Goal: Task Accomplishment & Management: Manage account settings

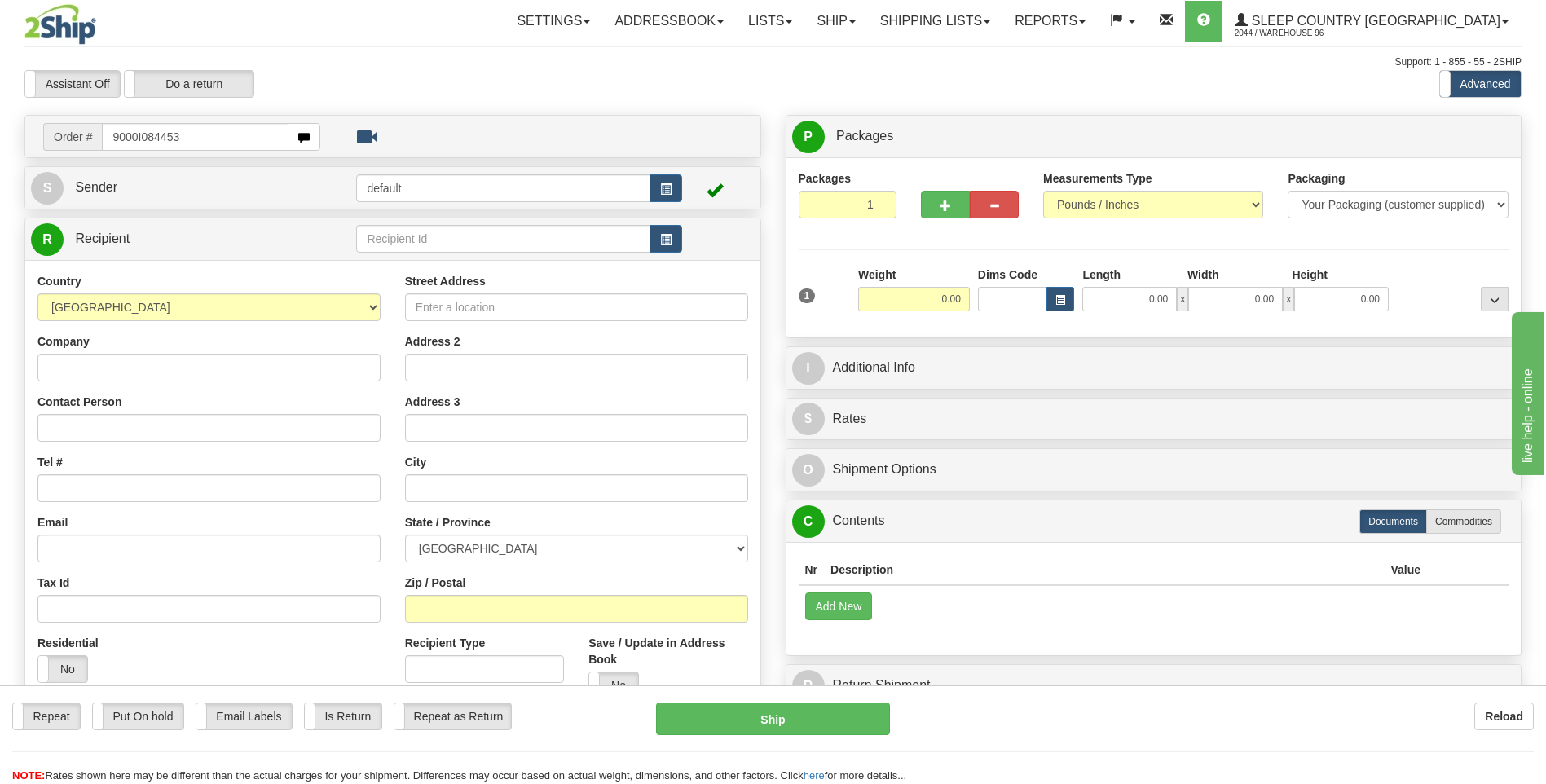
type input "9000I084453"
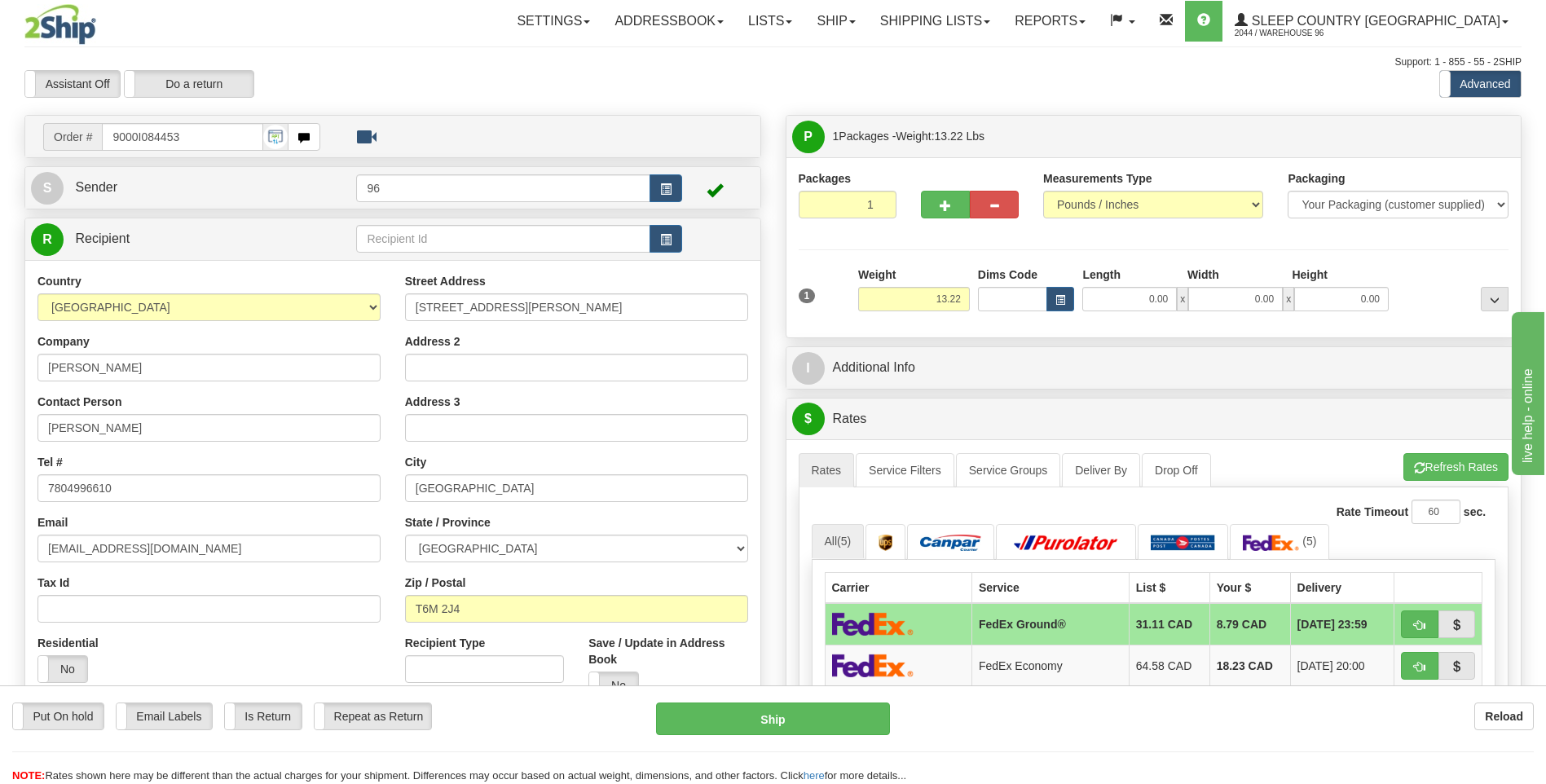
click at [1179, 300] on span "x" at bounding box center [1183, 299] width 11 height 25
click at [1170, 296] on input "0.00" at bounding box center [1129, 299] width 94 height 25
type input "11.00"
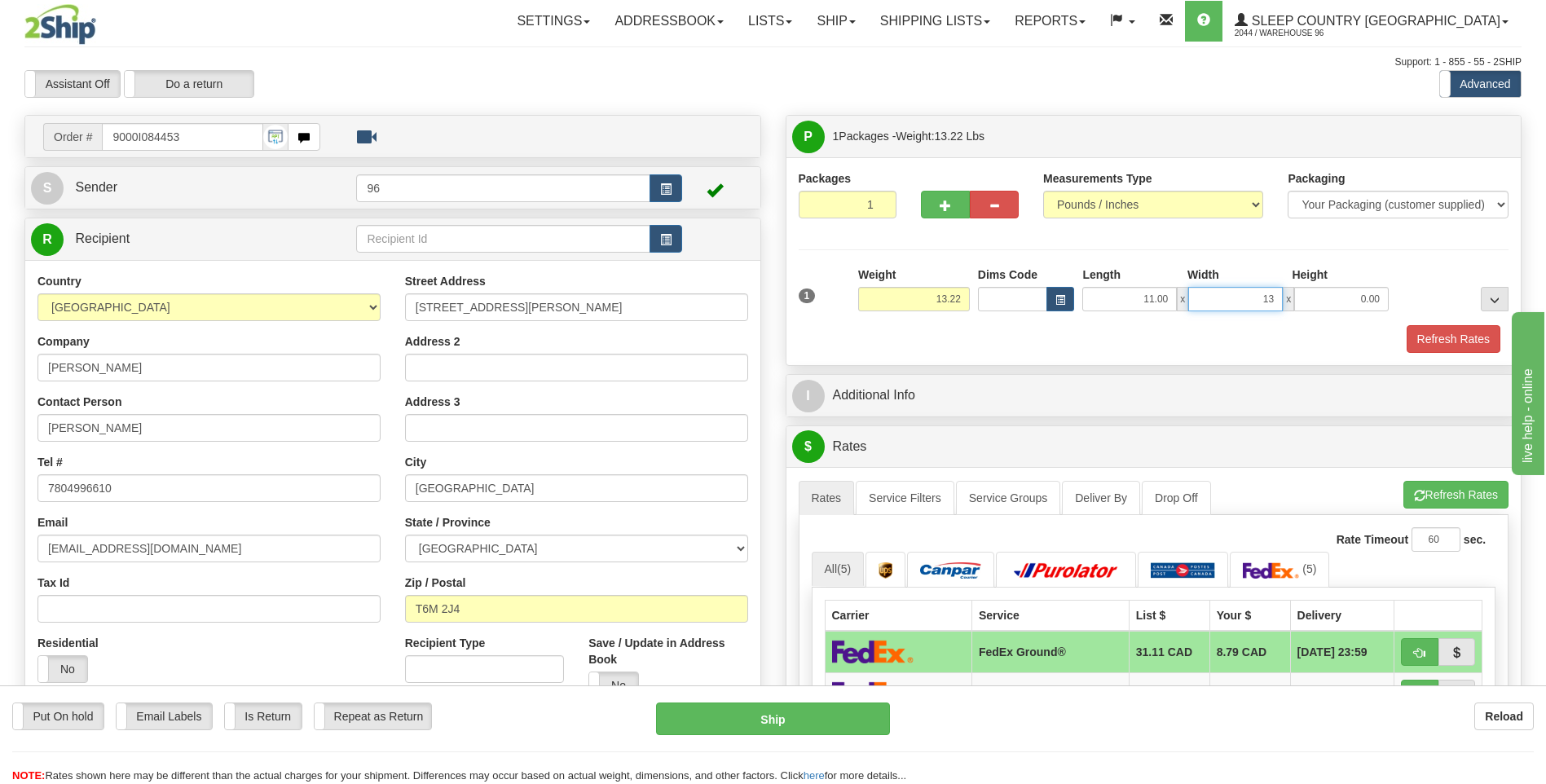
type input "13.00"
type input "8.00"
click at [1442, 328] on button "Refresh Rates" at bounding box center [1453, 339] width 93 height 28
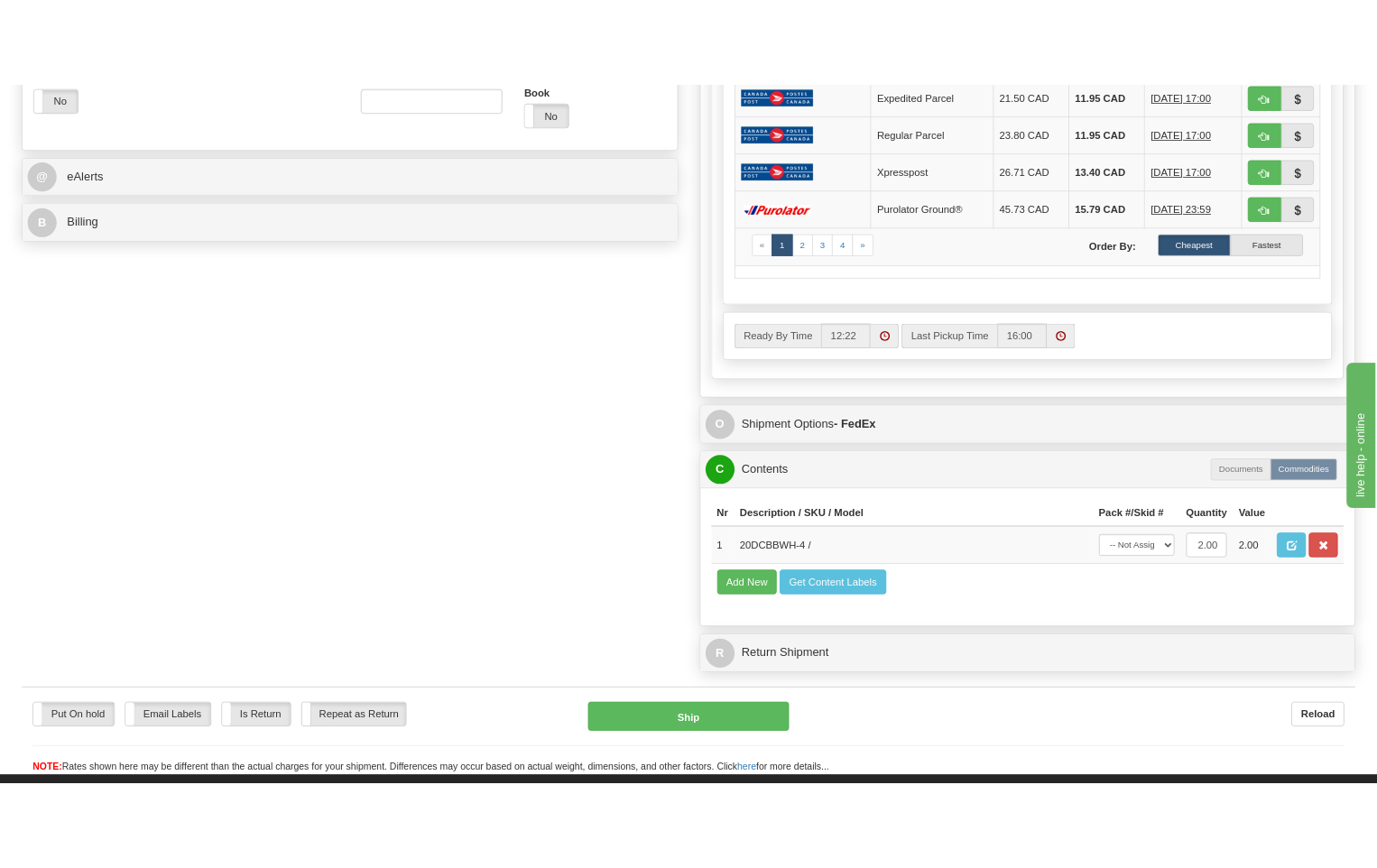
scroll to position [721, 0]
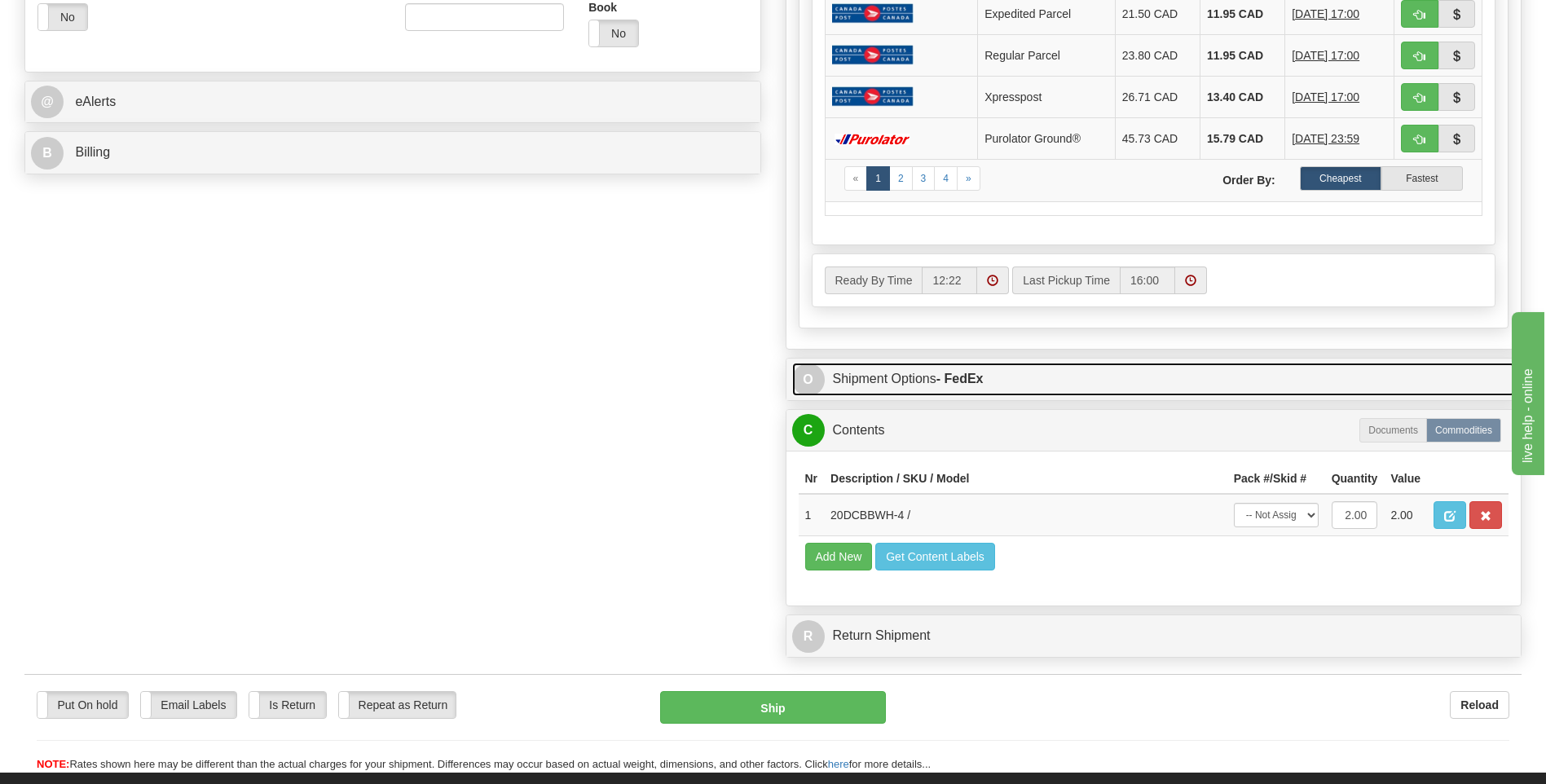
click at [959, 380] on strong "- FedEx" at bounding box center [960, 378] width 47 height 14
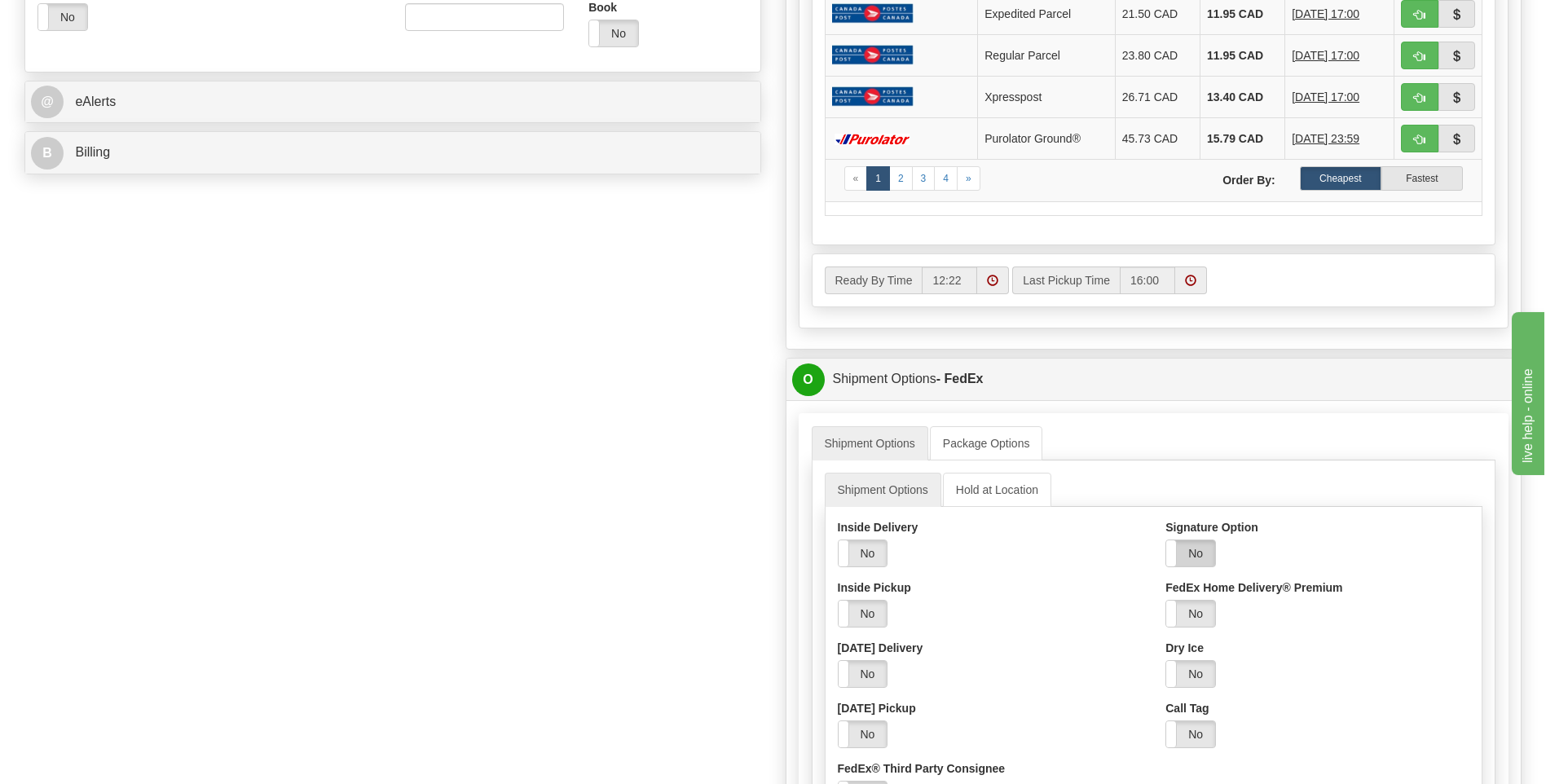
click at [1200, 554] on label "No" at bounding box center [1191, 553] width 49 height 26
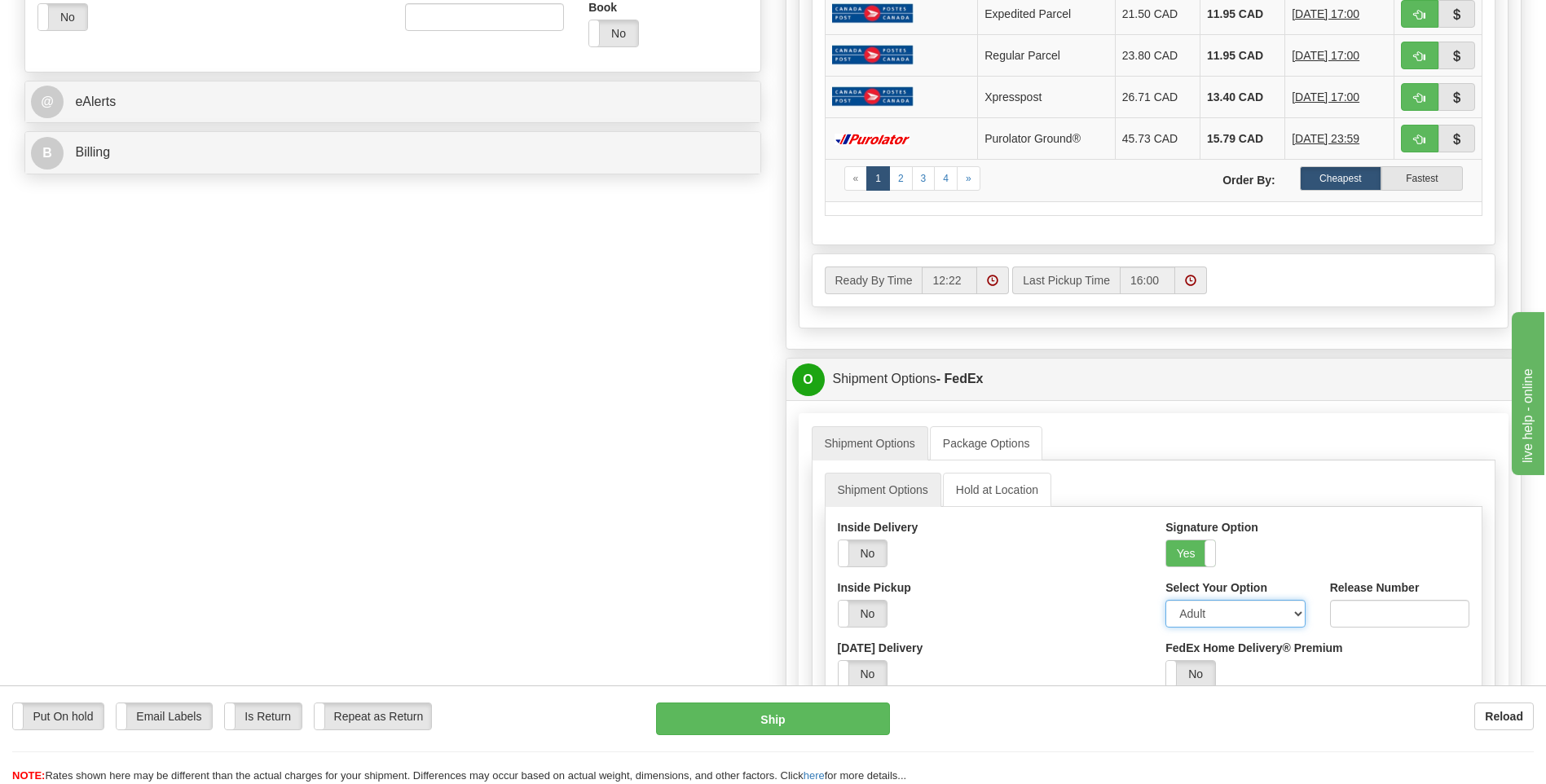
click at [1201, 611] on select "Adult Direct Indirect No Signature Required Service Default" at bounding box center [1235, 614] width 139 height 28
select select "2"
click at [1165, 600] on select "Adult Direct Indirect No Signature Required Service Default" at bounding box center [1235, 614] width 139 height 28
click at [778, 716] on button "Ship" at bounding box center [772, 719] width 233 height 33
type input "92"
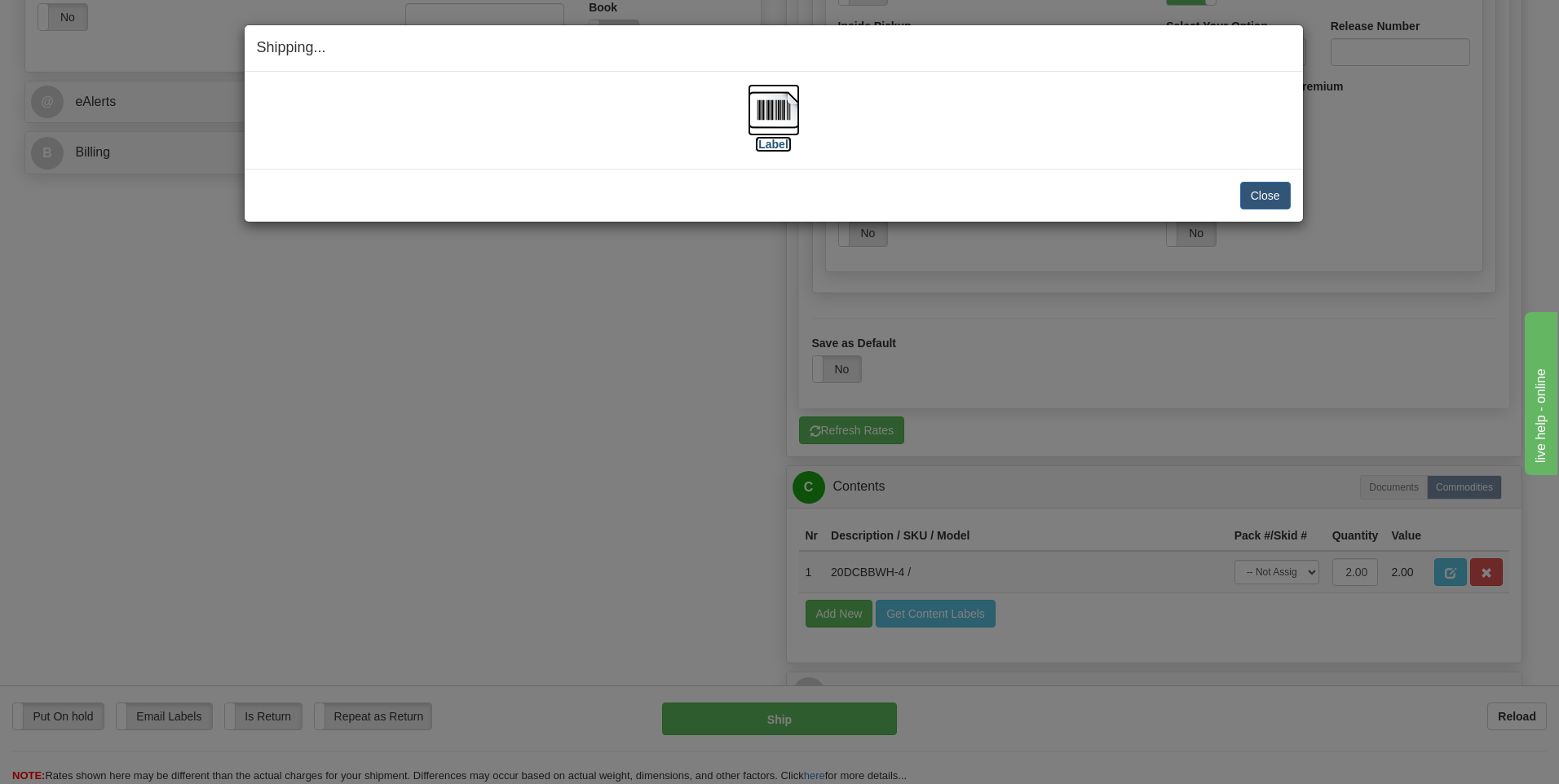
click at [783, 118] on img at bounding box center [774, 110] width 52 height 52
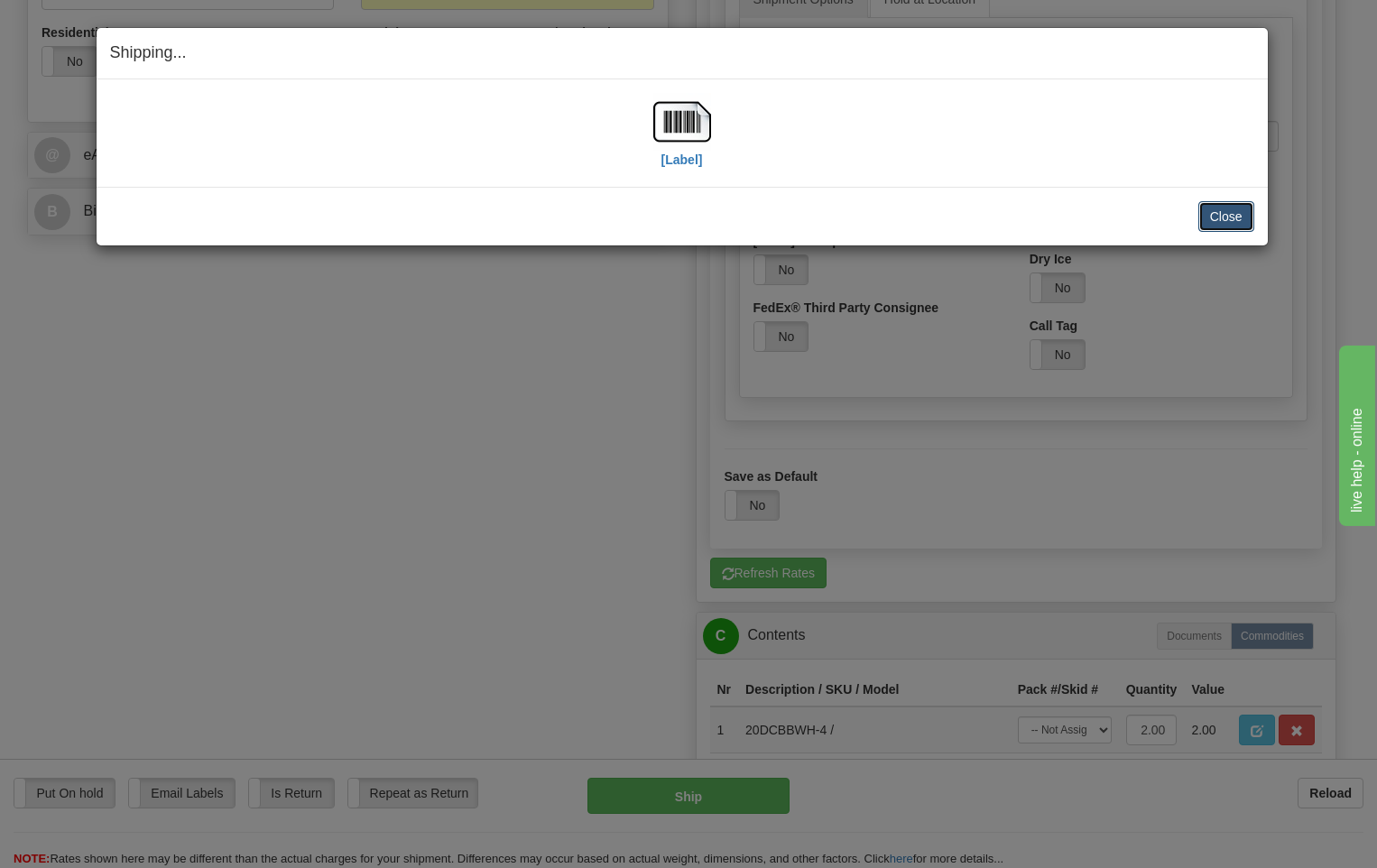
click at [1228, 217] on button "Close" at bounding box center [1227, 217] width 56 height 31
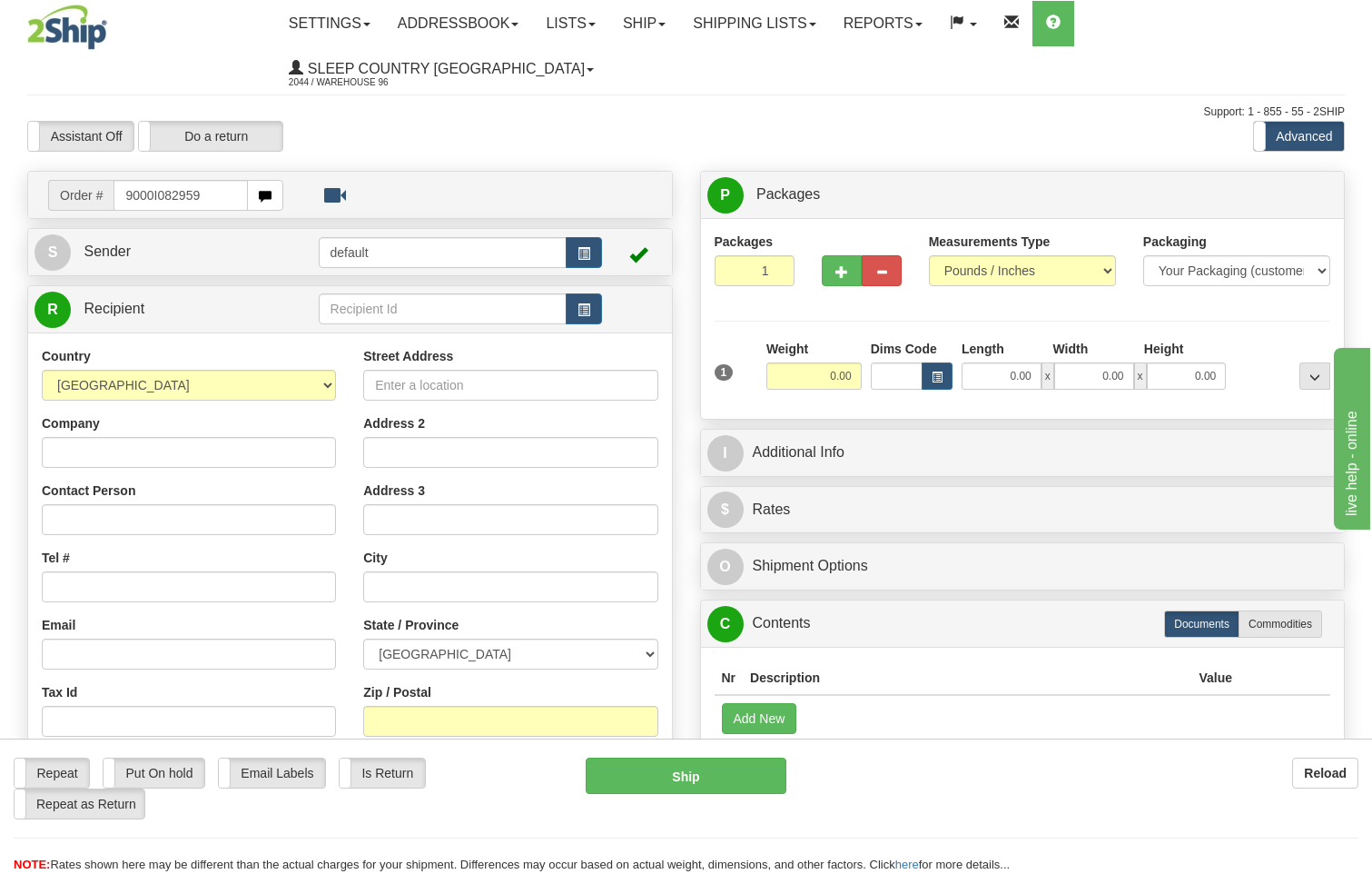
type input "9000I082959"
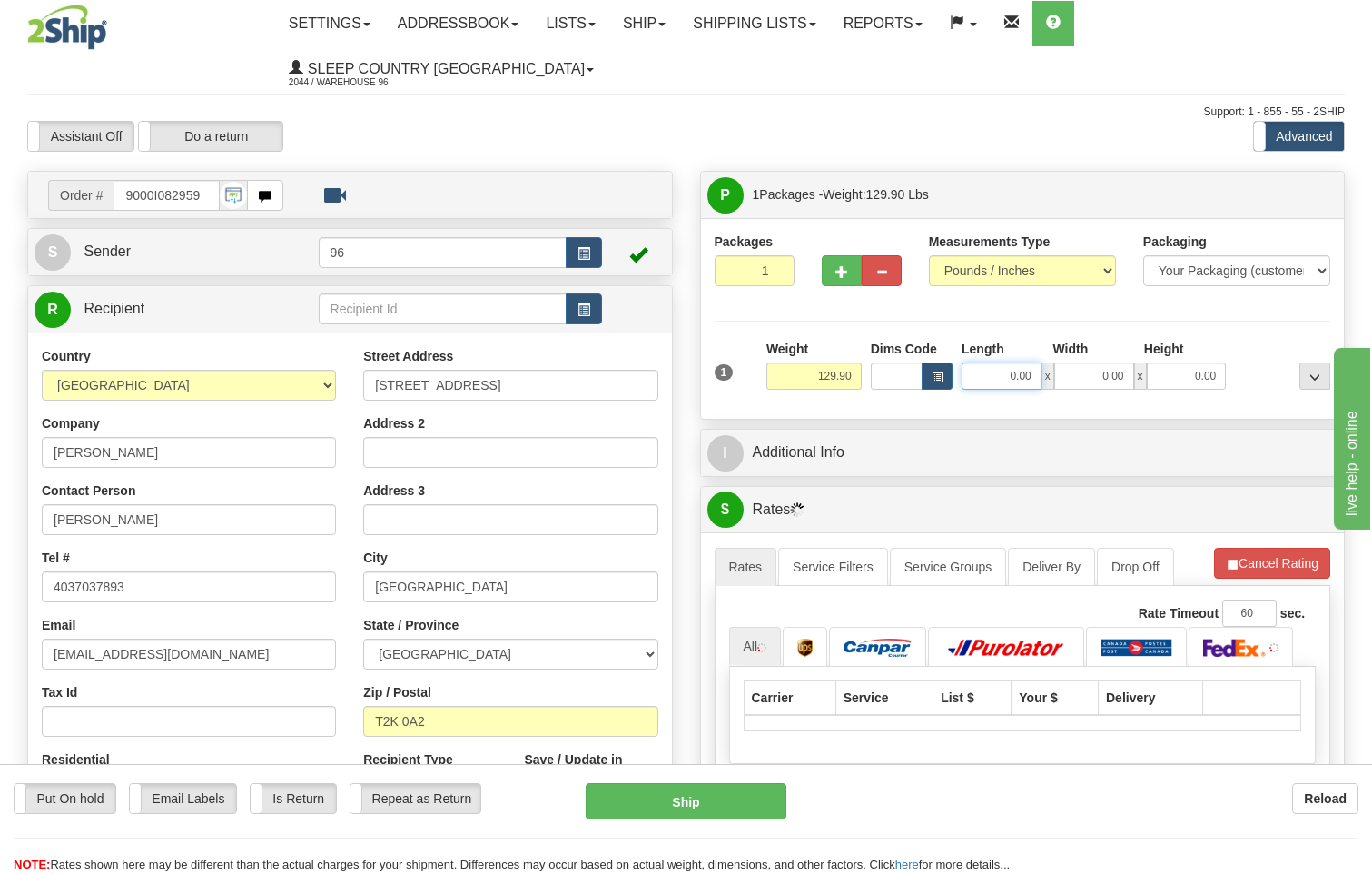
click at [1039, 362] on input "0.00" at bounding box center [1002, 376] width 80 height 27
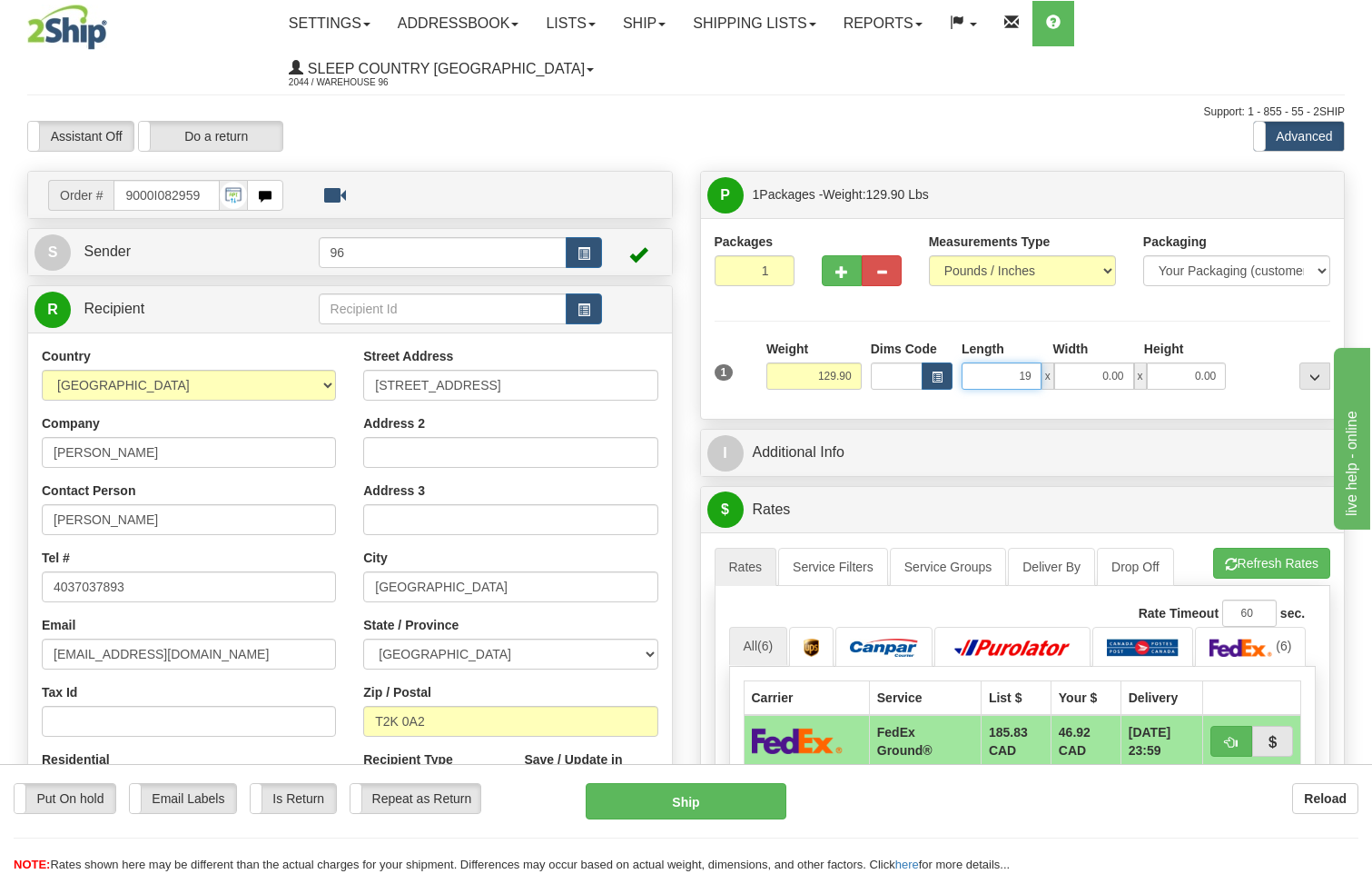
type input "19.00"
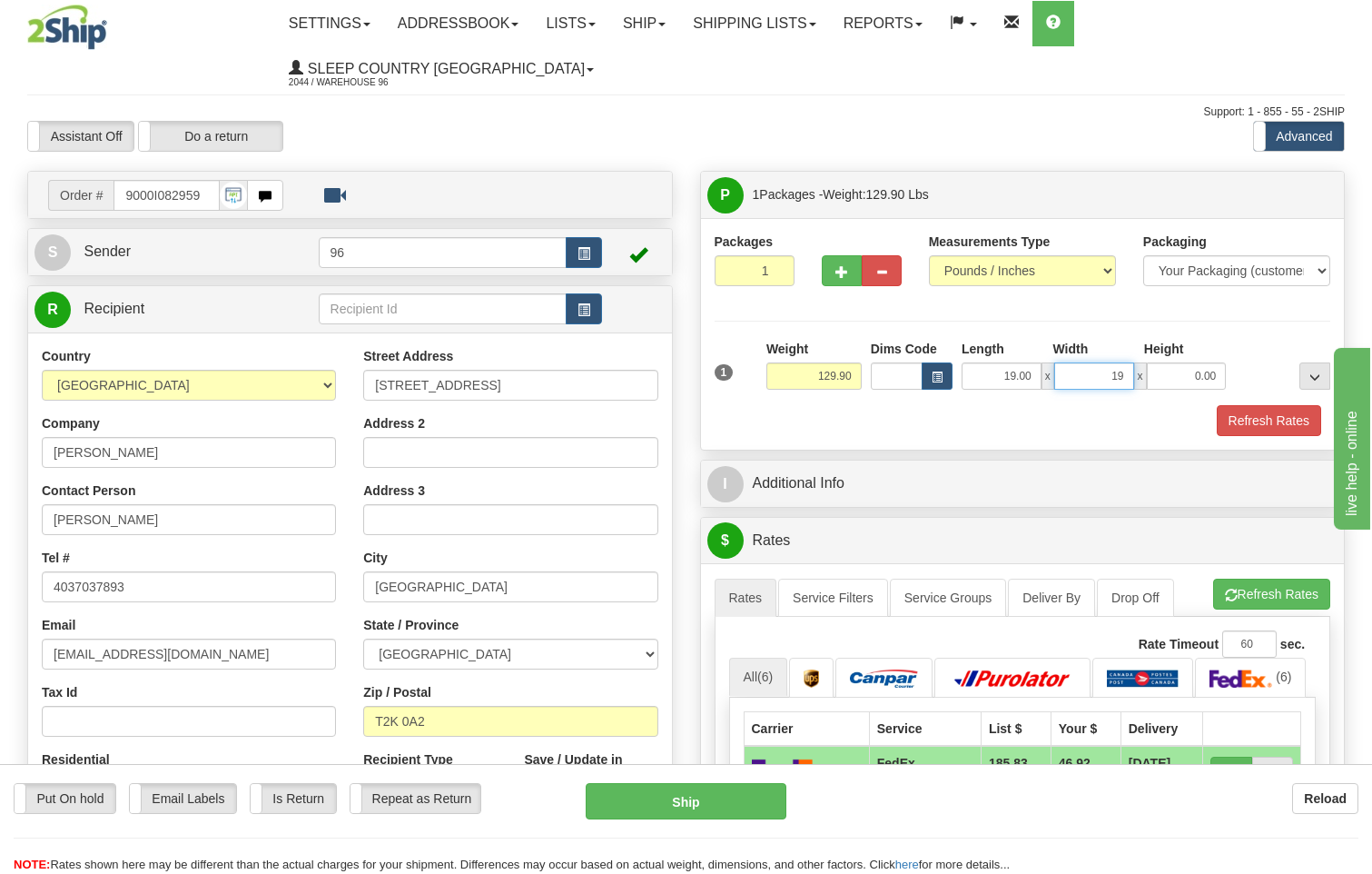
type input "19.00"
type input "42.00"
click at [1259, 405] on button "Refresh Rates" at bounding box center [1269, 421] width 104 height 31
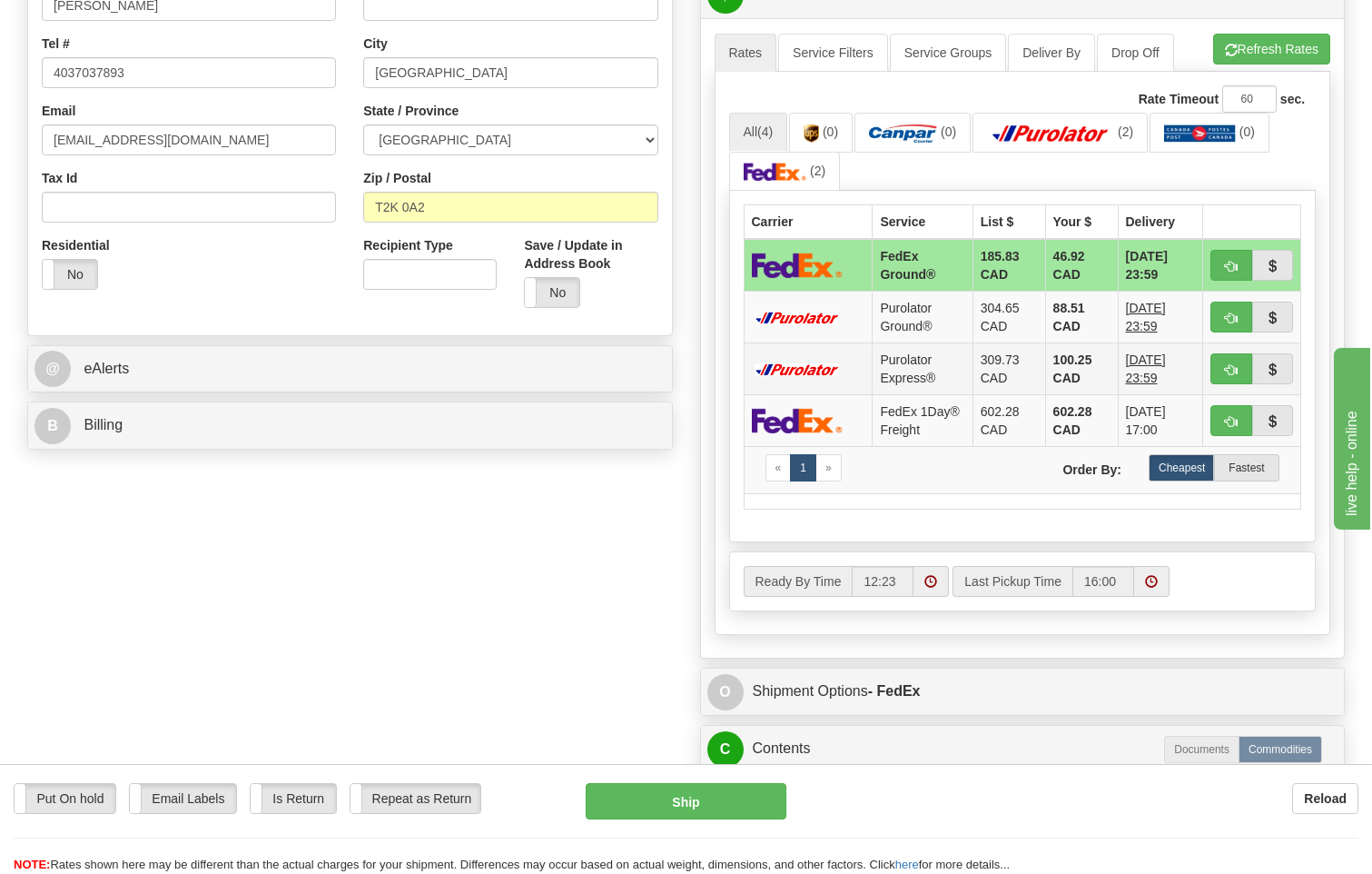
scroll to position [636, 0]
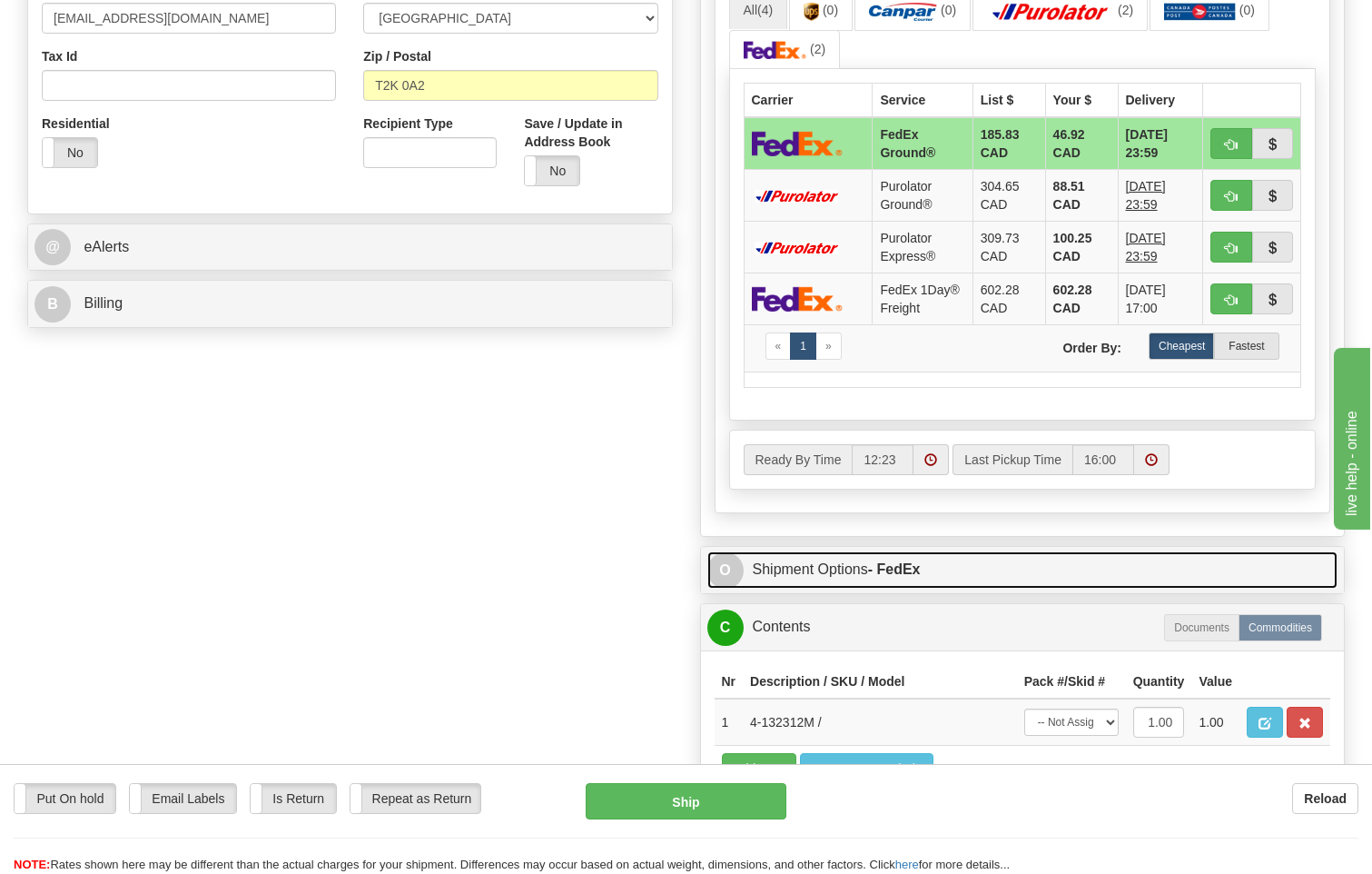
click at [888, 551] on link "O Shipment Options - FedEx" at bounding box center [1024, 569] width 631 height 37
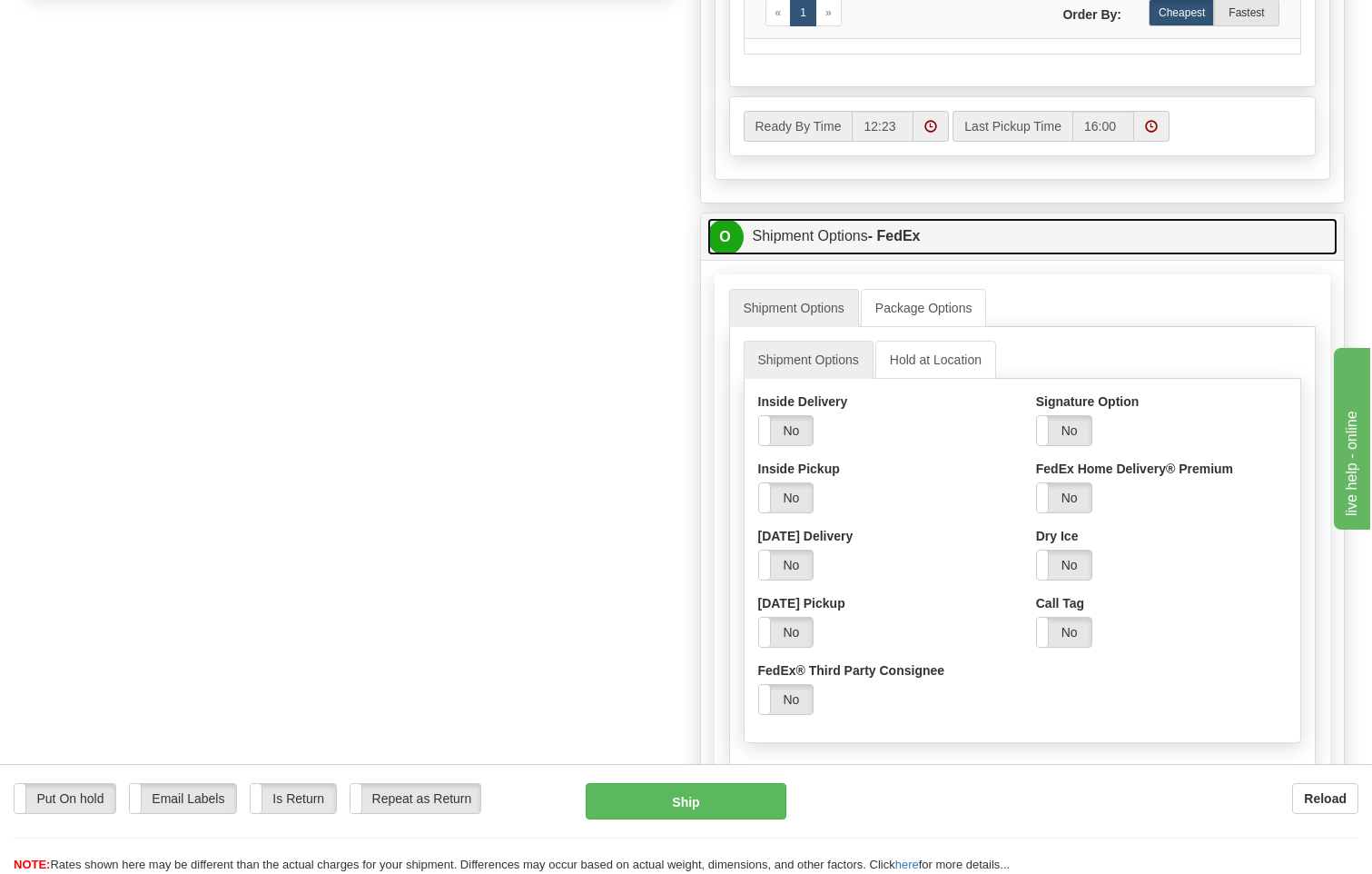
scroll to position [999, 0]
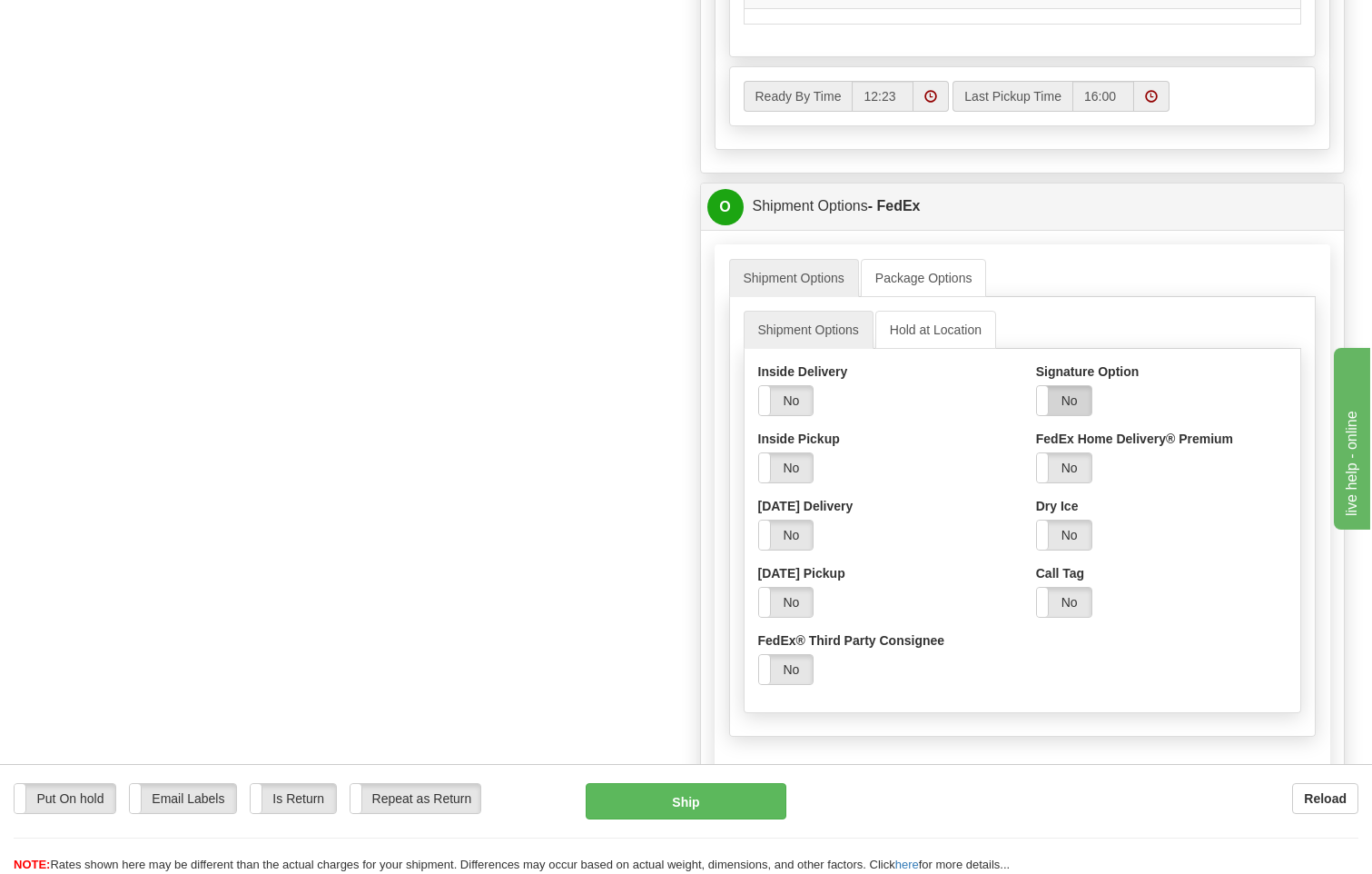
click at [1068, 386] on label "No" at bounding box center [1065, 401] width 55 height 29
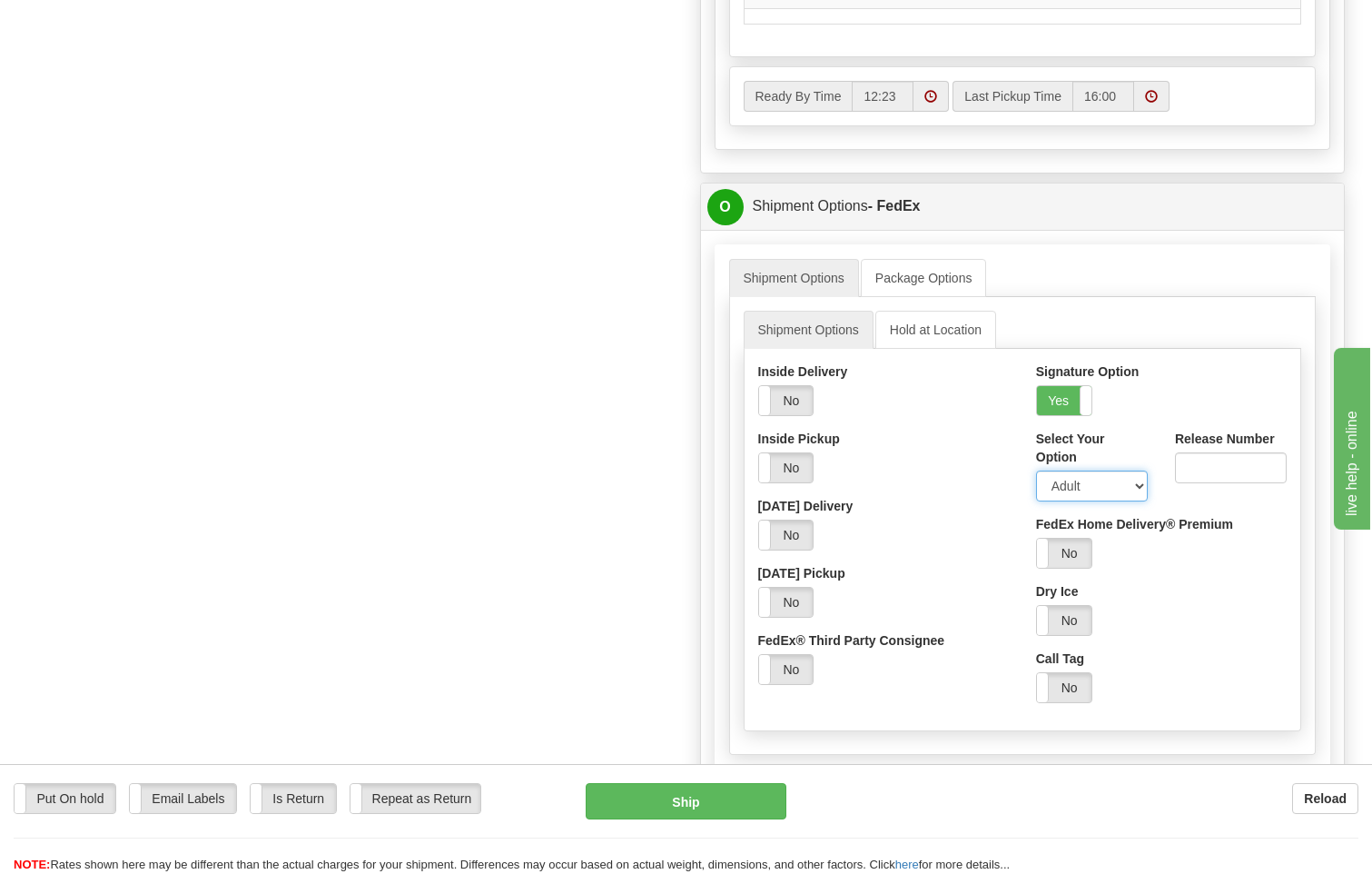
click at [1079, 471] on select "Adult Direct Indirect No Signature Required Service Default" at bounding box center [1092, 486] width 111 height 31
select select "2"
click at [1036, 471] on select "Adult Direct Indirect No Signature Required Service Default" at bounding box center [1092, 486] width 111 height 31
click at [670, 800] on button "Ship" at bounding box center [686, 801] width 202 height 36
type input "92"
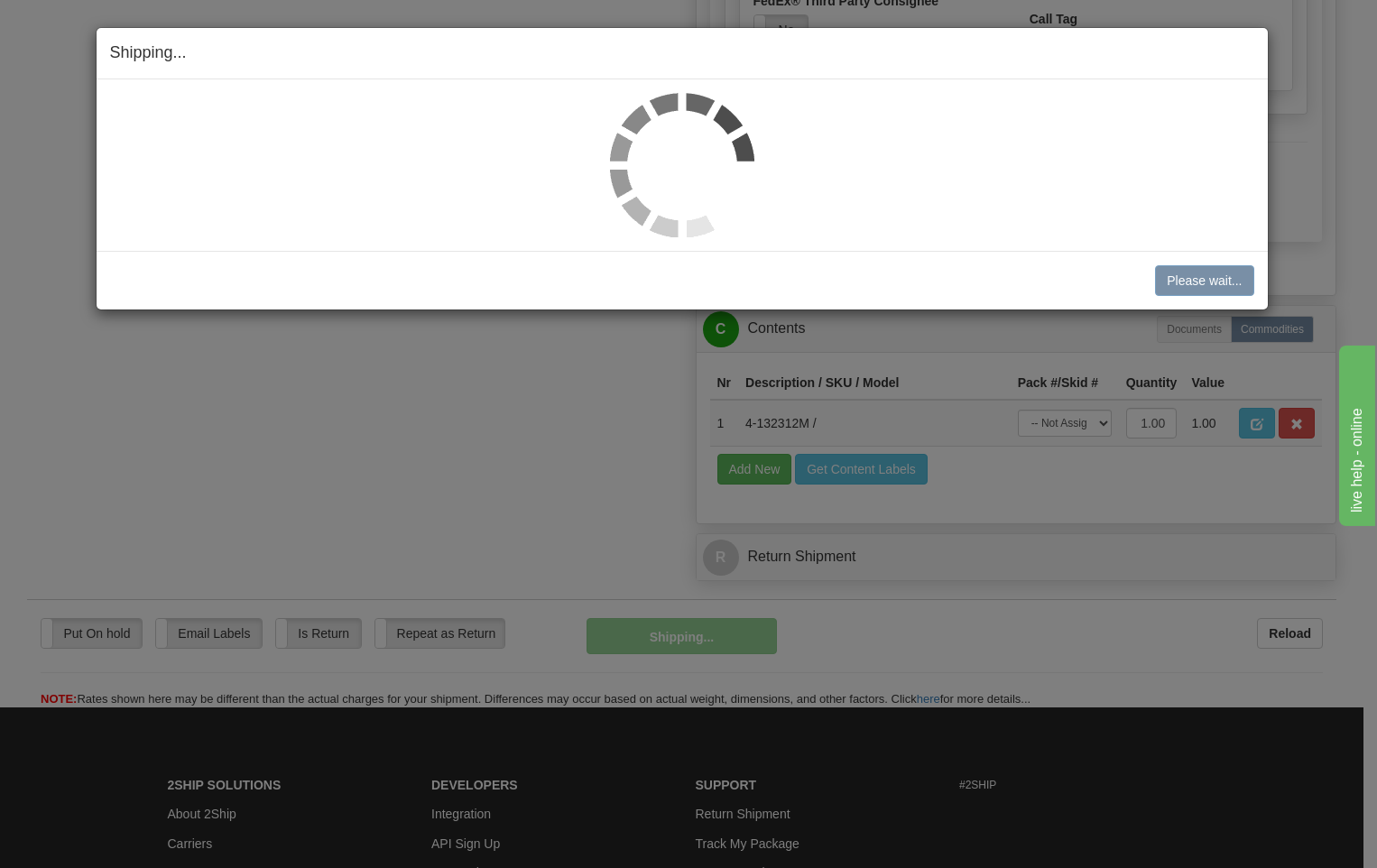
scroll to position [1007, 0]
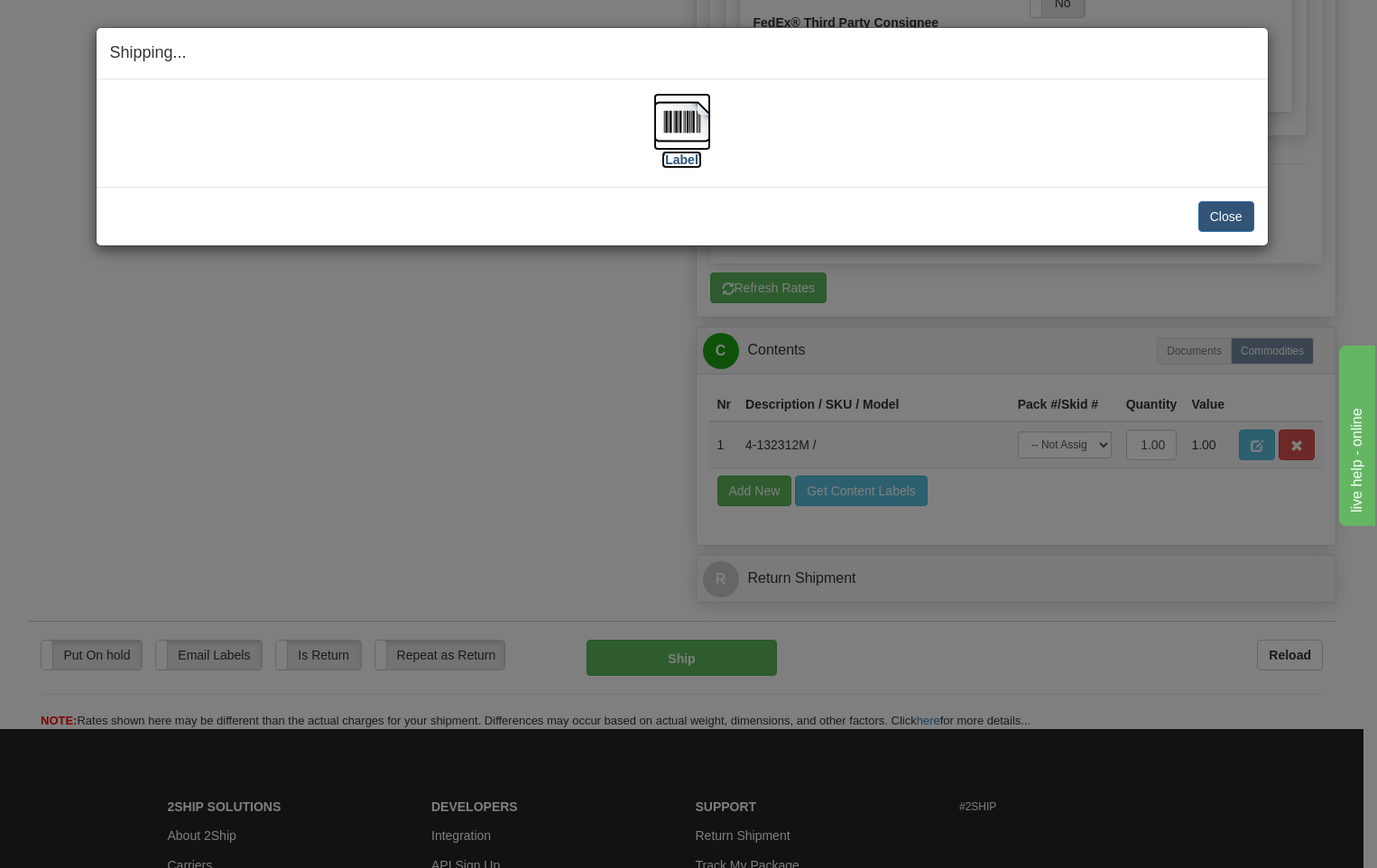
click at [674, 131] on img at bounding box center [683, 122] width 58 height 58
click at [1224, 212] on button "Close" at bounding box center [1227, 217] width 56 height 31
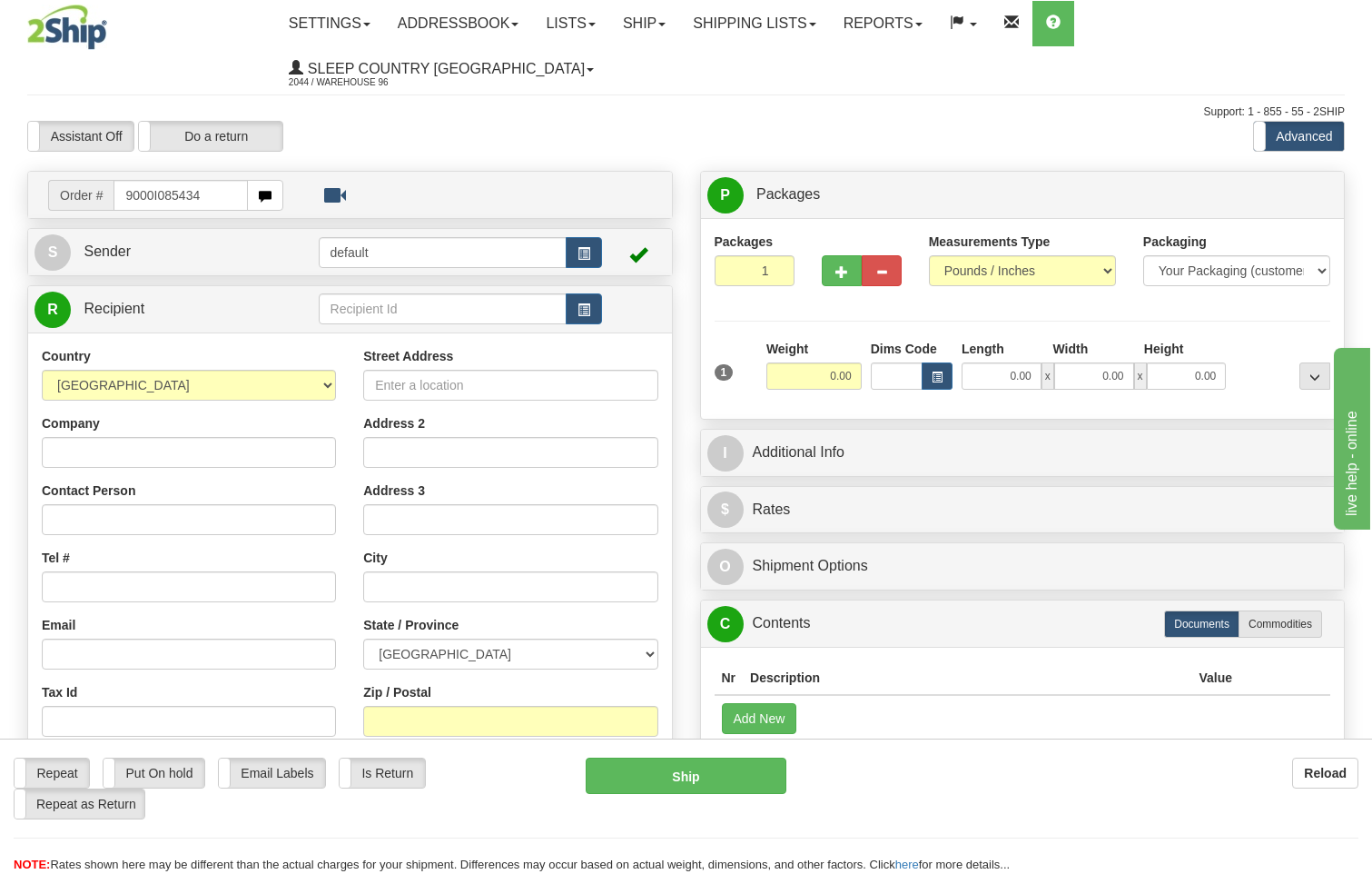
type input "9000I085434"
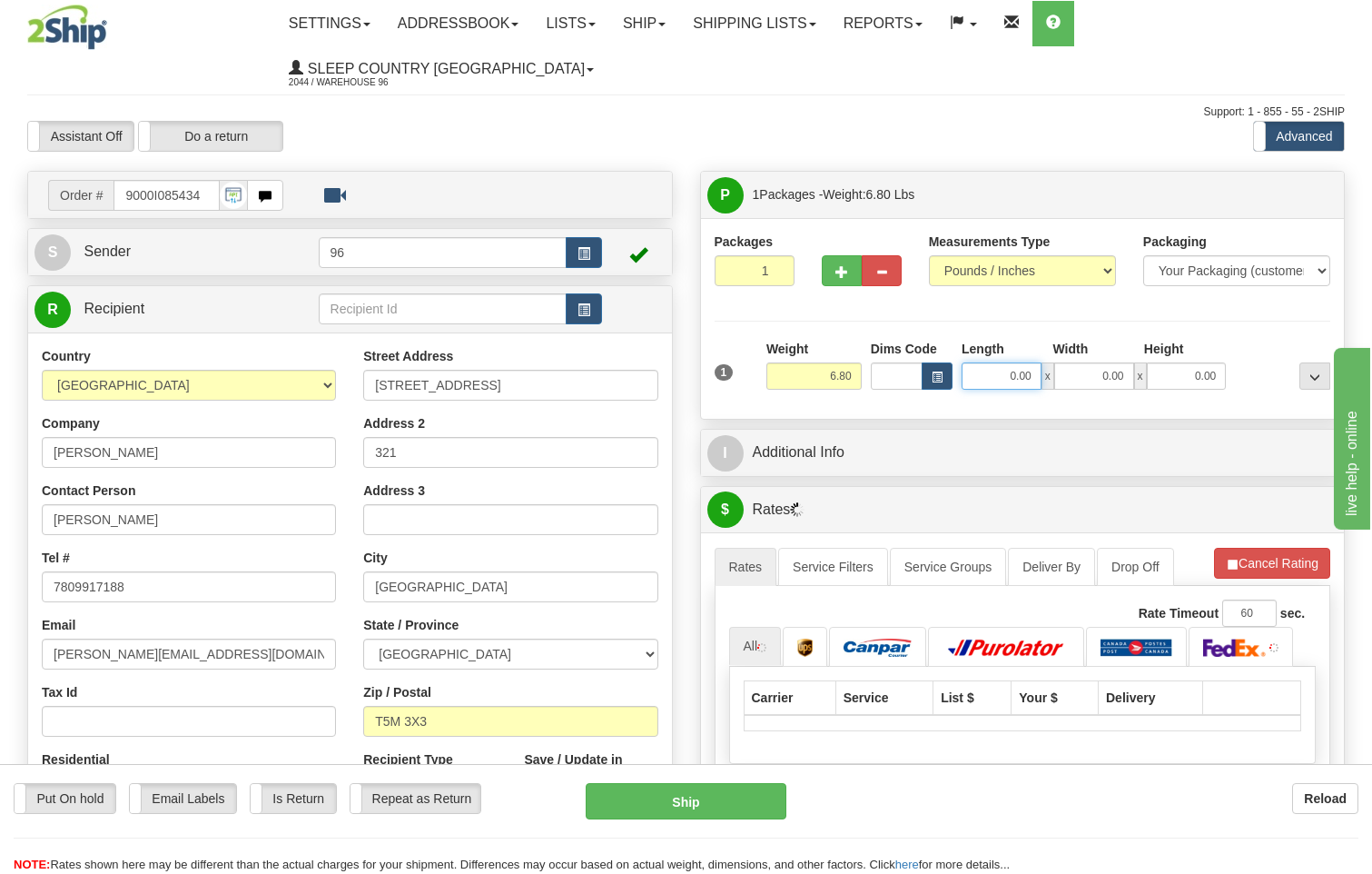
click at [1030, 362] on input "0.00" at bounding box center [1002, 376] width 80 height 27
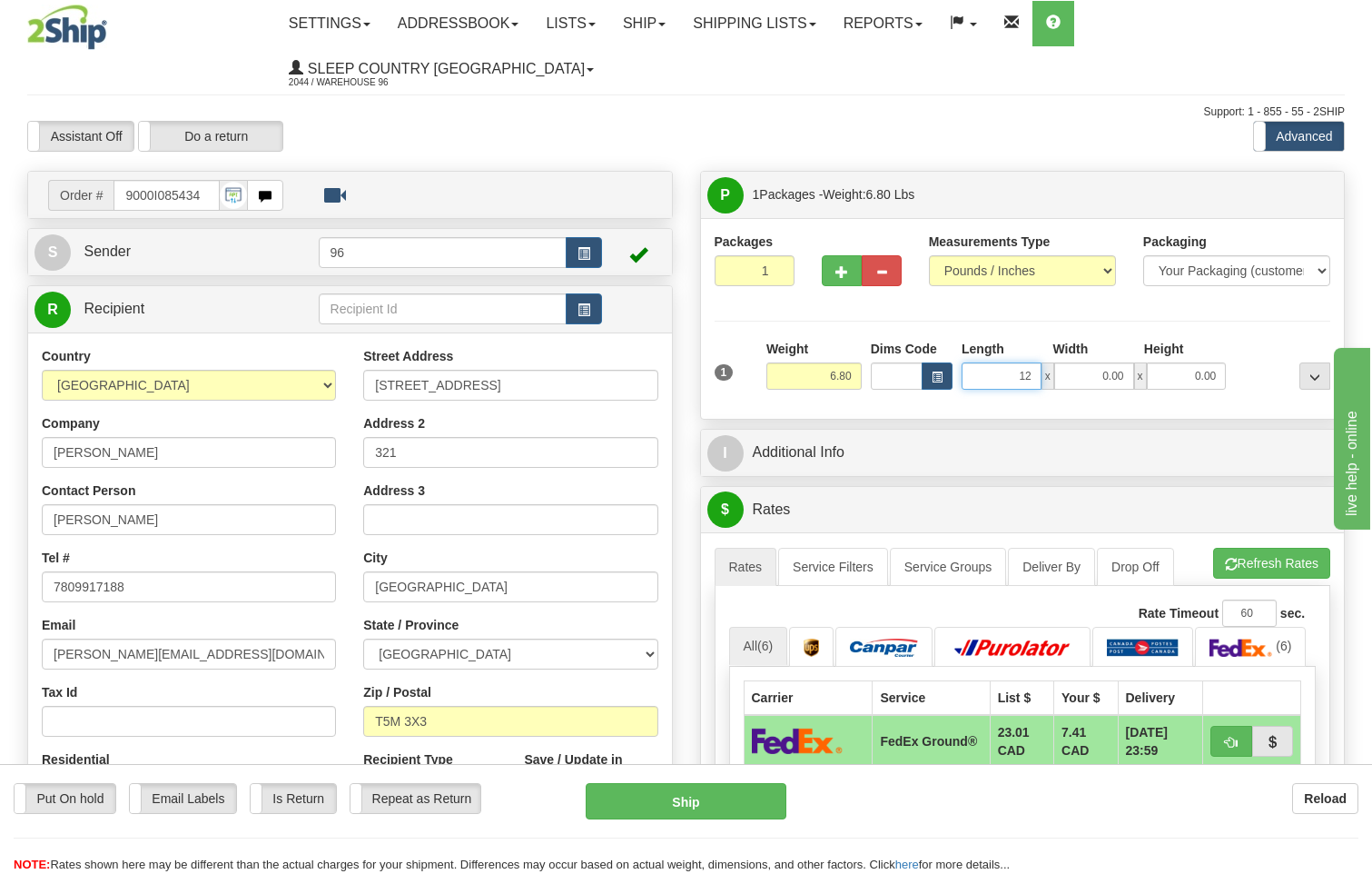
type input "12.00"
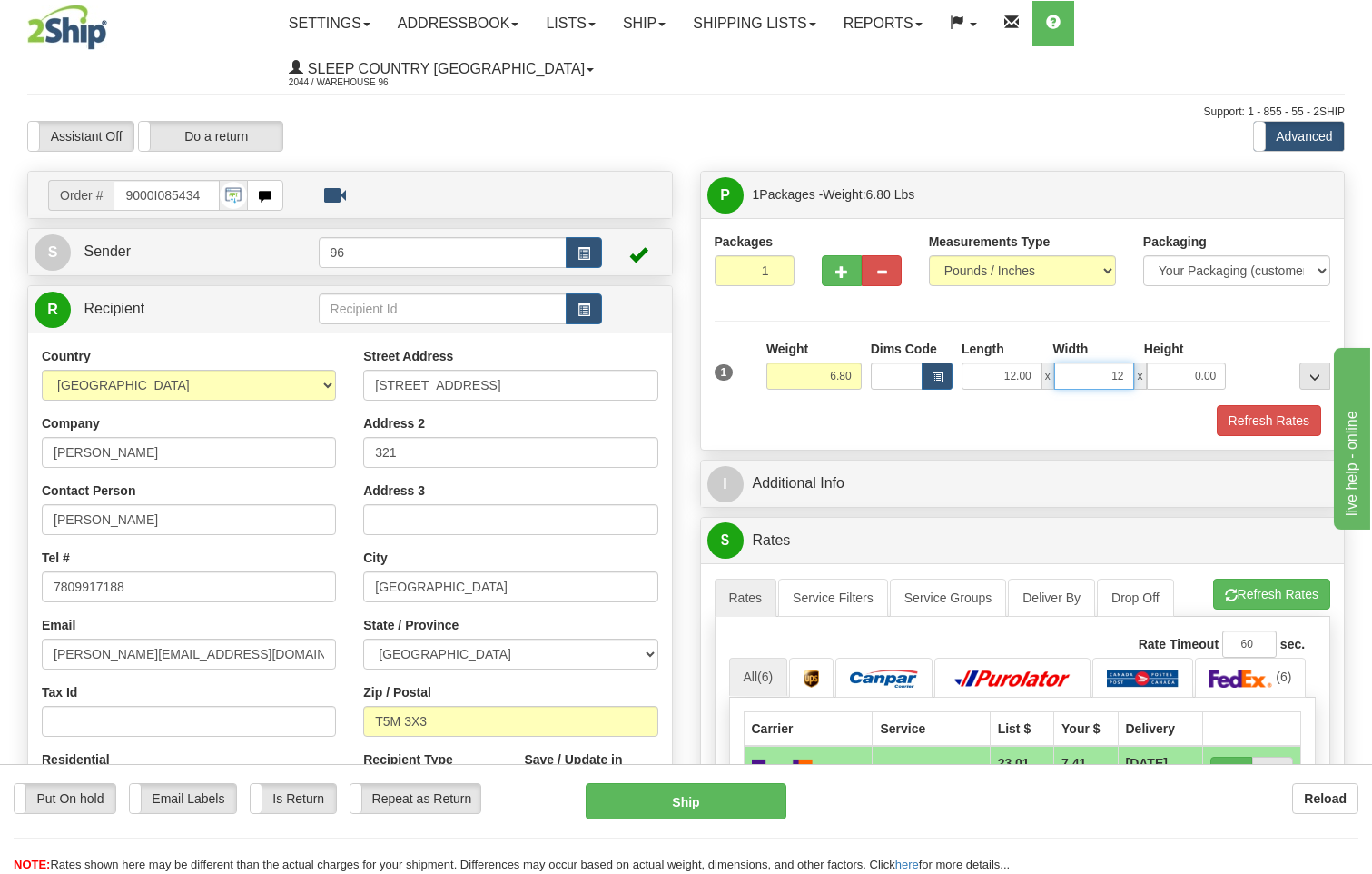
type input "12.00"
type input "10.00"
click at [1279, 405] on button "Refresh Rates" at bounding box center [1269, 421] width 104 height 31
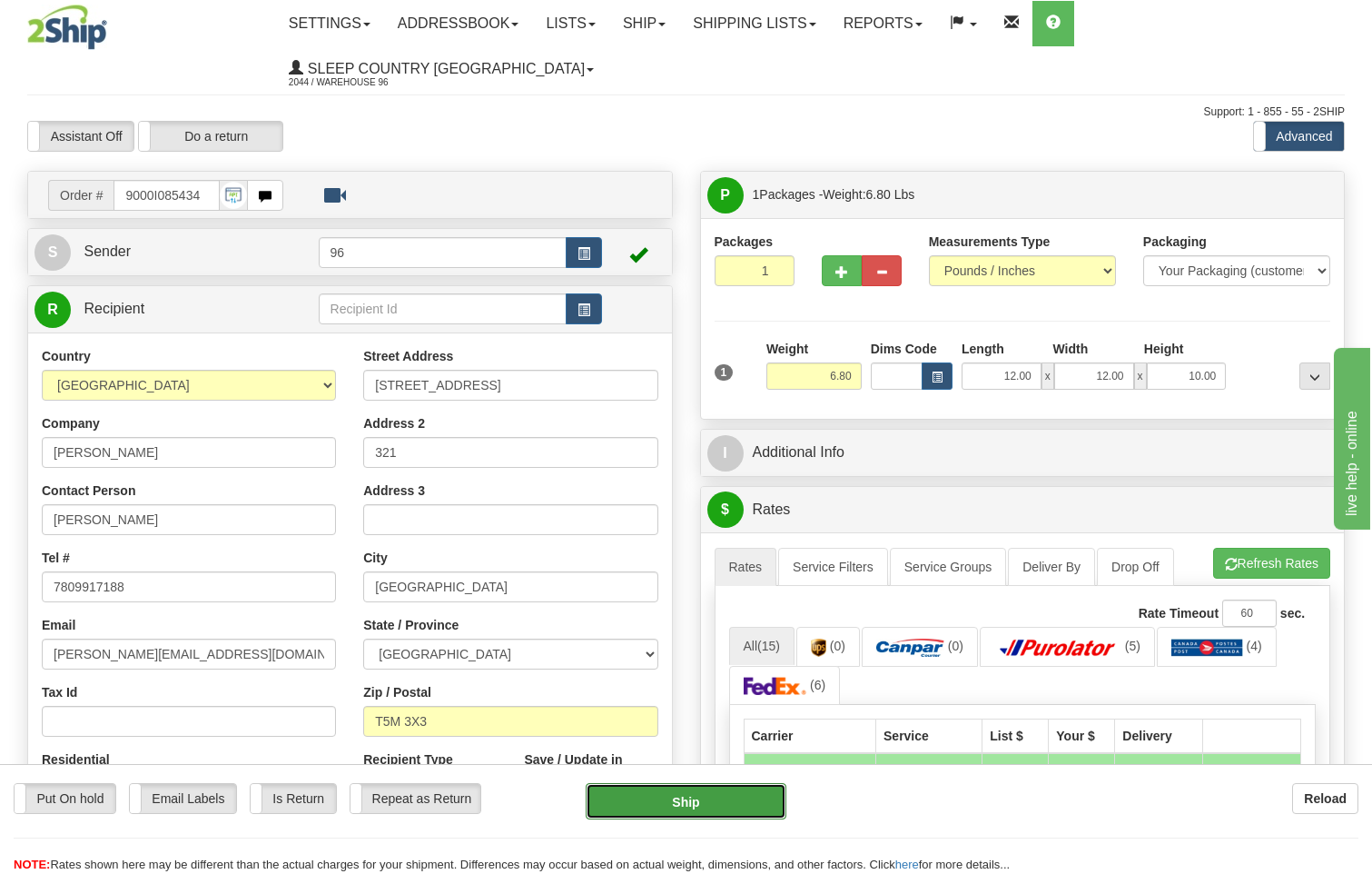
click at [725, 795] on button "Ship" at bounding box center [686, 801] width 202 height 36
type input "92"
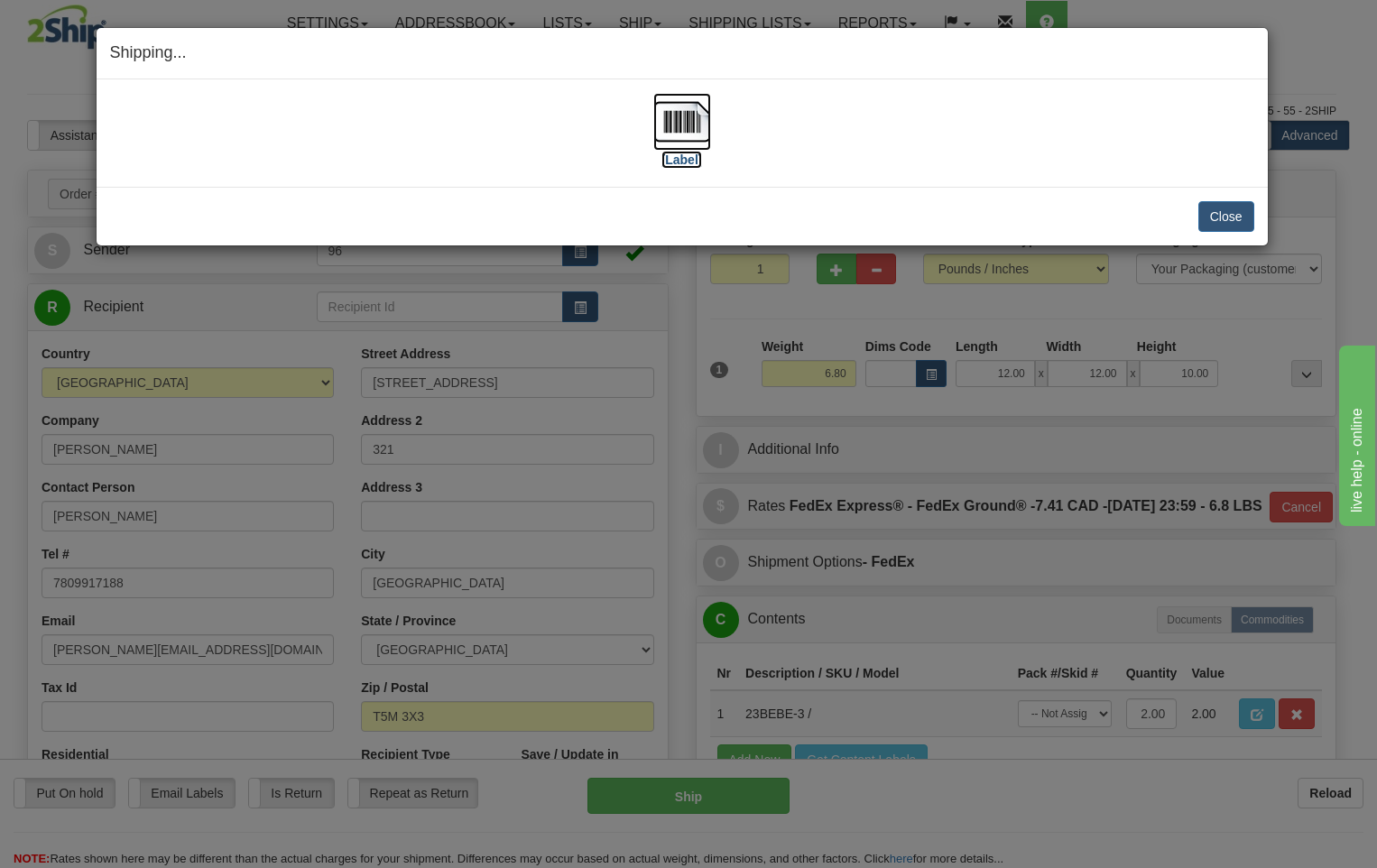
click at [684, 123] on img at bounding box center [683, 122] width 58 height 58
click at [1217, 217] on button "Close" at bounding box center [1227, 217] width 56 height 31
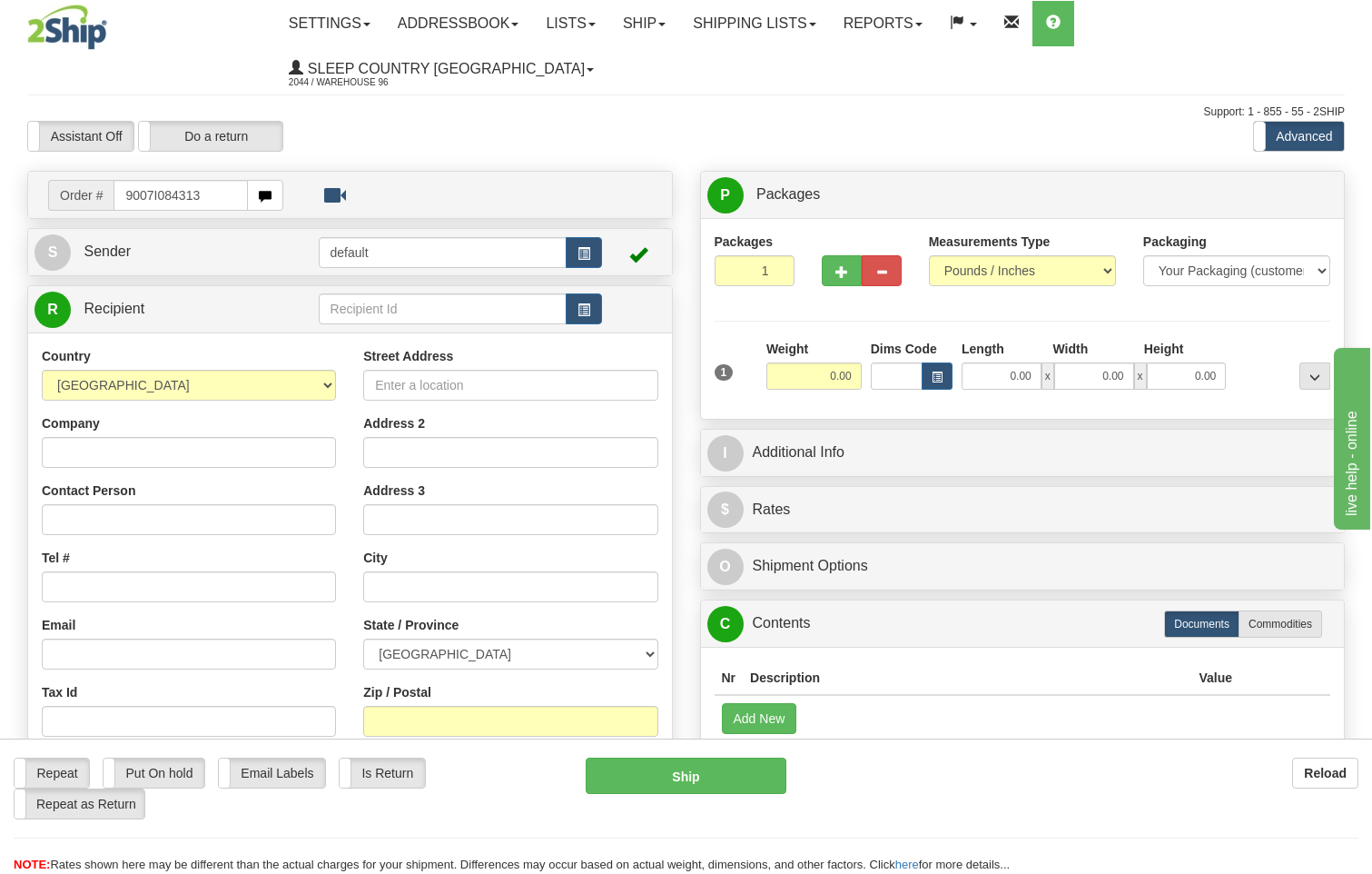
type input "9007I084313"
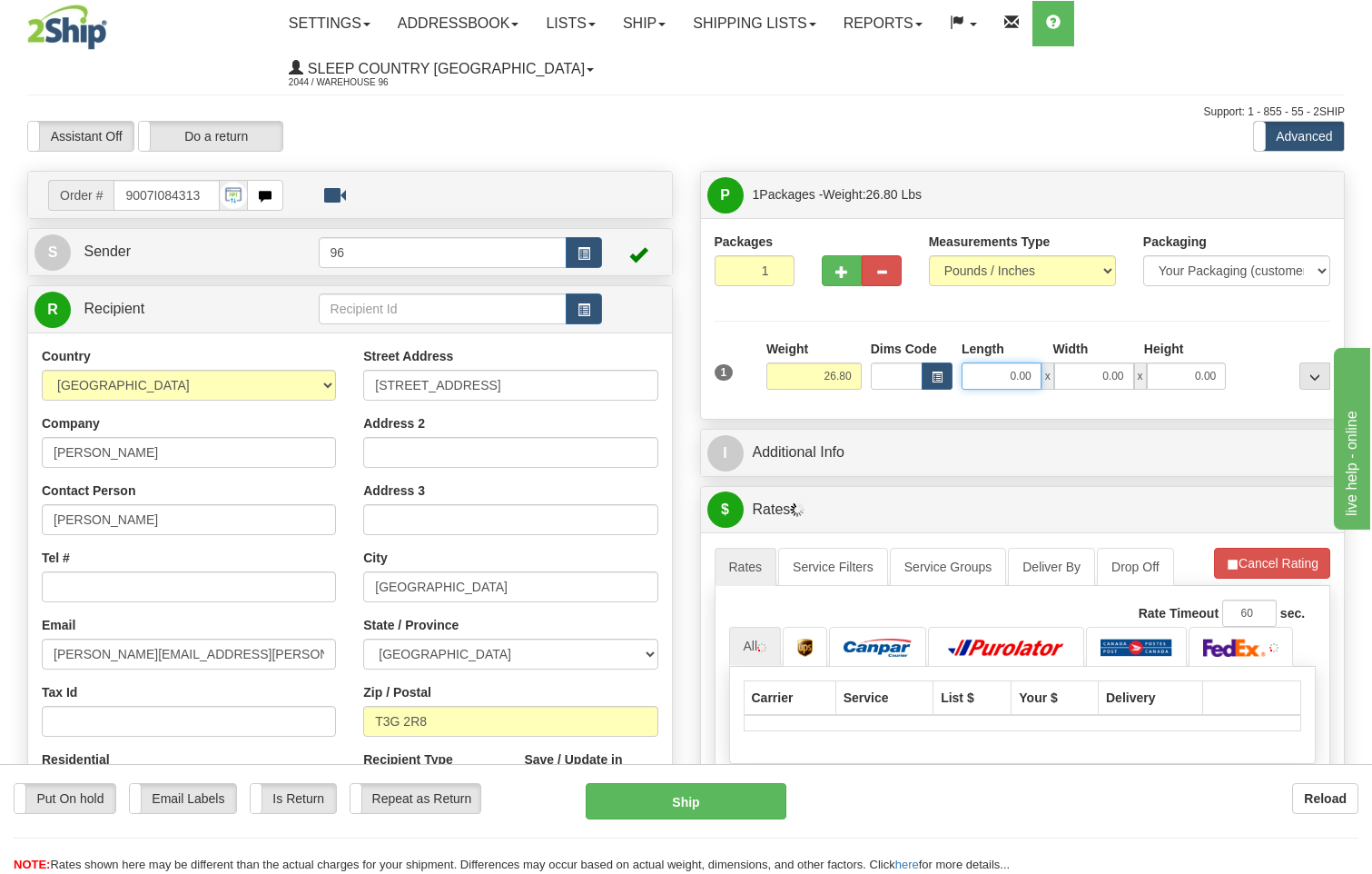
click at [1040, 362] on input "0.00" at bounding box center [1002, 376] width 80 height 27
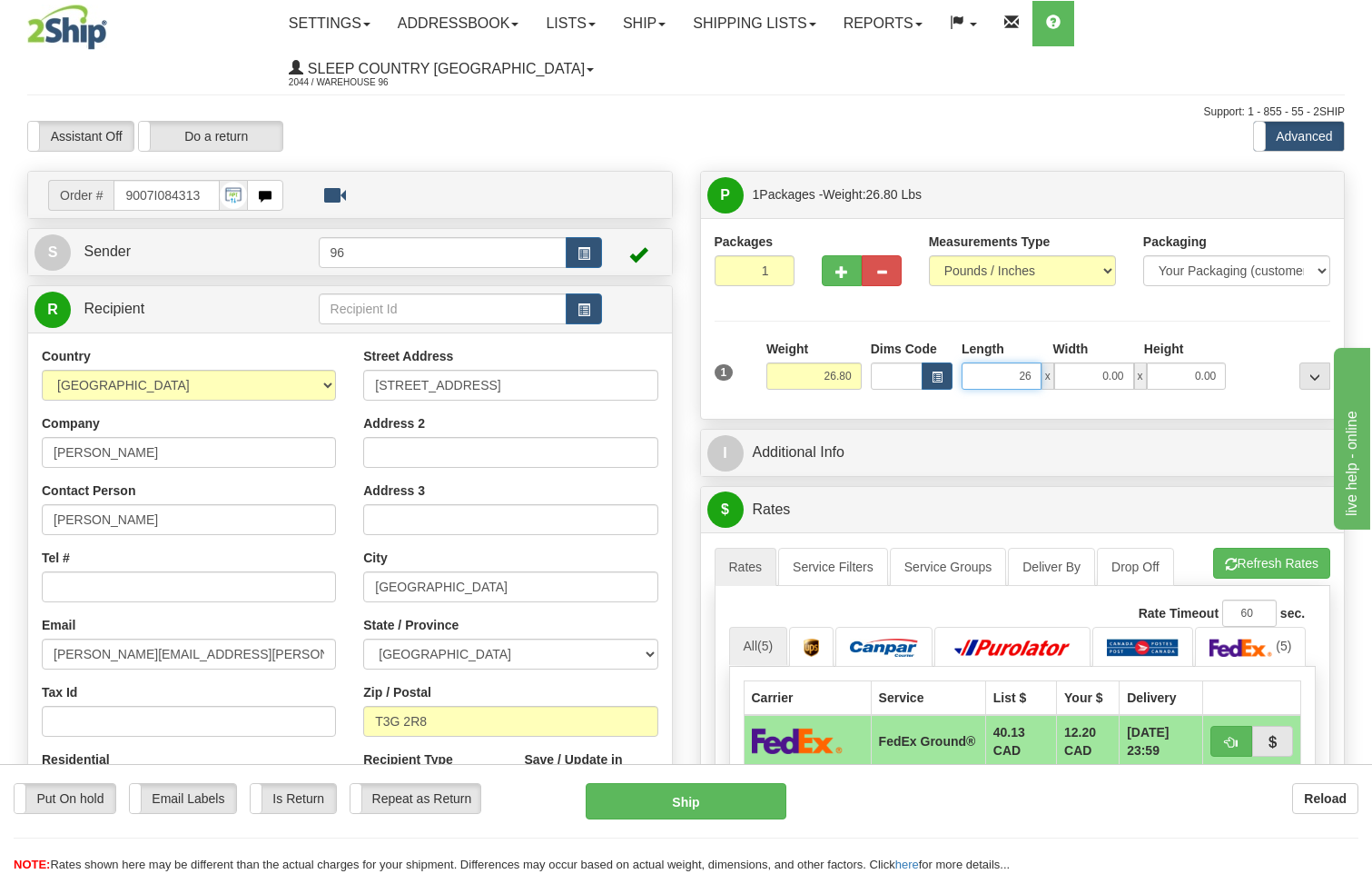
type input "26.00"
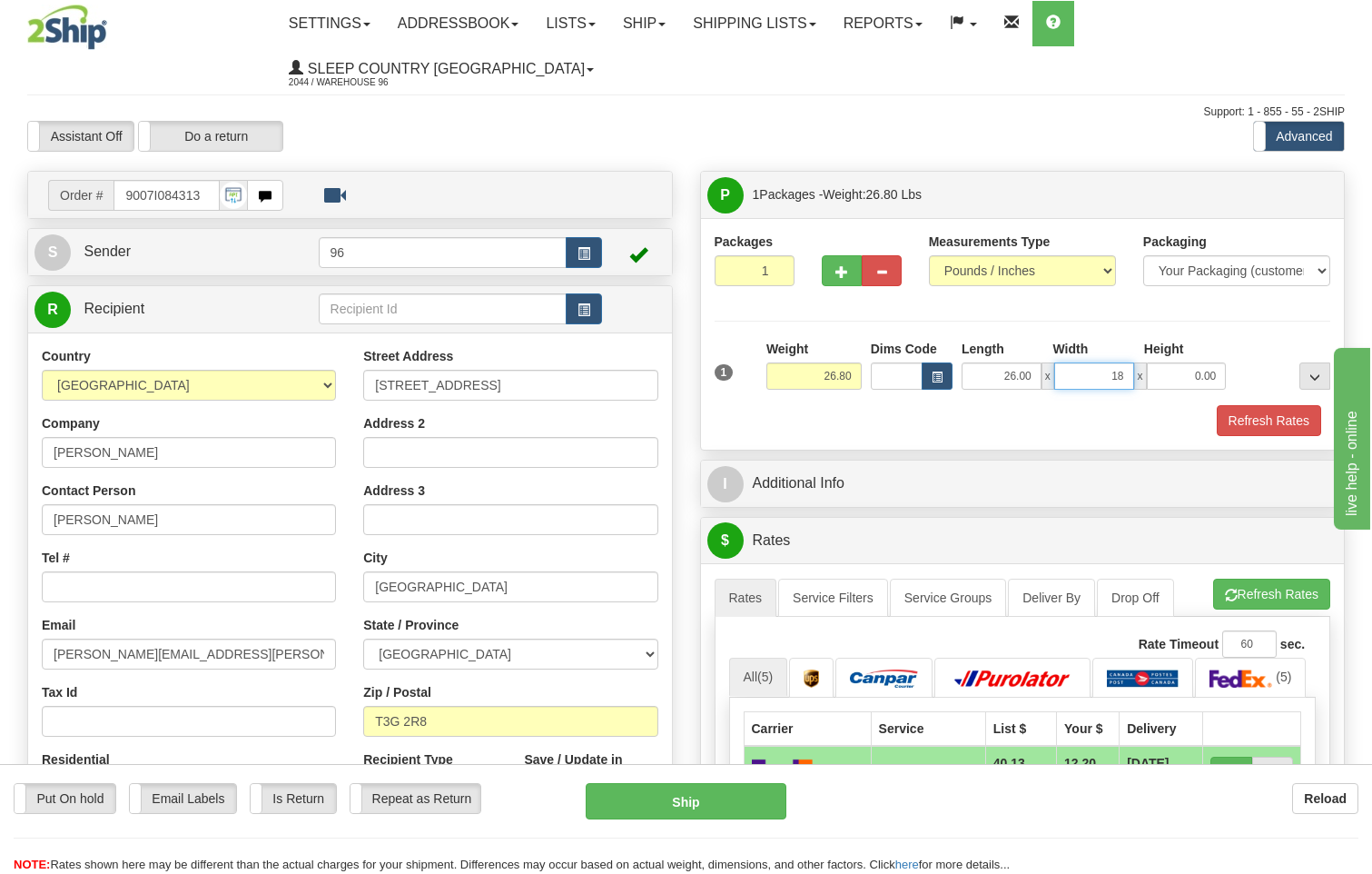
type input "18.00"
type input "12.00"
click at [1275, 405] on button "Refresh Rates" at bounding box center [1269, 421] width 104 height 31
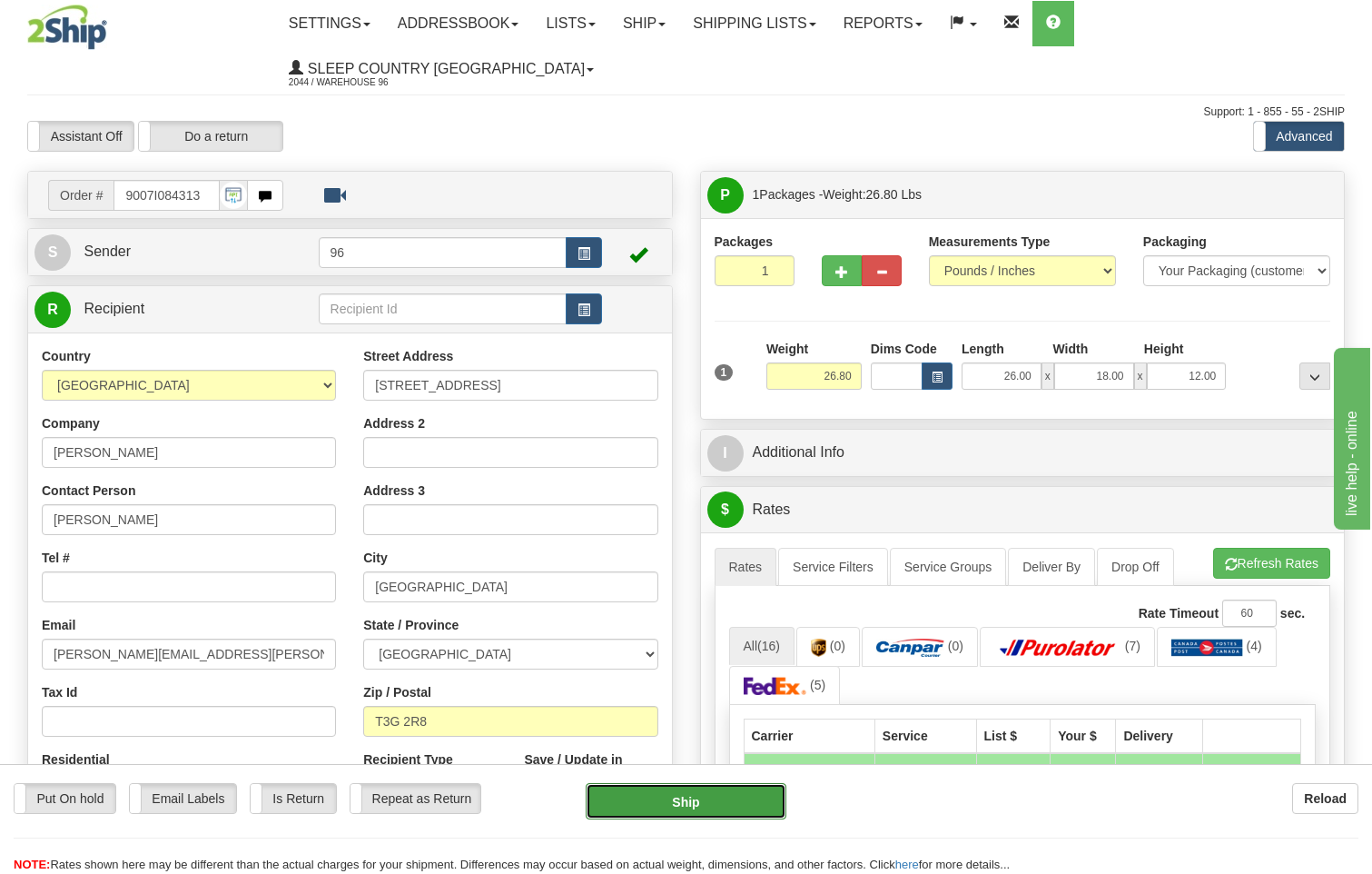
click at [730, 800] on button "Ship" at bounding box center [686, 801] width 202 height 36
type input "92"
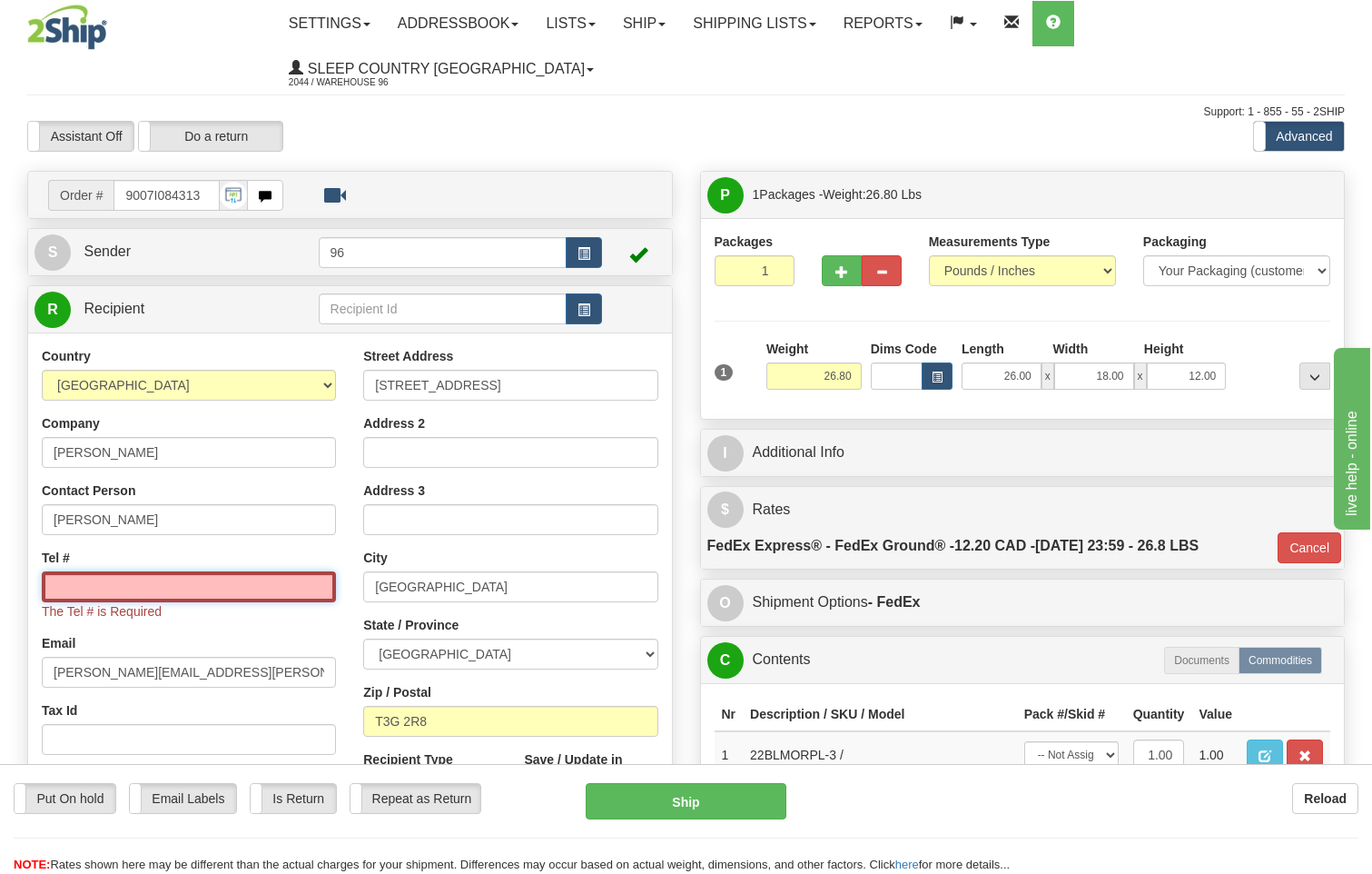
click at [99, 571] on input "Tel #" at bounding box center [189, 587] width 295 height 31
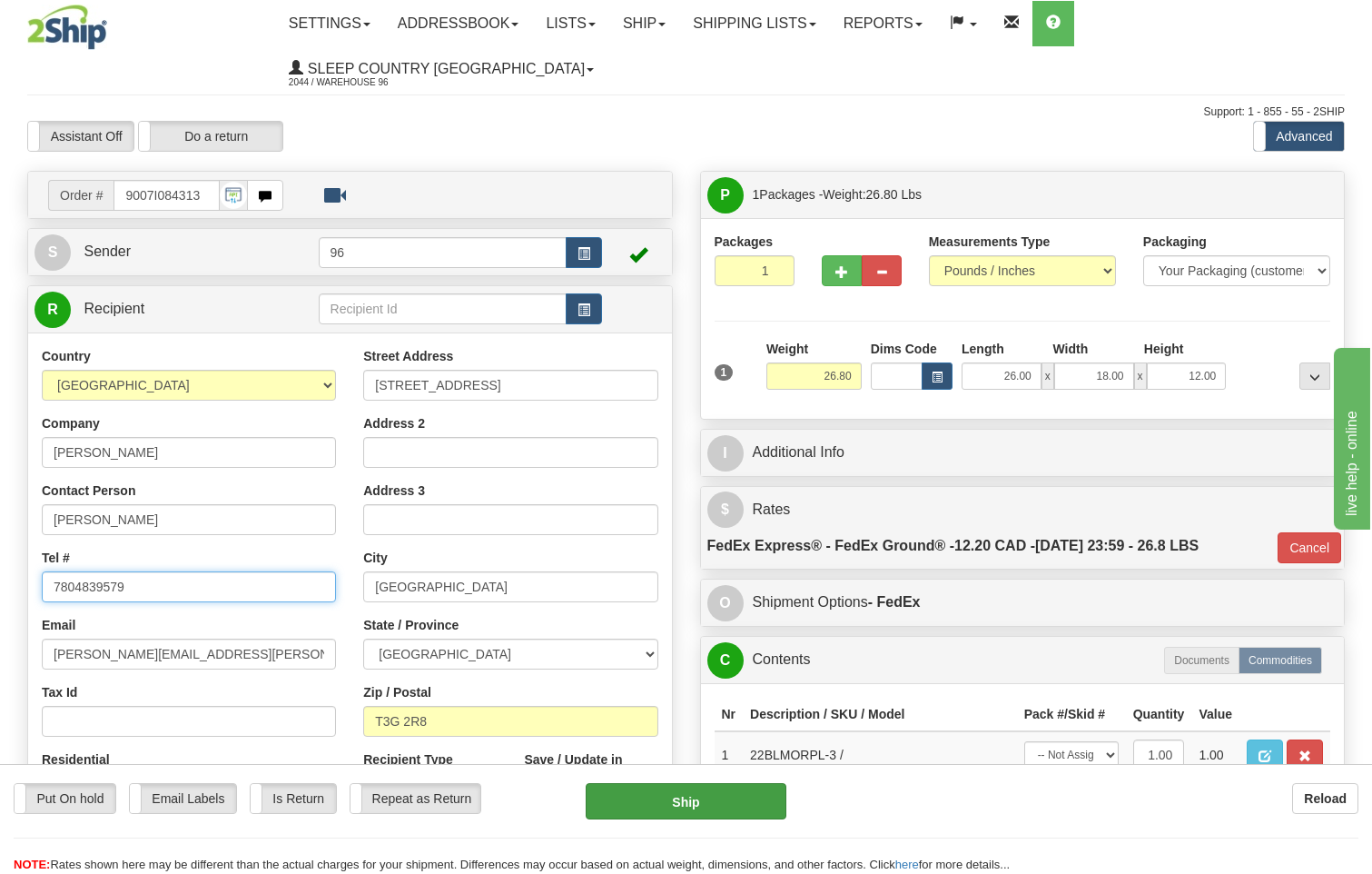
type input "7804839579"
click at [637, 804] on button "Ship" at bounding box center [686, 801] width 202 height 36
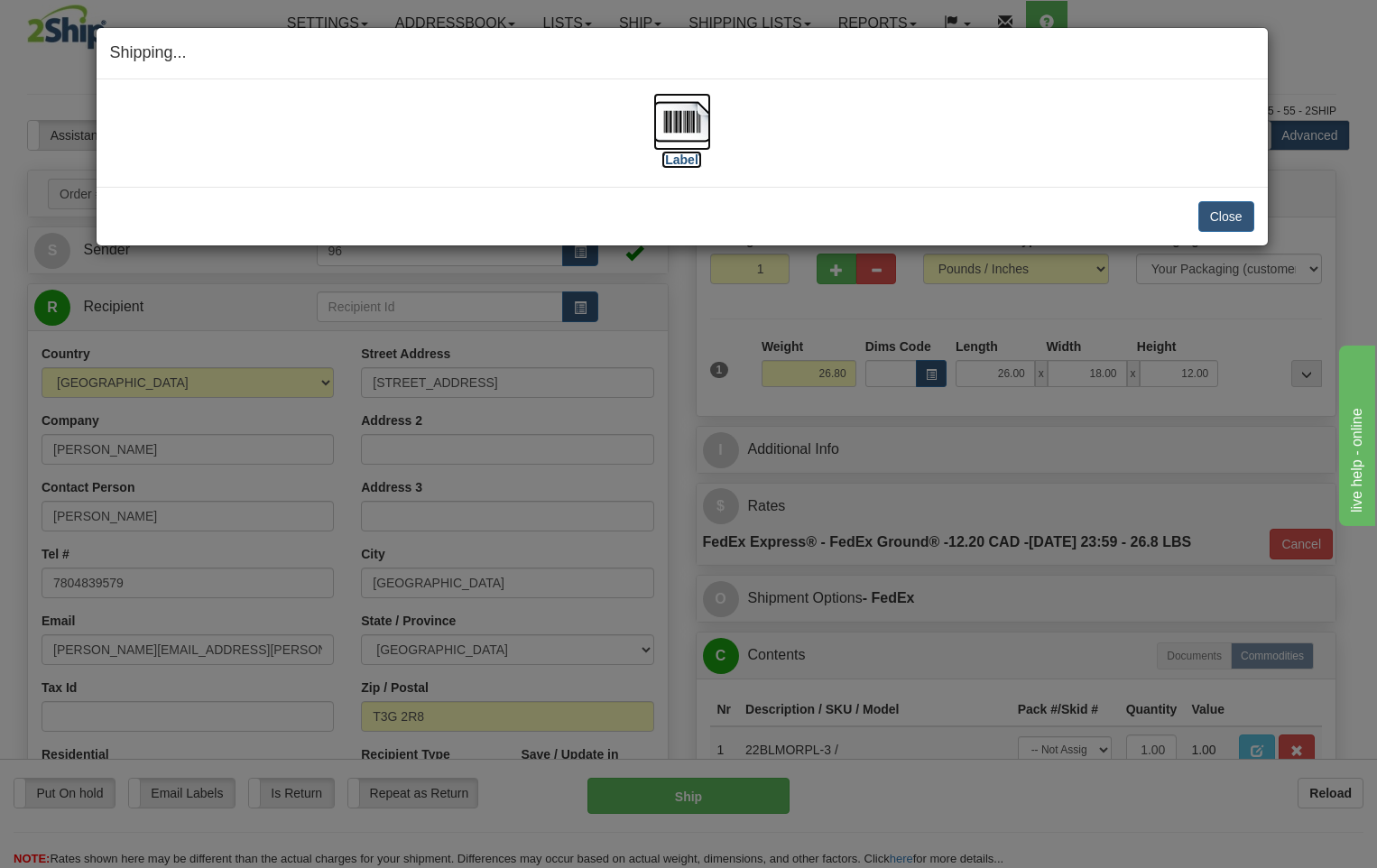
click at [687, 118] on img at bounding box center [683, 122] width 58 height 58
click at [1235, 208] on button "Close" at bounding box center [1227, 217] width 56 height 31
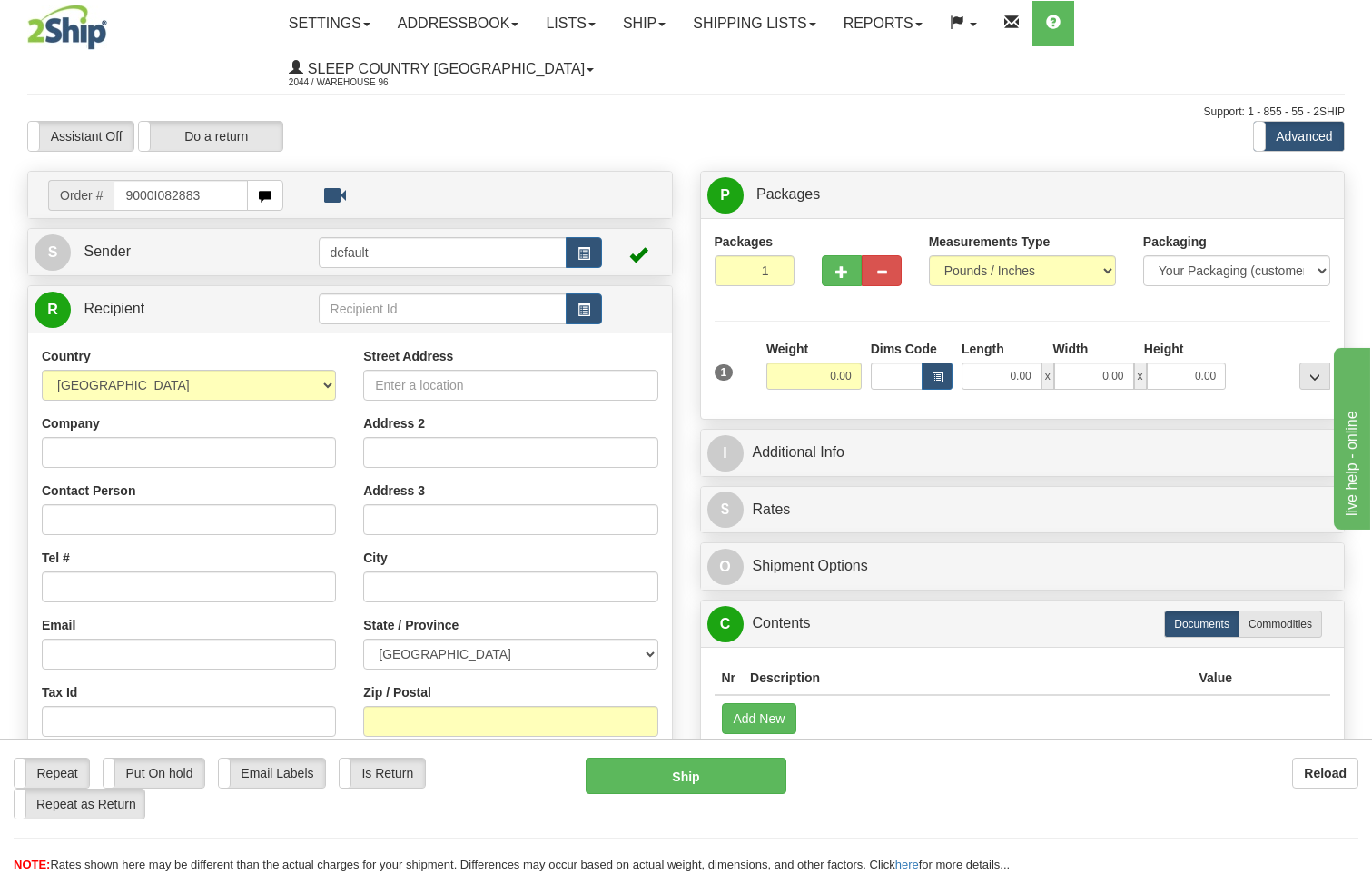
type input "9000I082883"
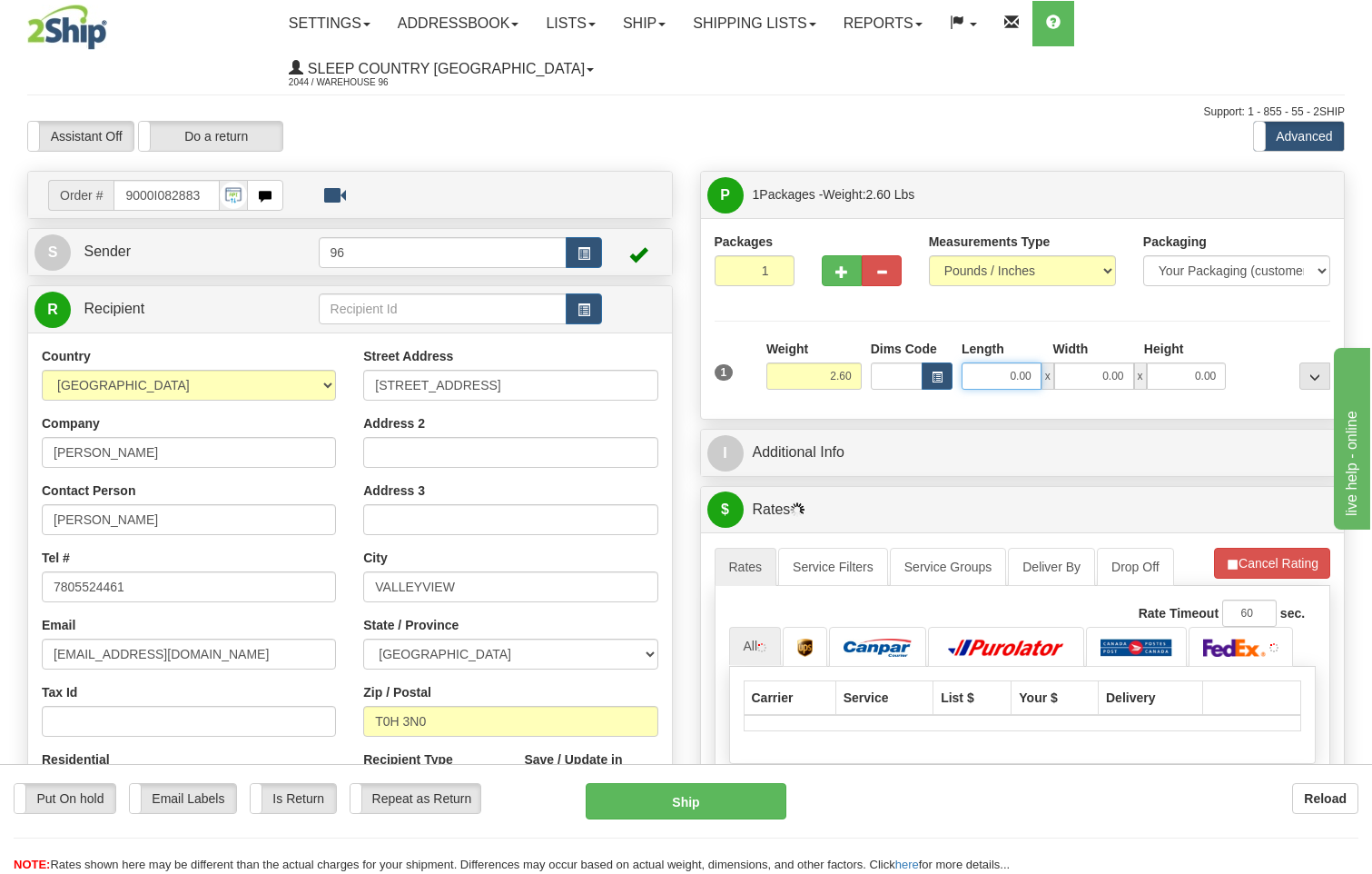
click at [1041, 362] on input "0.00" at bounding box center [1002, 376] width 80 height 27
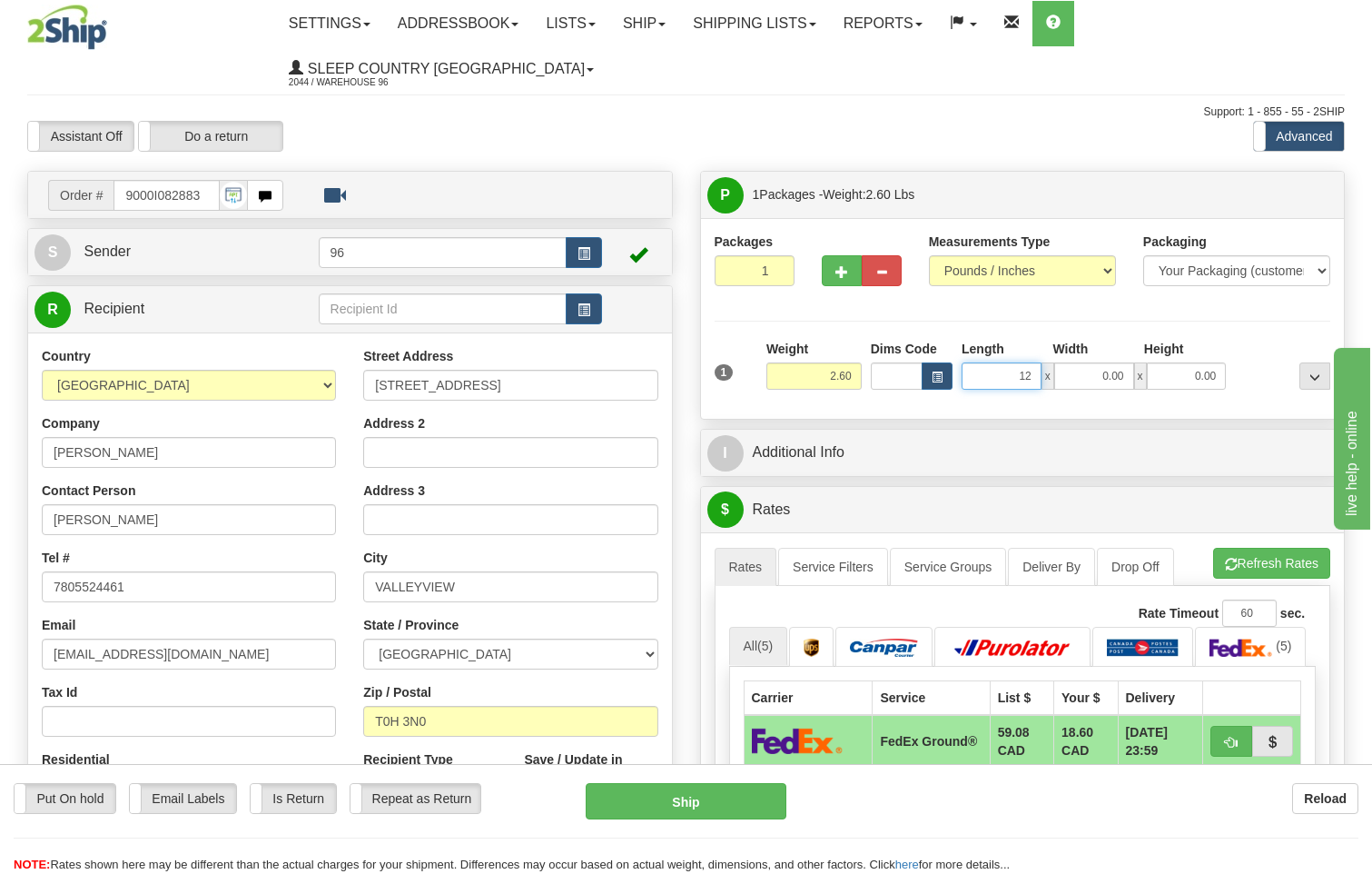
type input "12.00"
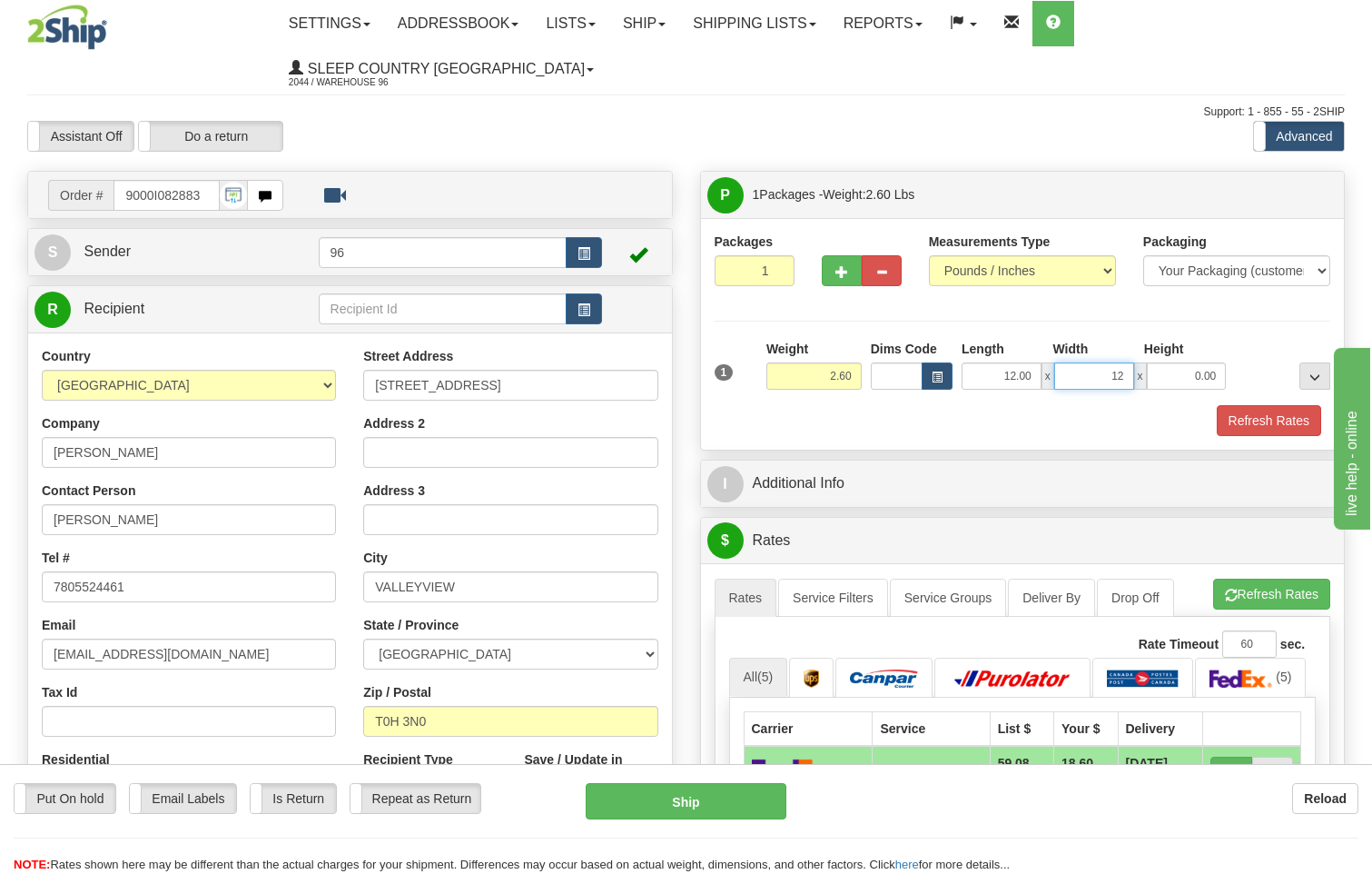
type input "12.00"
type input "47.00"
click at [1199, 362] on input "47.00" at bounding box center [1187, 376] width 80 height 27
click at [1196, 362] on input "47.00" at bounding box center [1187, 376] width 80 height 27
type input "7.00"
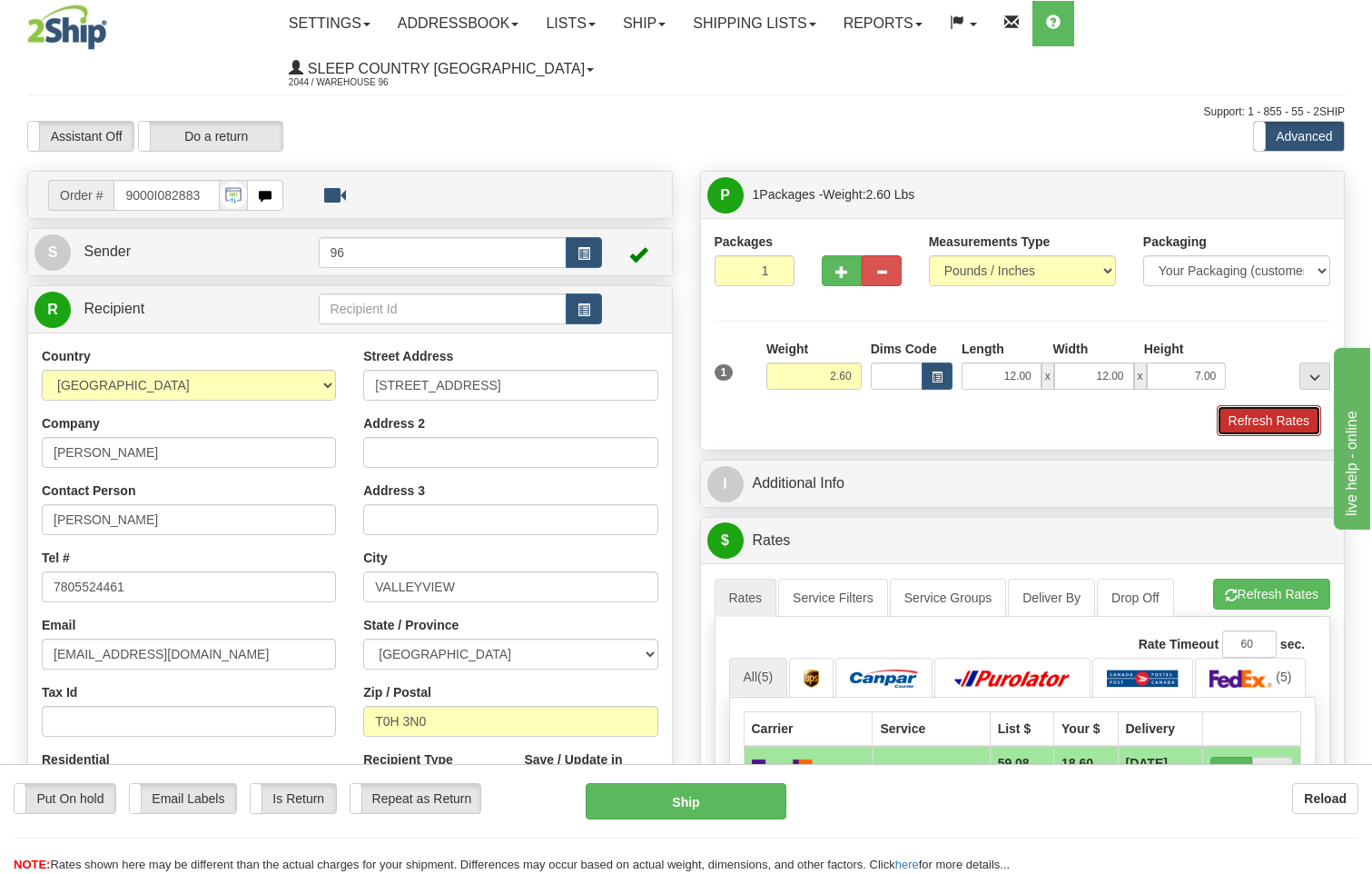
click at [1260, 405] on button "Refresh Rates" at bounding box center [1269, 421] width 104 height 31
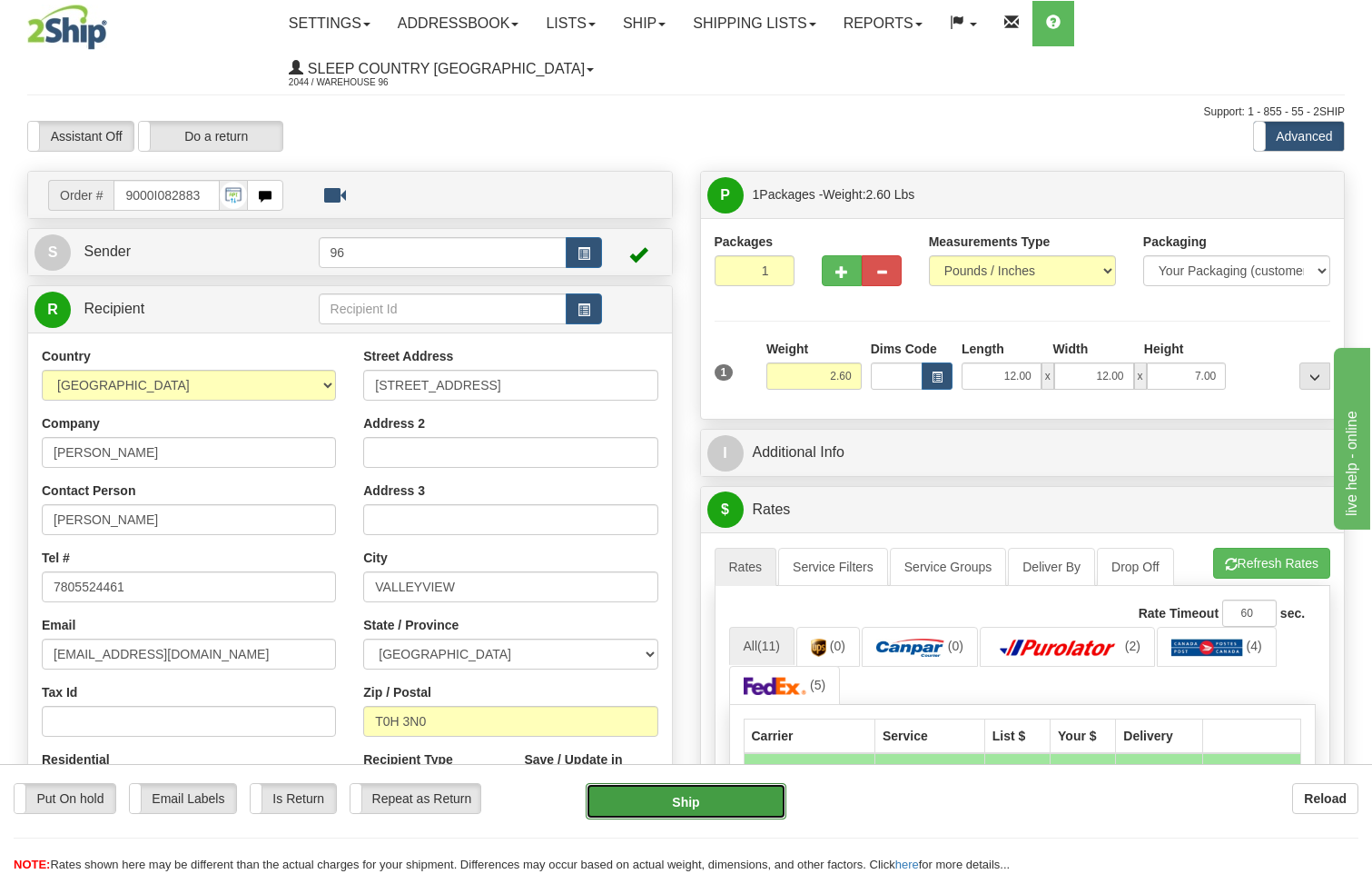
click at [730, 804] on button "Ship" at bounding box center [686, 801] width 202 height 36
type input "260"
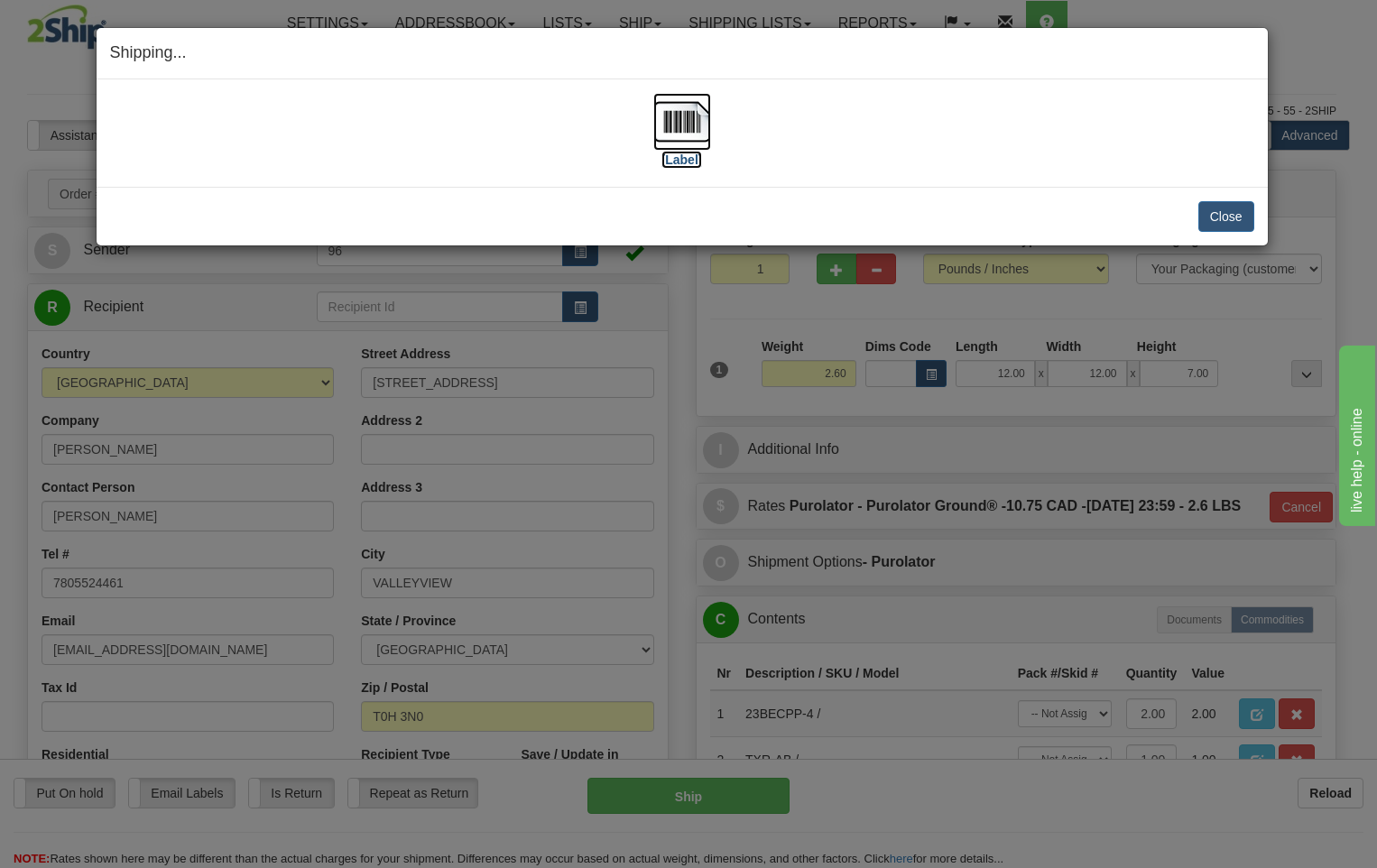
click at [682, 128] on img at bounding box center [683, 122] width 58 height 58
click at [1237, 229] on button "Close" at bounding box center [1227, 217] width 56 height 31
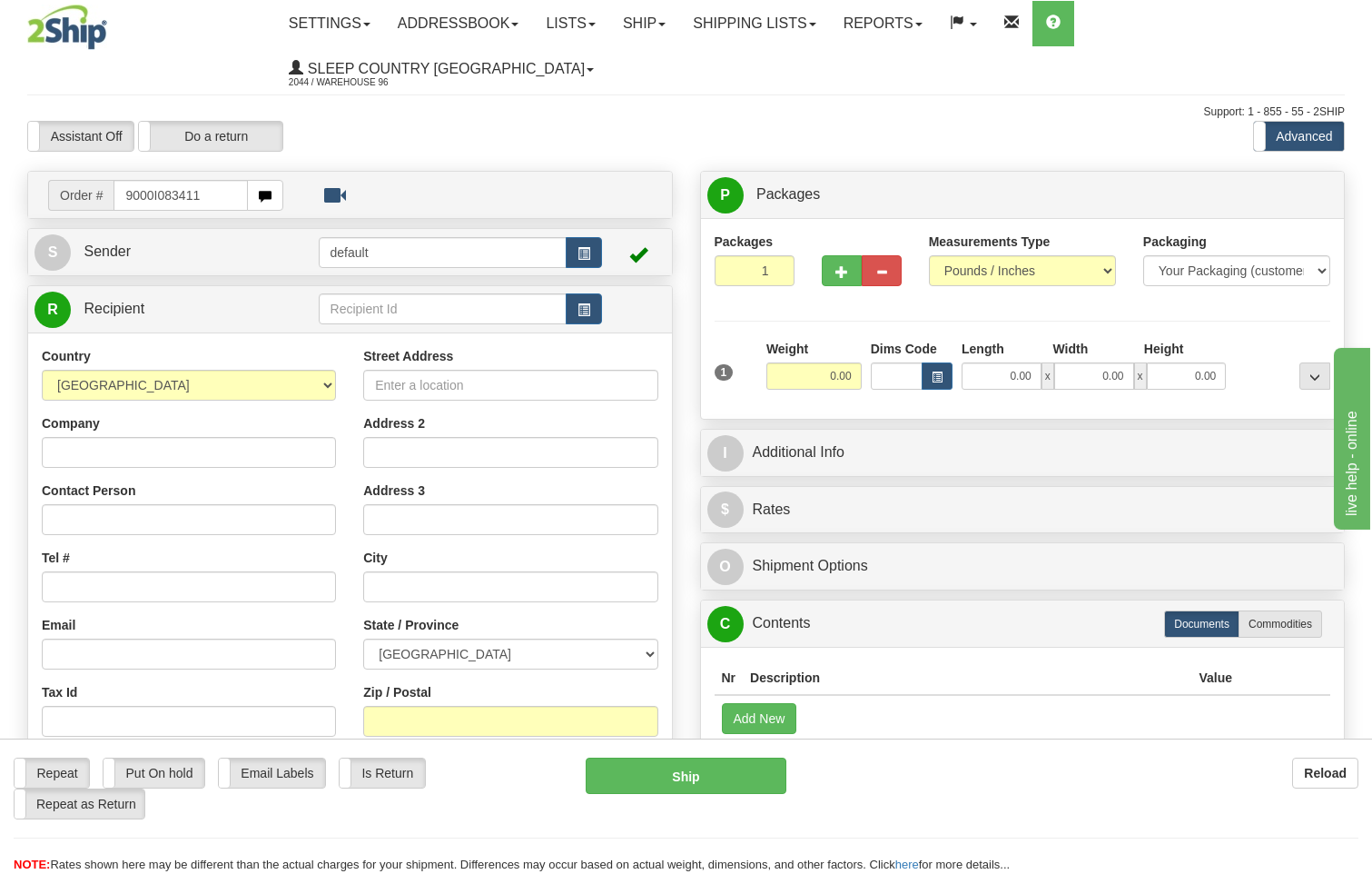
type input "9000I083411"
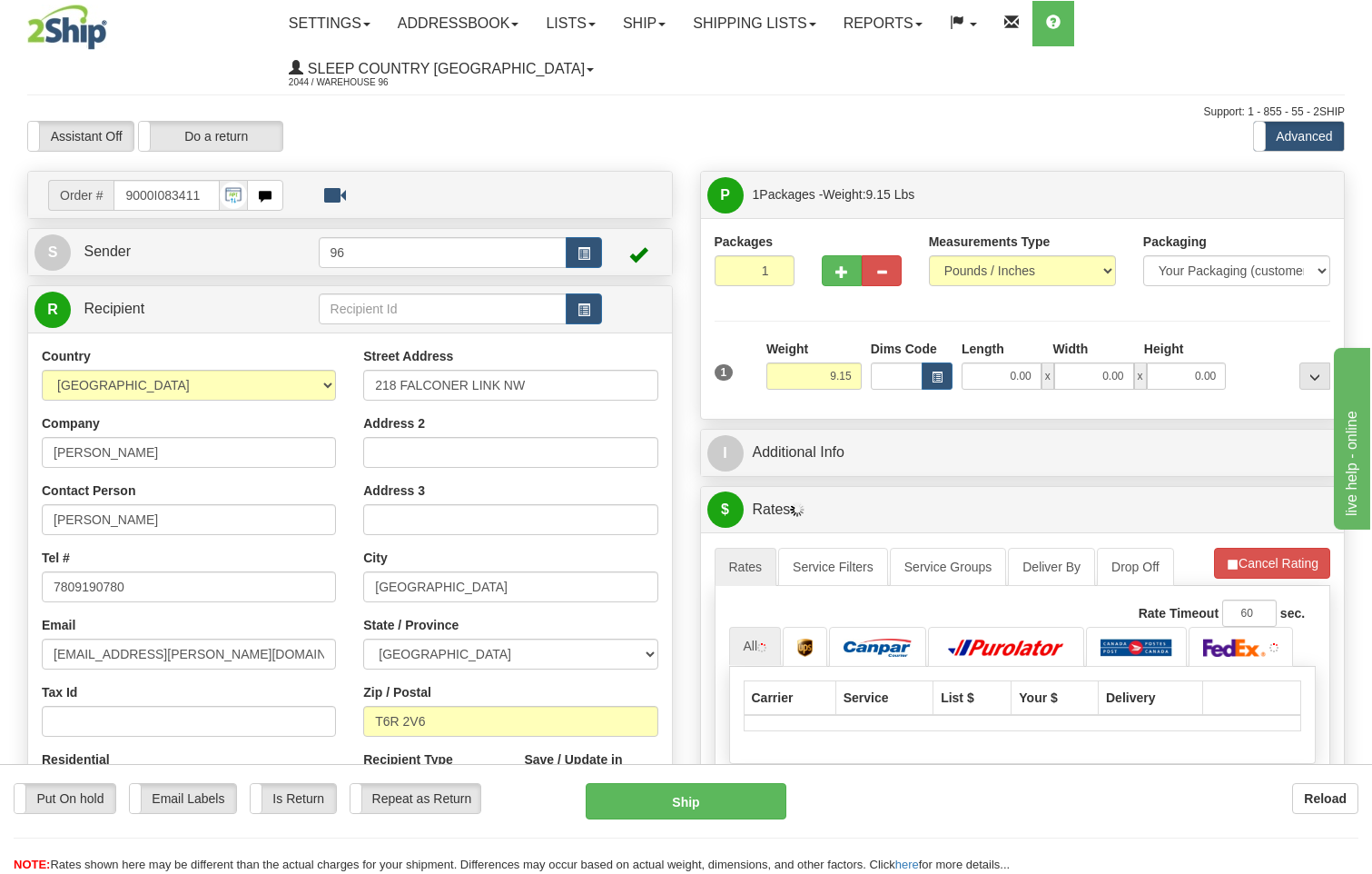
click at [1044, 362] on span "x" at bounding box center [1048, 376] width 13 height 27
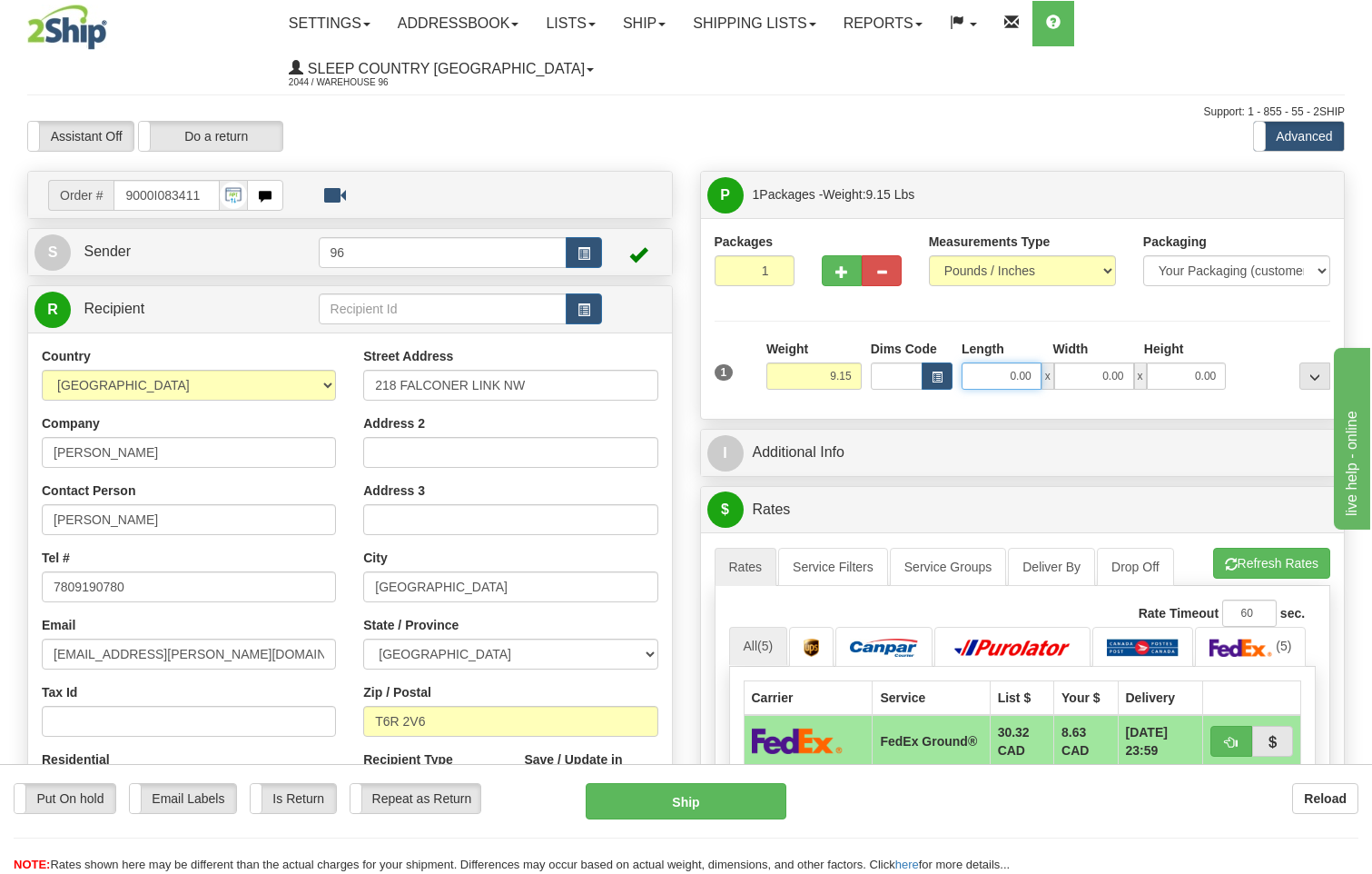
click at [1030, 362] on input "0.00" at bounding box center [1002, 376] width 80 height 27
type input "13.00"
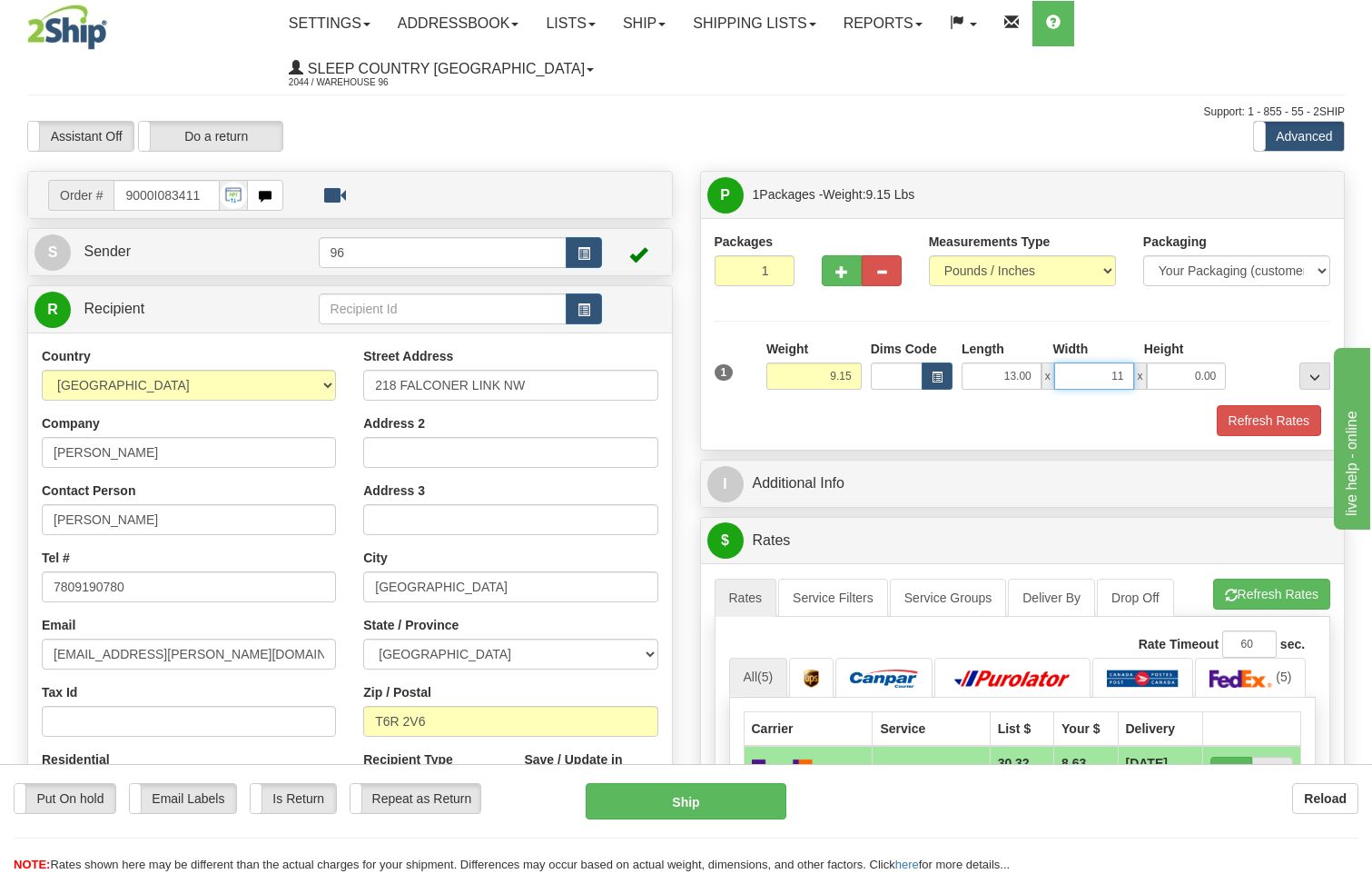
type input "11.00"
type input "7.00"
click at [1253, 405] on button "Refresh Rates" at bounding box center [1269, 421] width 104 height 31
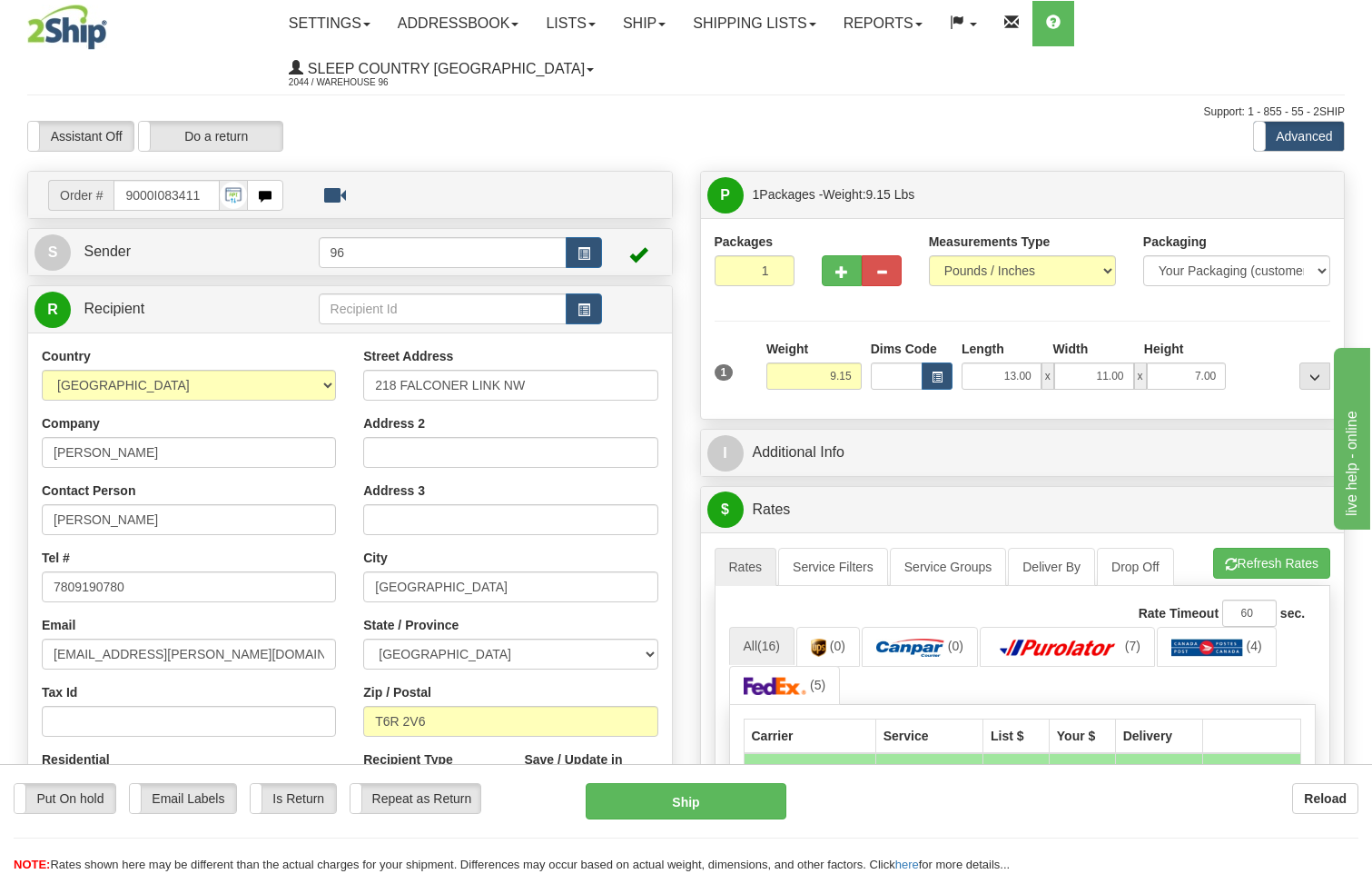
drag, startPoint x: 1253, startPoint y: 378, endPoint x: 1244, endPoint y: 382, distance: 9.8
drag, startPoint x: 1244, startPoint y: 382, endPoint x: 710, endPoint y: 800, distance: 678.1
click at [710, 800] on button "Ship" at bounding box center [686, 801] width 202 height 36
type input "DOM.EP"
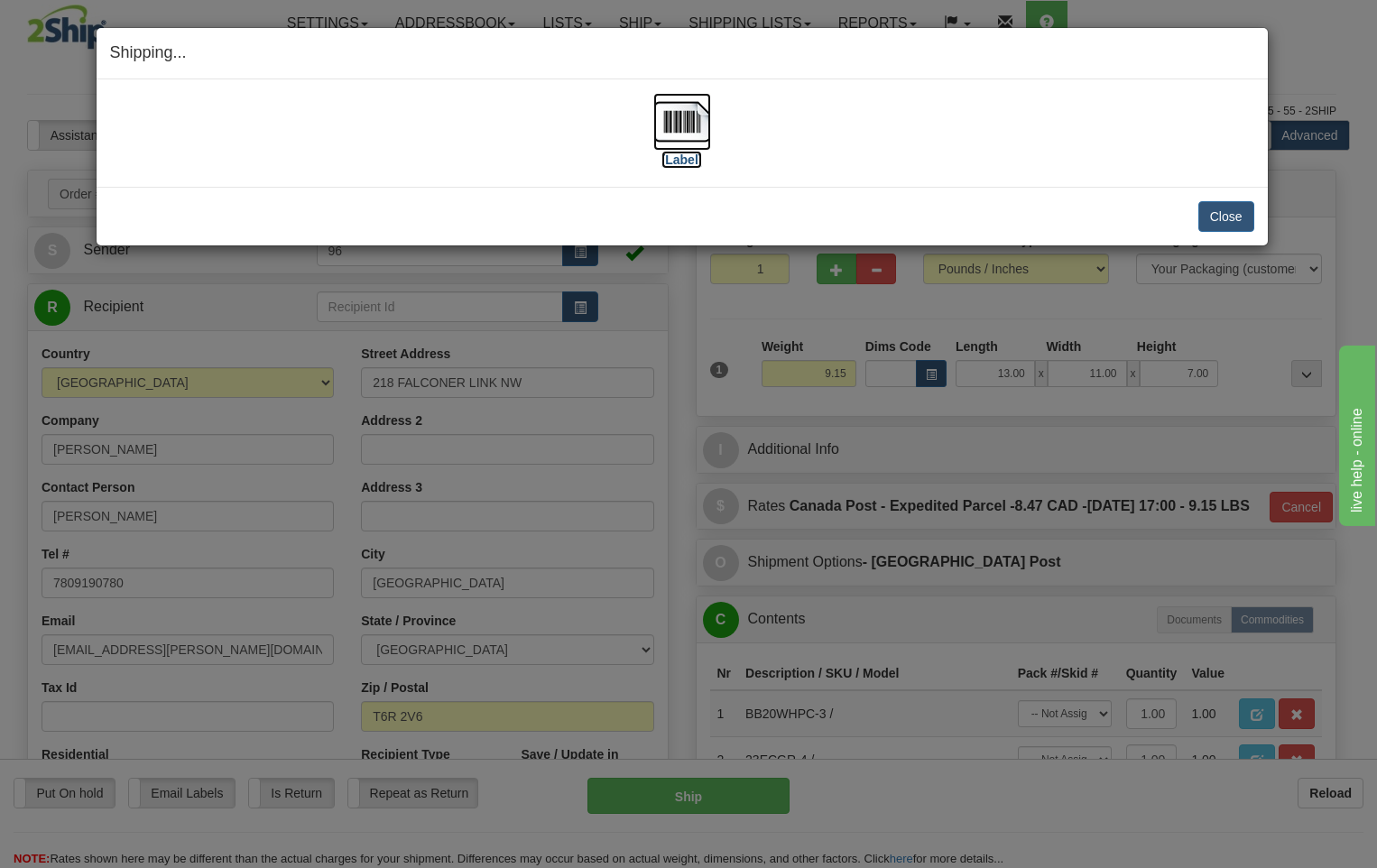
click at [681, 120] on img at bounding box center [683, 122] width 58 height 58
click at [692, 130] on img at bounding box center [683, 122] width 58 height 58
click at [1247, 223] on button "Close" at bounding box center [1227, 217] width 56 height 31
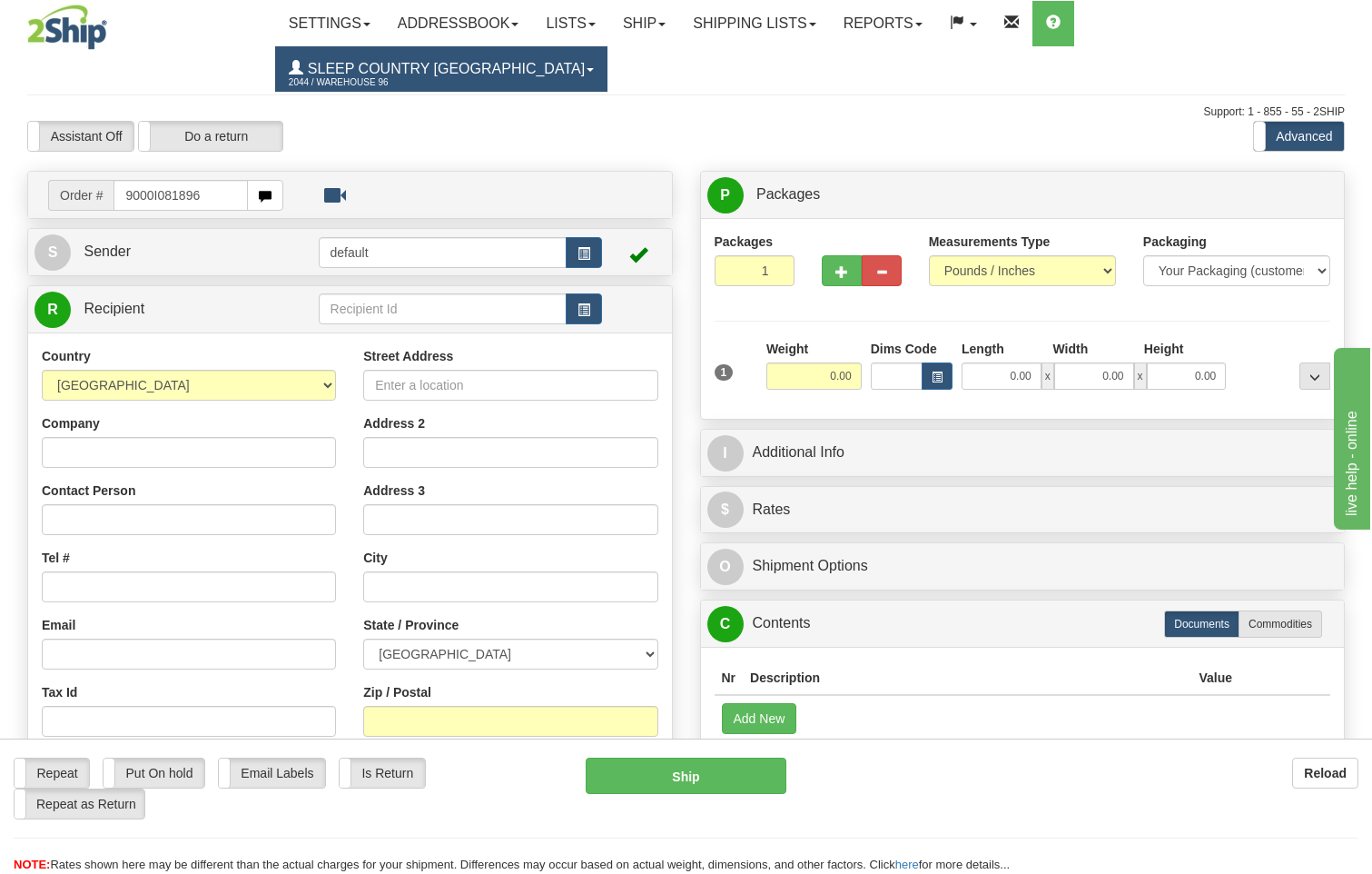
type input "9000I081896"
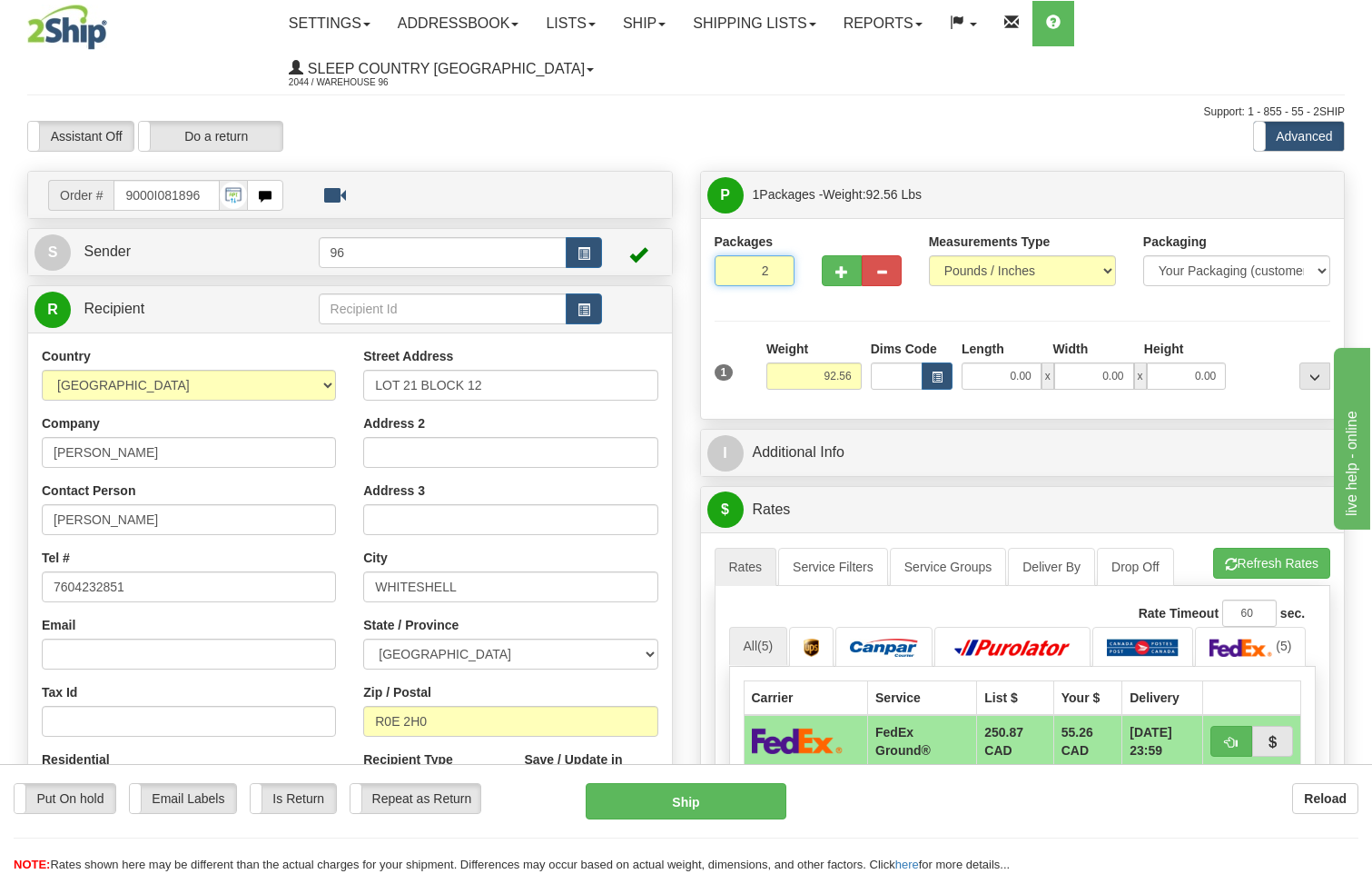
type input "2"
click at [775, 255] on input "2" at bounding box center [755, 271] width 80 height 31
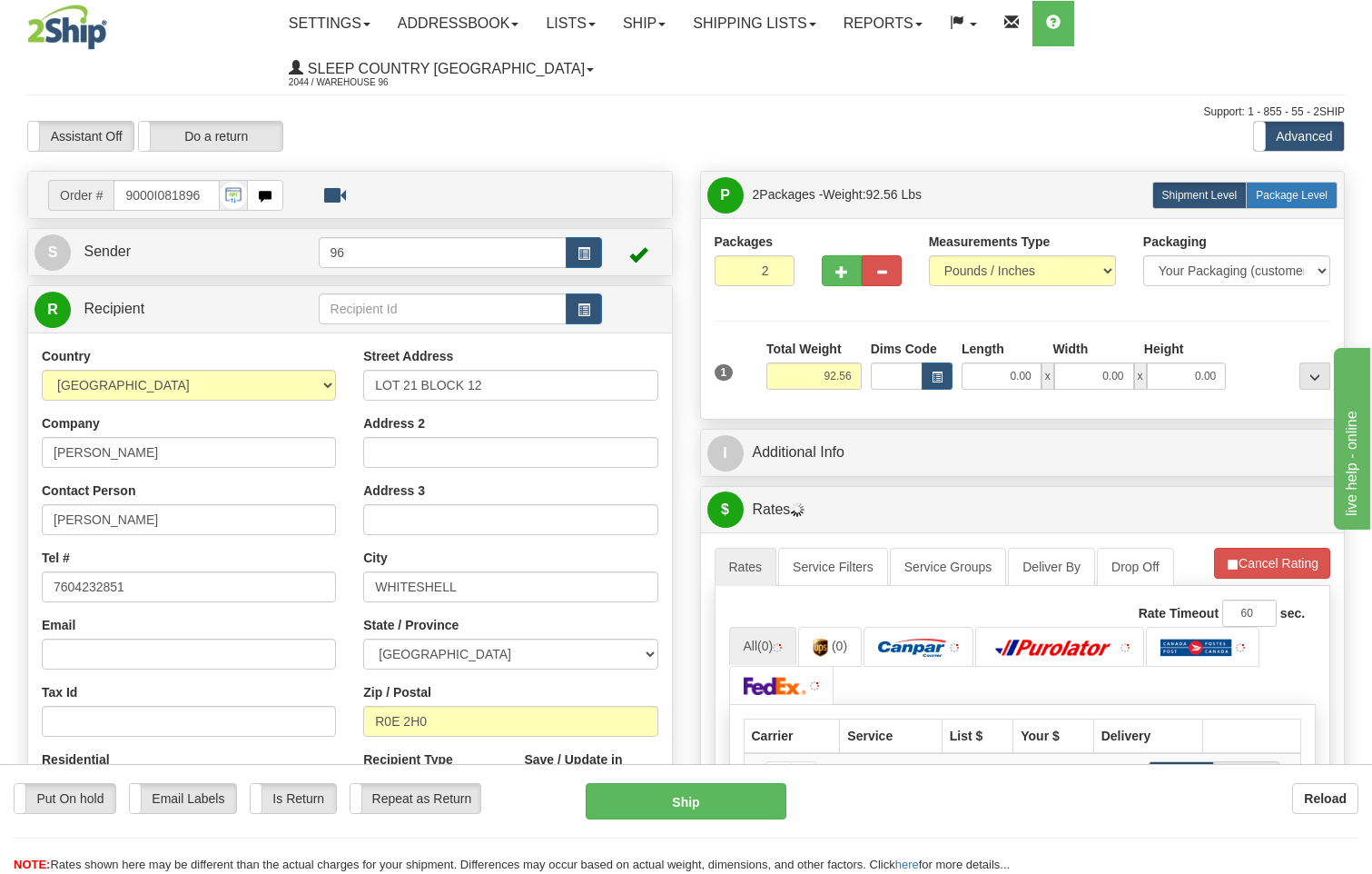
click at [1308, 189] on span "Package Level" at bounding box center [1292, 195] width 72 height 13
radio input "true"
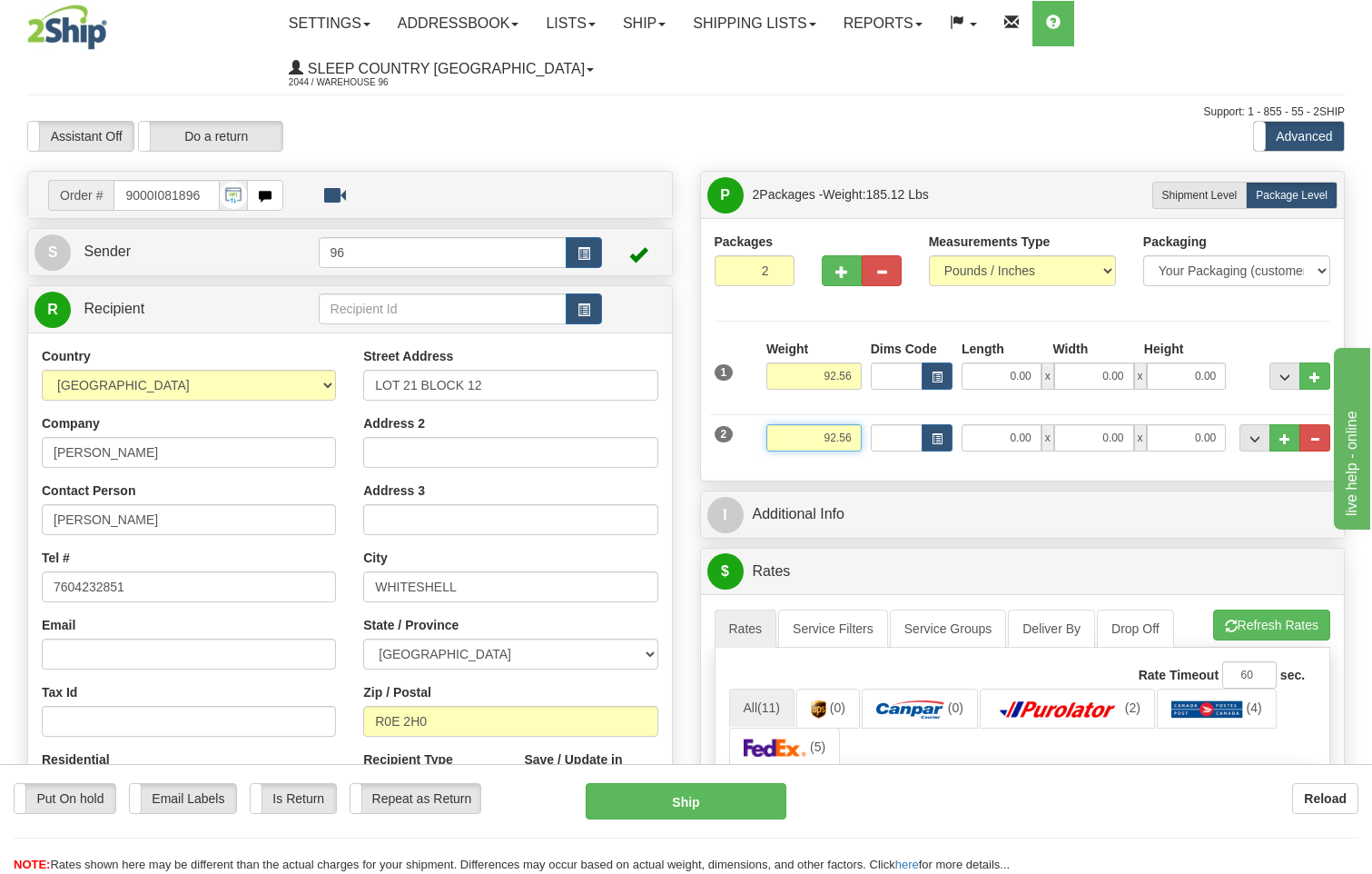
click at [855, 424] on input "92.56" at bounding box center [814, 438] width 96 height 27
type input "9"
type input "7.00"
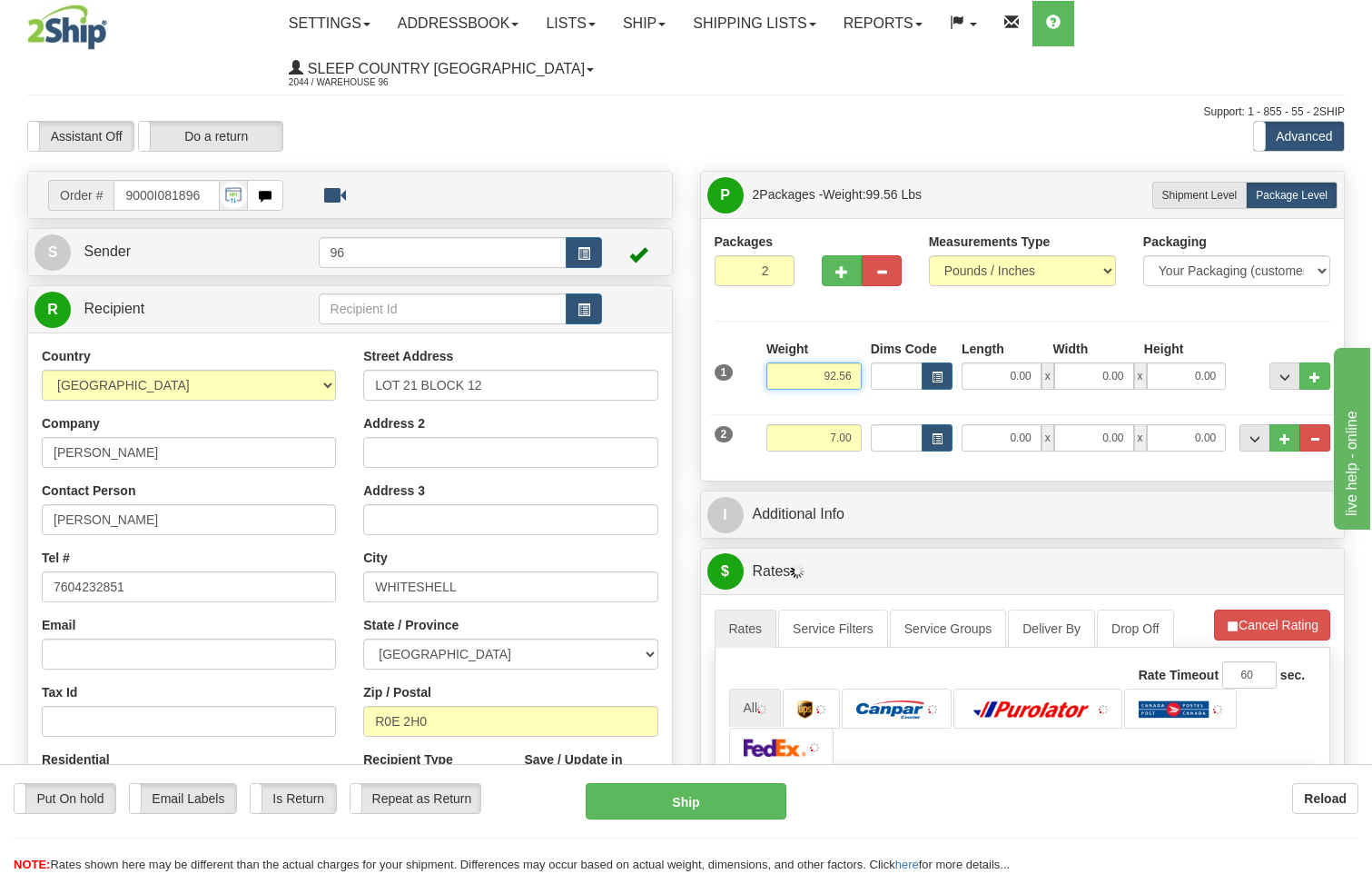
click at [850, 362] on input "92.56" at bounding box center [814, 376] width 96 height 27
type input "9"
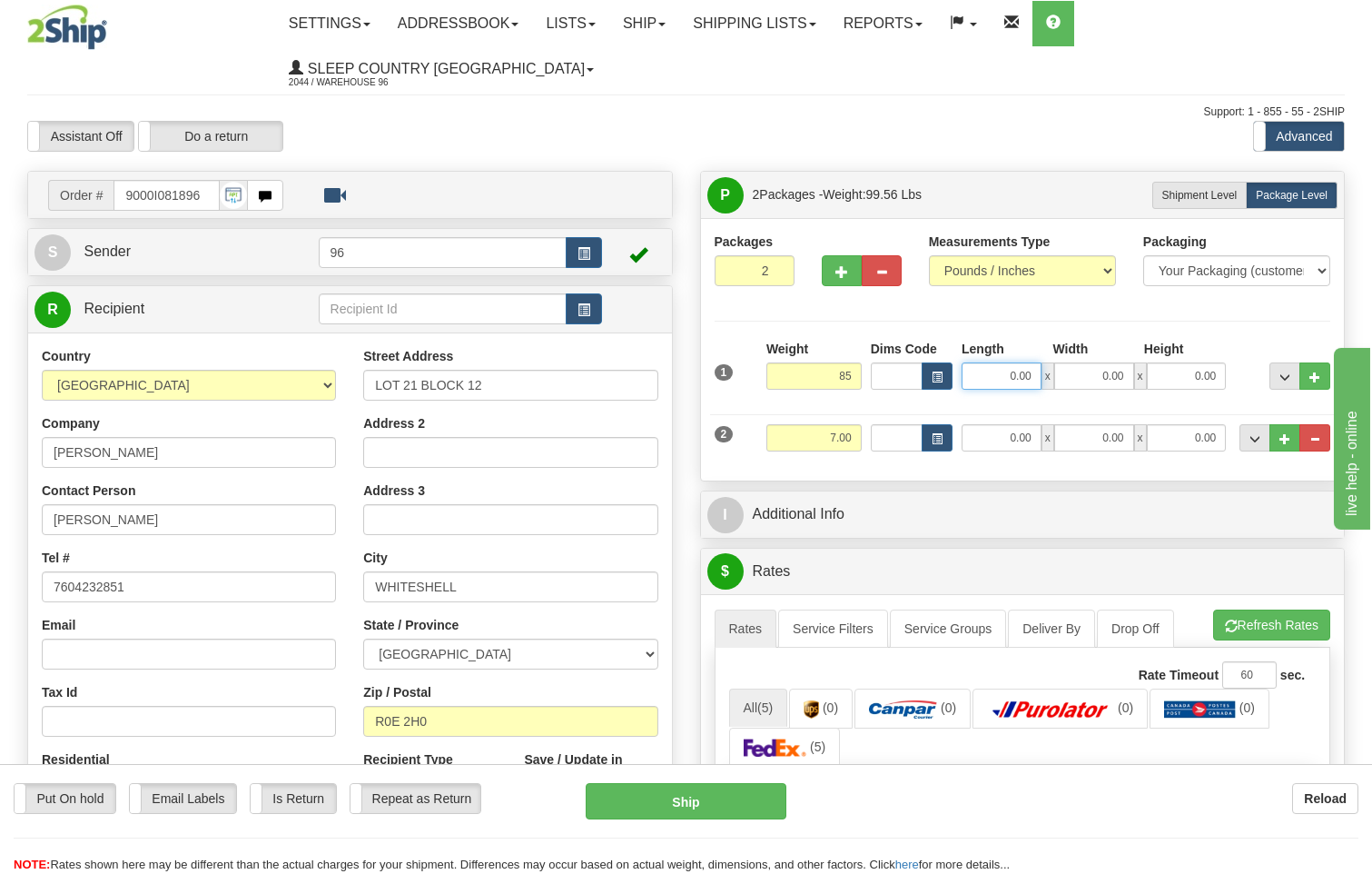
type input "85.00"
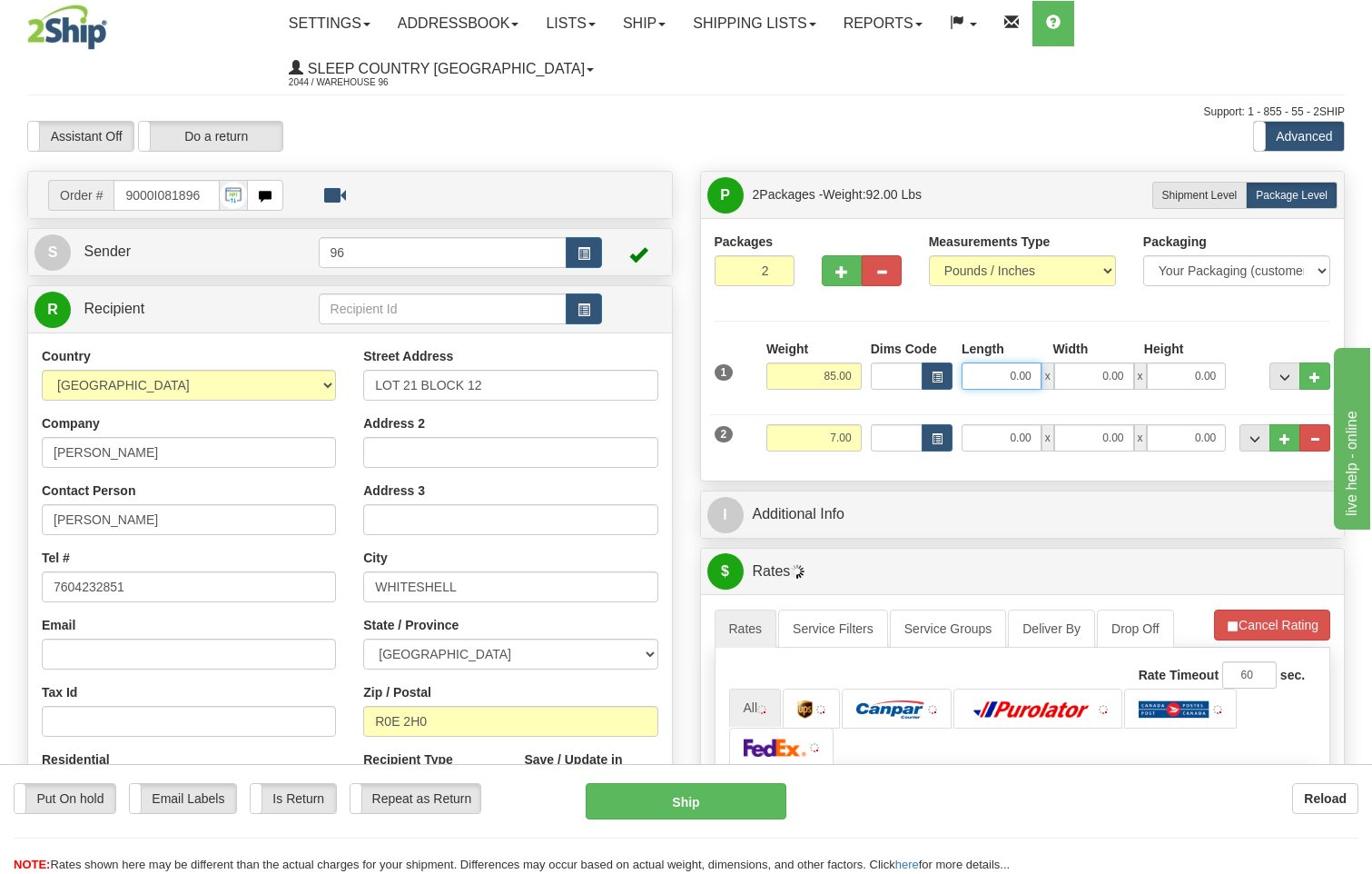
click at [1037, 362] on input "0.00" at bounding box center [1002, 376] width 80 height 27
type input "18.00"
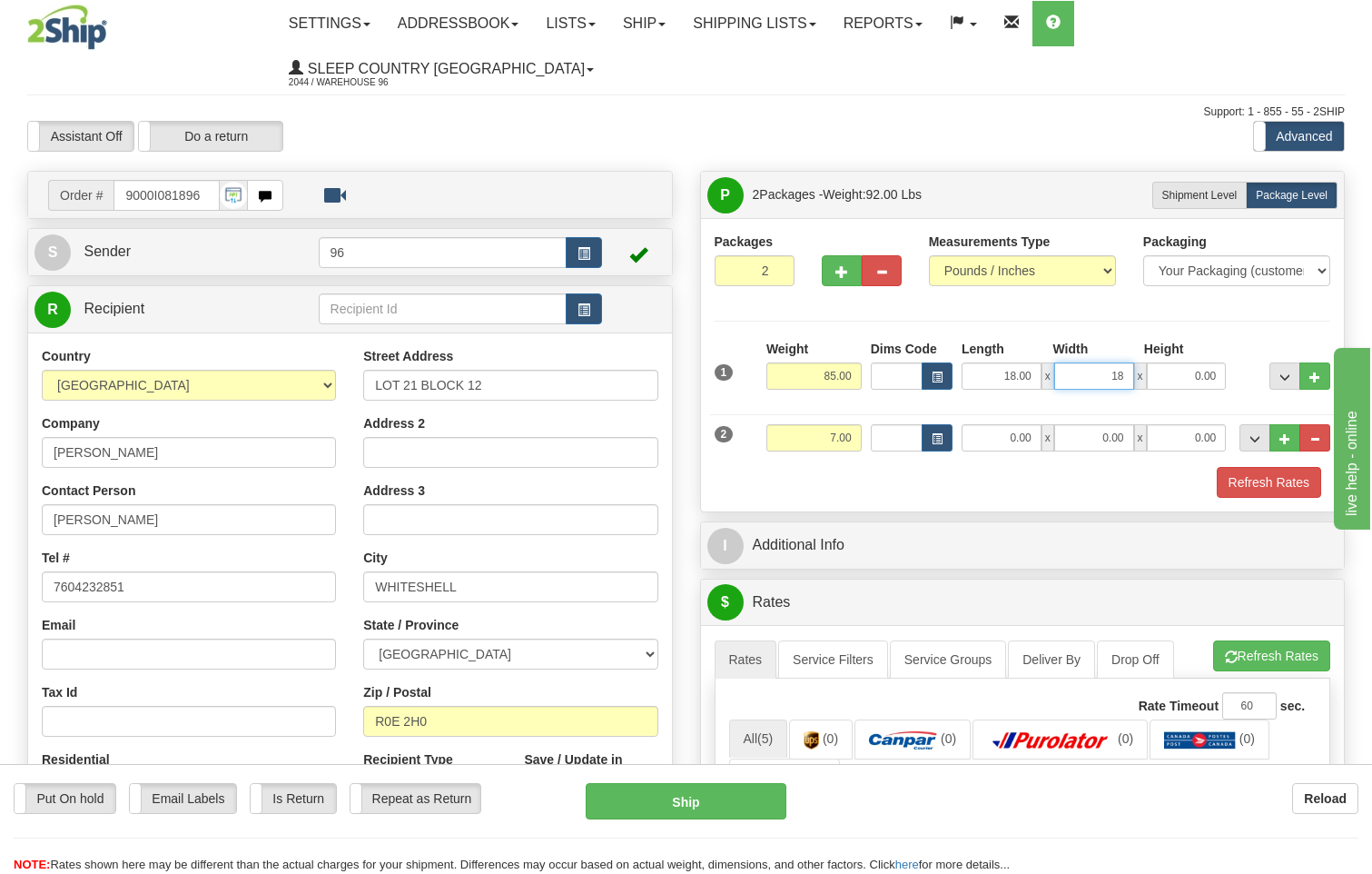
type input "18.00"
type input "42.00"
click at [1033, 424] on input "0.00" at bounding box center [1002, 438] width 80 height 27
type input "17.00"
type input "4"
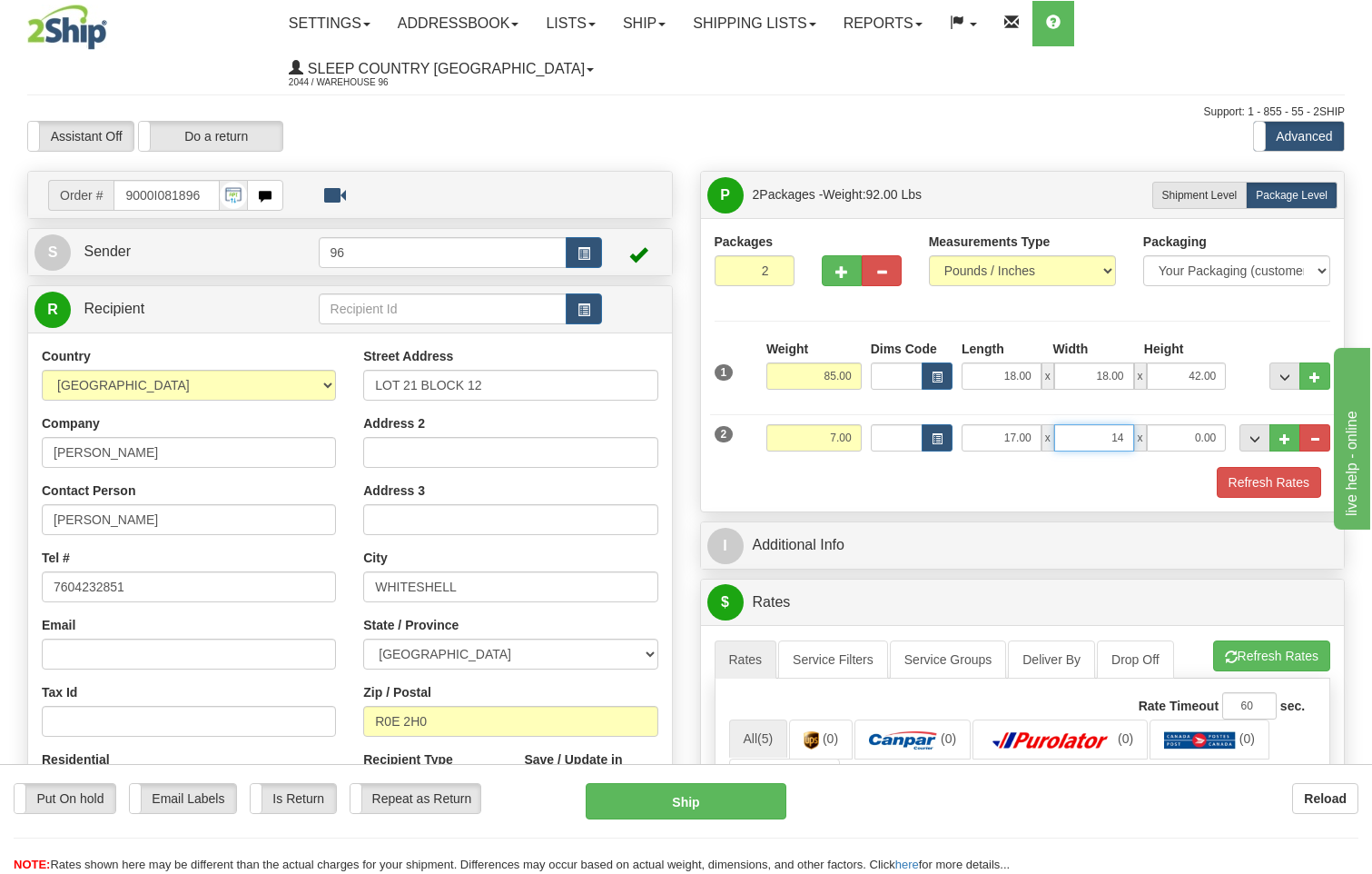
type input "14.00"
type input "6.00"
click at [1294, 467] on button "Refresh Rates" at bounding box center [1269, 483] width 104 height 31
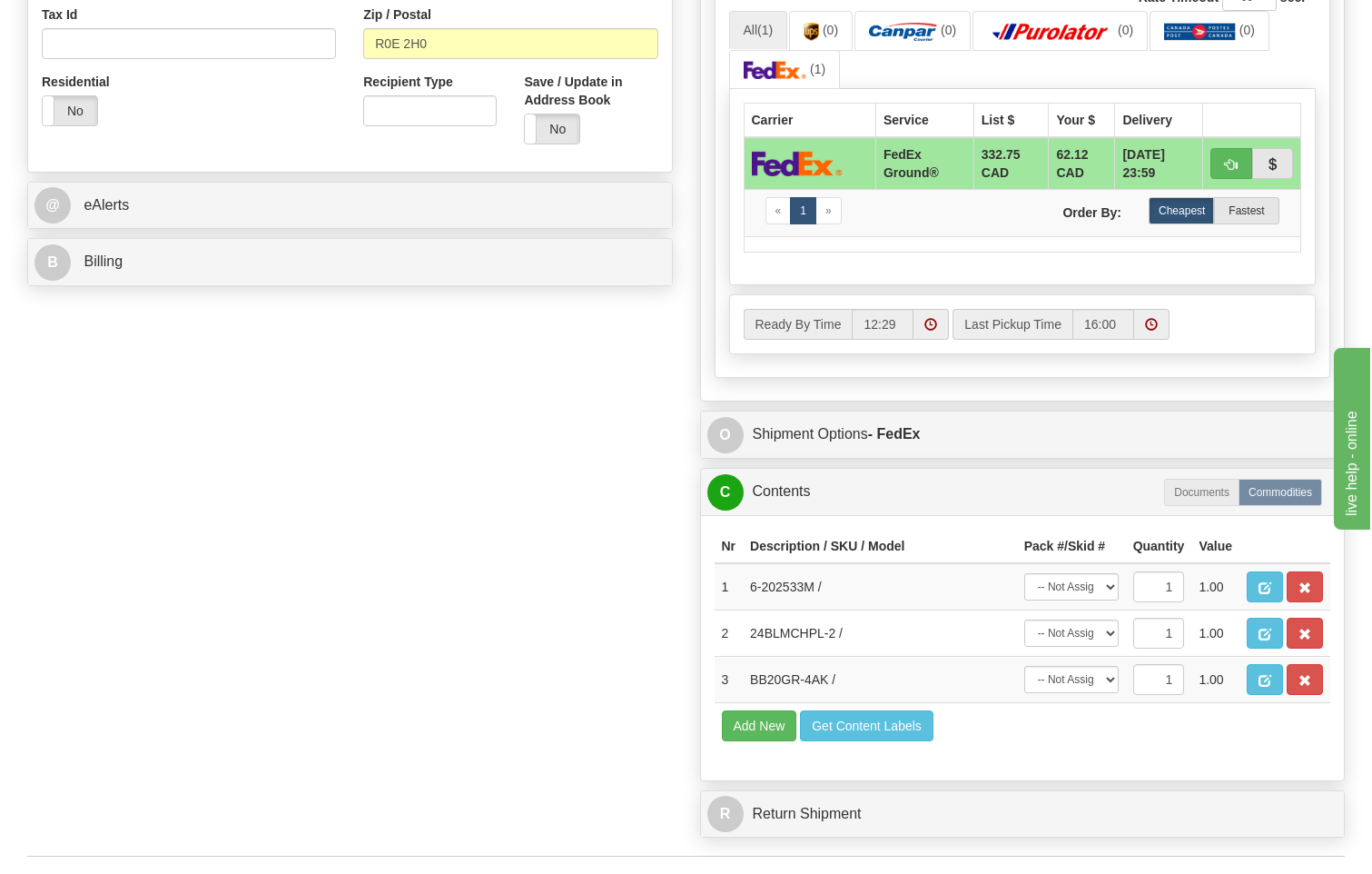
scroll to position [909, 0]
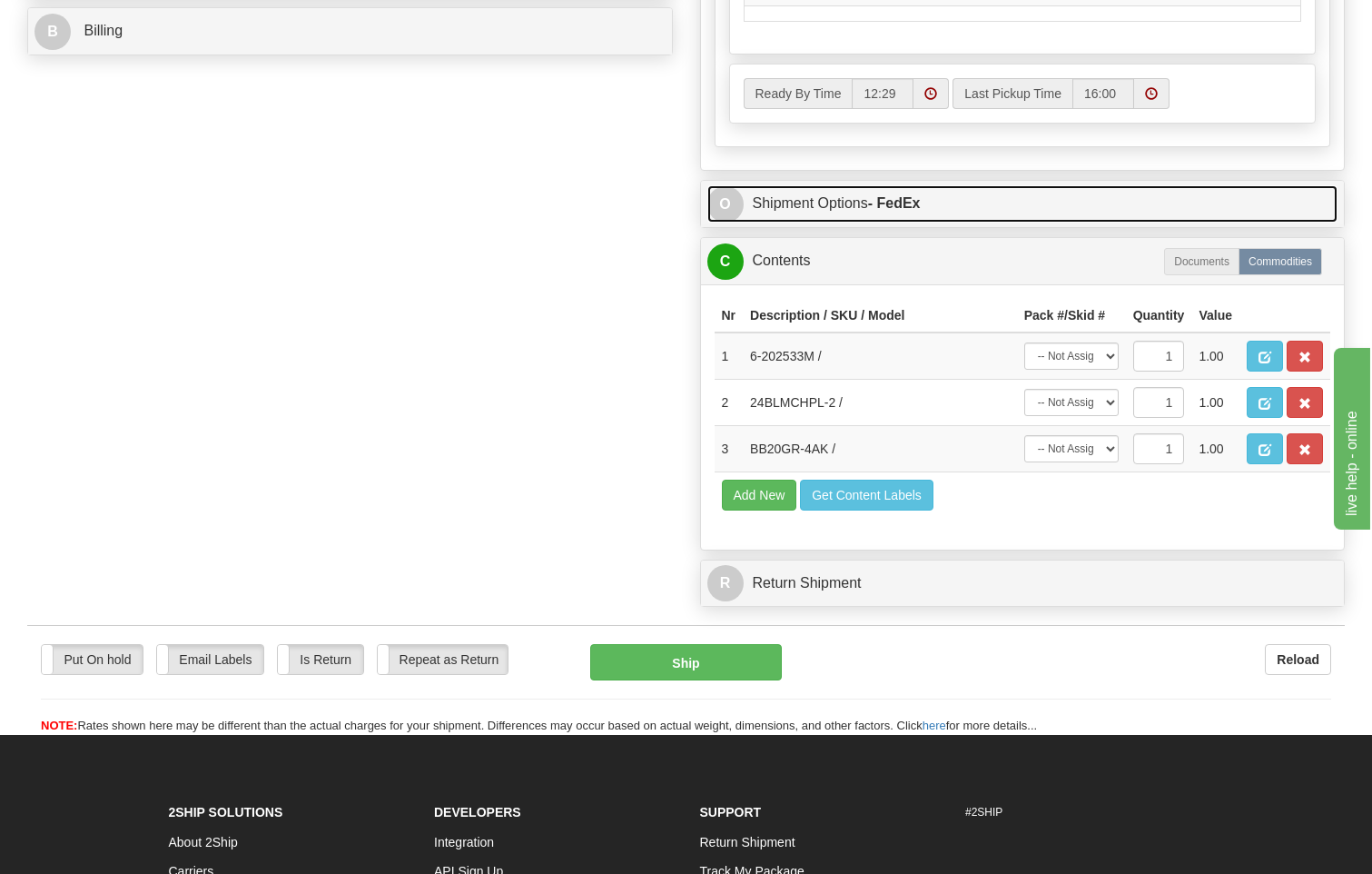
click at [925, 185] on link "O Shipment Options - FedEx" at bounding box center [1024, 203] width 631 height 37
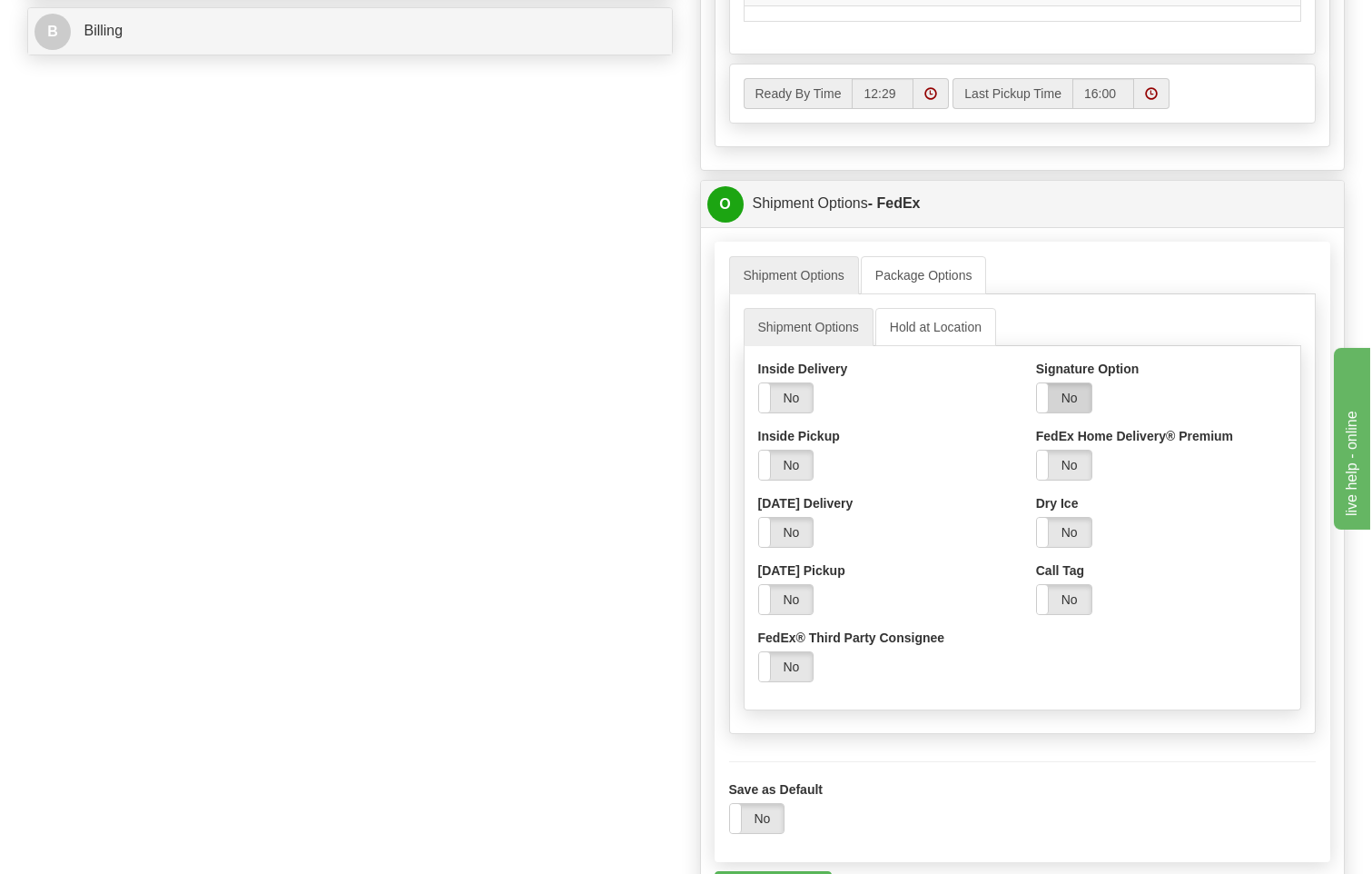
click at [1065, 383] on label "No" at bounding box center [1065, 398] width 55 height 29
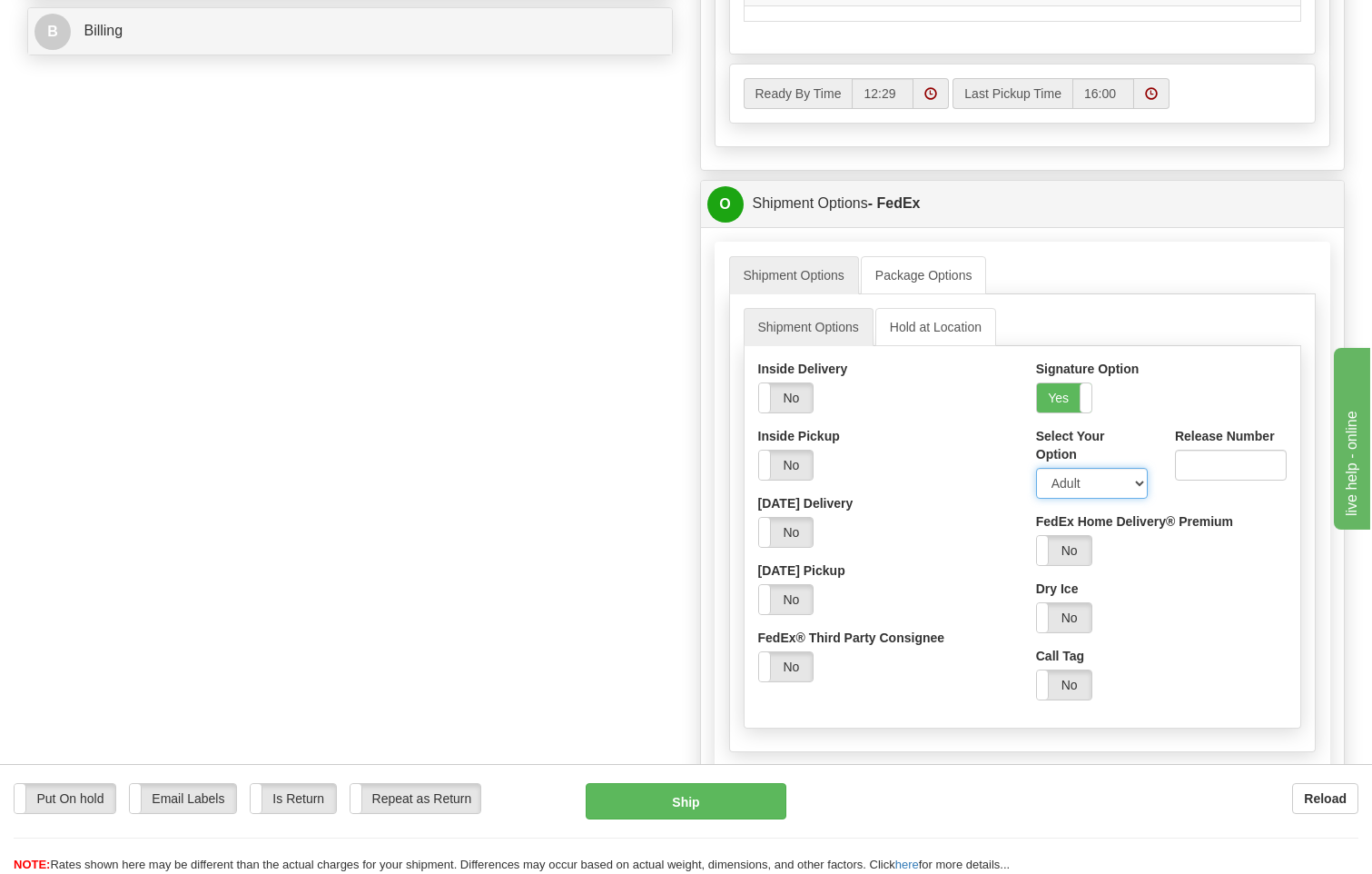
click at [1085, 468] on select "Adult Direct Indirect No Signature Required Service Default" at bounding box center [1092, 484] width 111 height 31
select select "2"
click at [1036, 468] on select "Adult Direct Indirect No Signature Required Service Default" at bounding box center [1092, 484] width 111 height 31
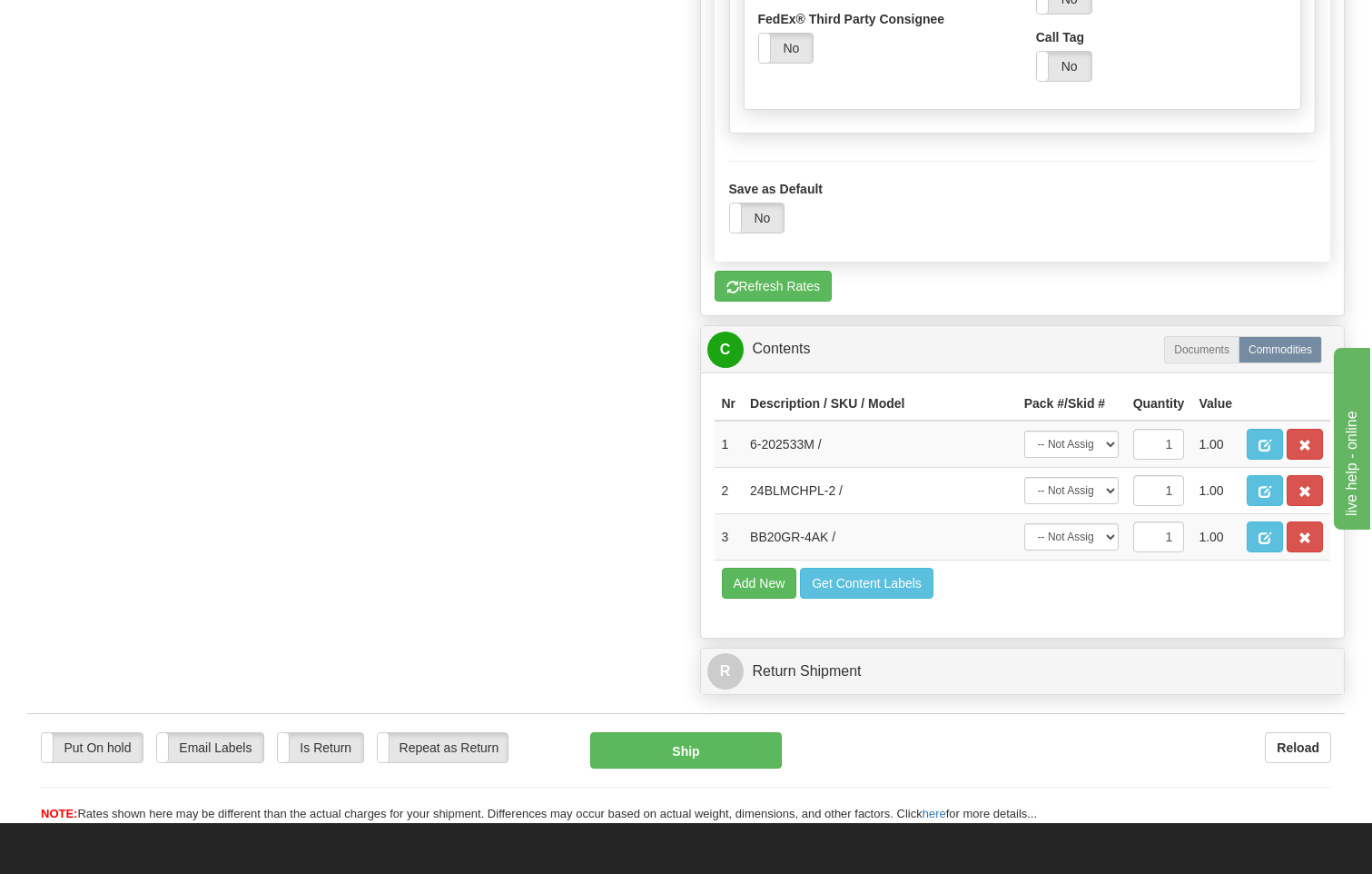
scroll to position [1544, 0]
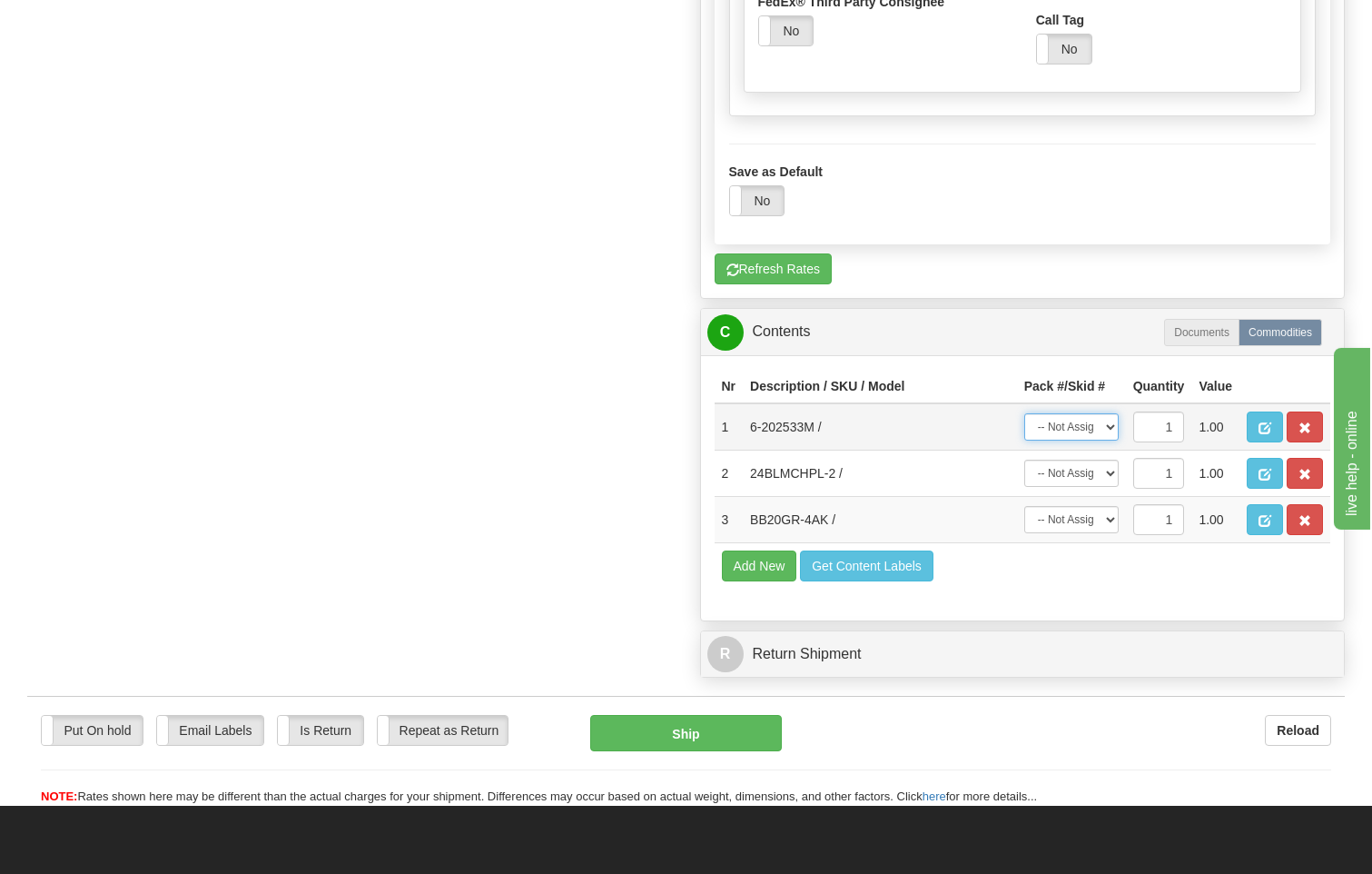
click at [1097, 413] on select "-- Not Assigned -- Package 1 Package 2" at bounding box center [1072, 427] width 95 height 27
click at [1105, 413] on select "-- Not Assigned -- Package 1 Package 2" at bounding box center [1072, 427] width 95 height 27
select select "0"
click at [1024, 413] on select "-- Not Assigned -- Package 1 Package 2" at bounding box center [1072, 427] width 95 height 27
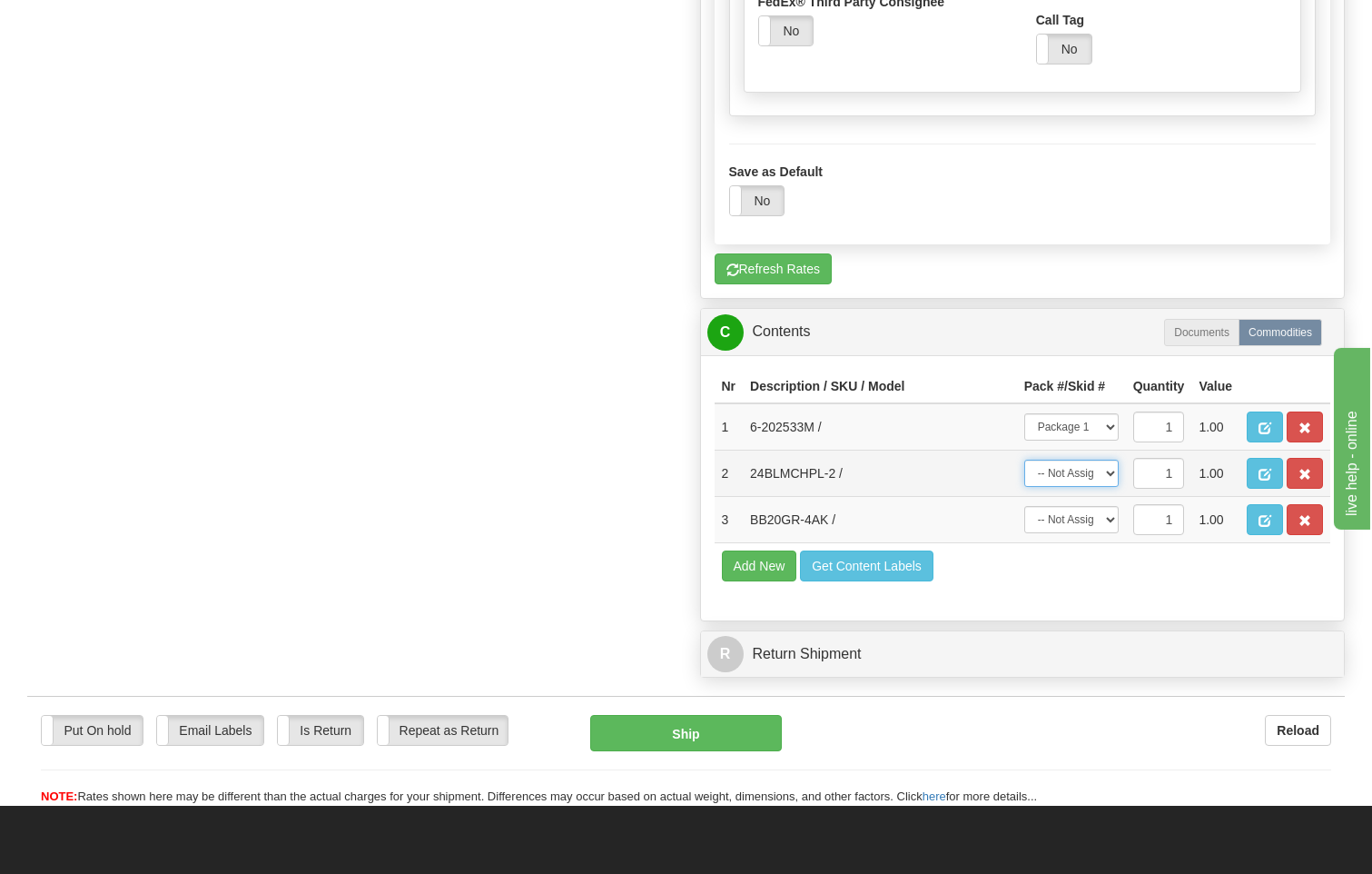
click at [1106, 460] on select "-- Not Assigned -- Package 1 Package 2" at bounding box center [1072, 473] width 95 height 27
select select "1"
click at [1024, 460] on select "-- Not Assigned -- Package 1 Package 2" at bounding box center [1072, 473] width 95 height 27
click at [1107, 506] on select "-- Not Assigned -- Package 1 Package 2" at bounding box center [1072, 520] width 95 height 27
select select "1"
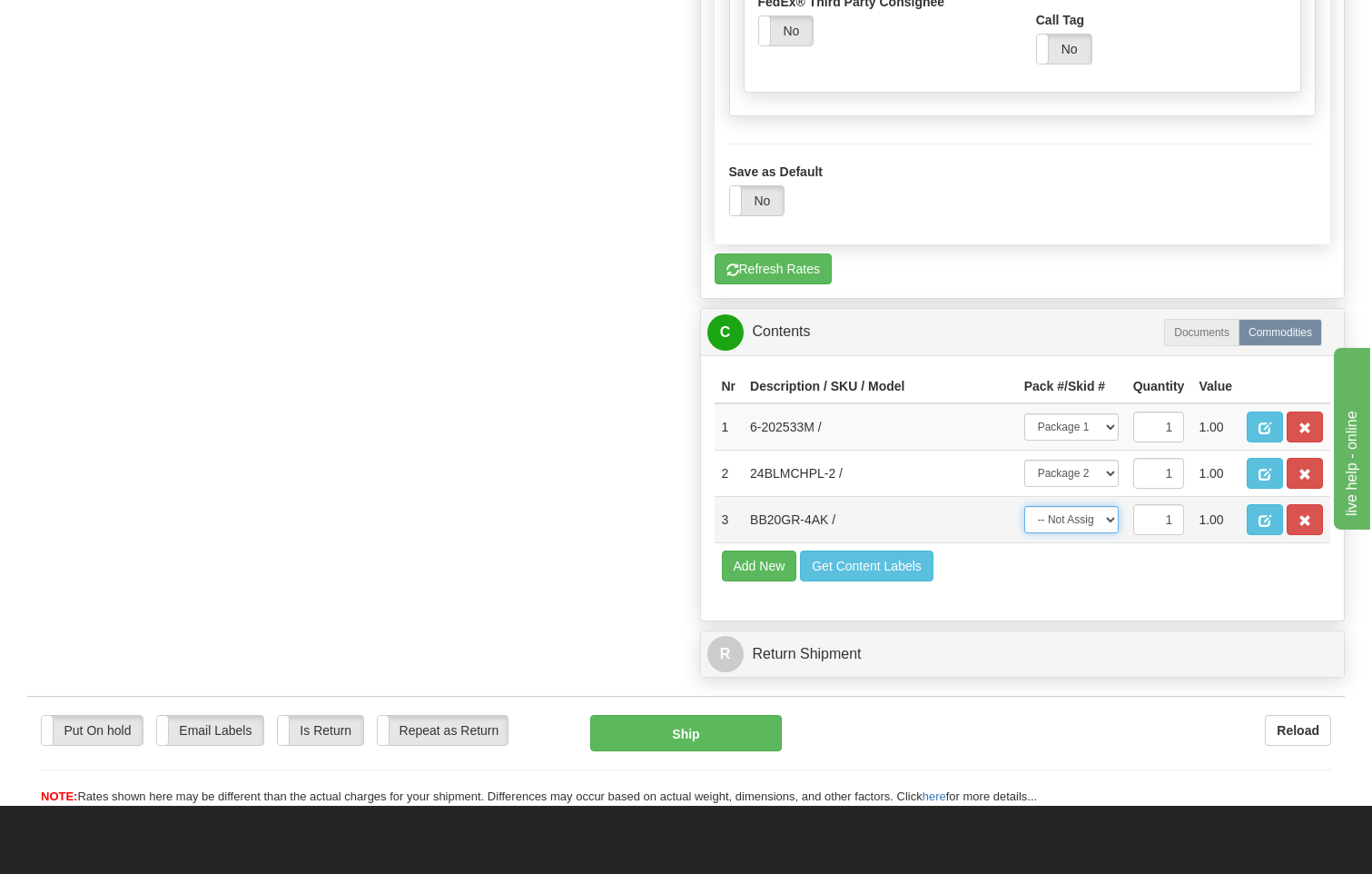
click at [1024, 506] on select "-- Not Assigned -- Package 1 Package 2" at bounding box center [1072, 520] width 95 height 27
click at [728, 715] on button "Ship" at bounding box center [686, 734] width 192 height 36
type input "92"
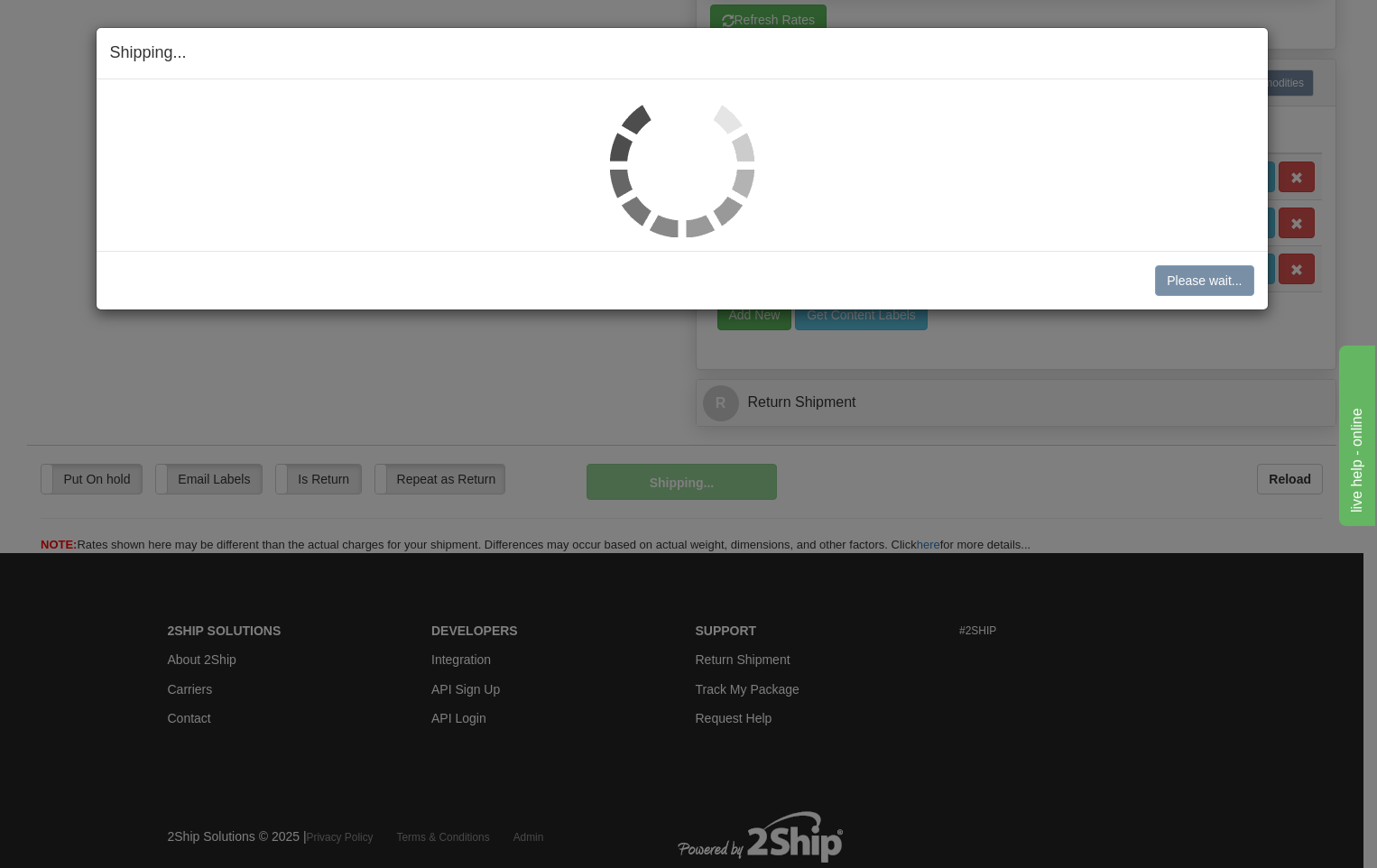
scroll to position [1090, 0]
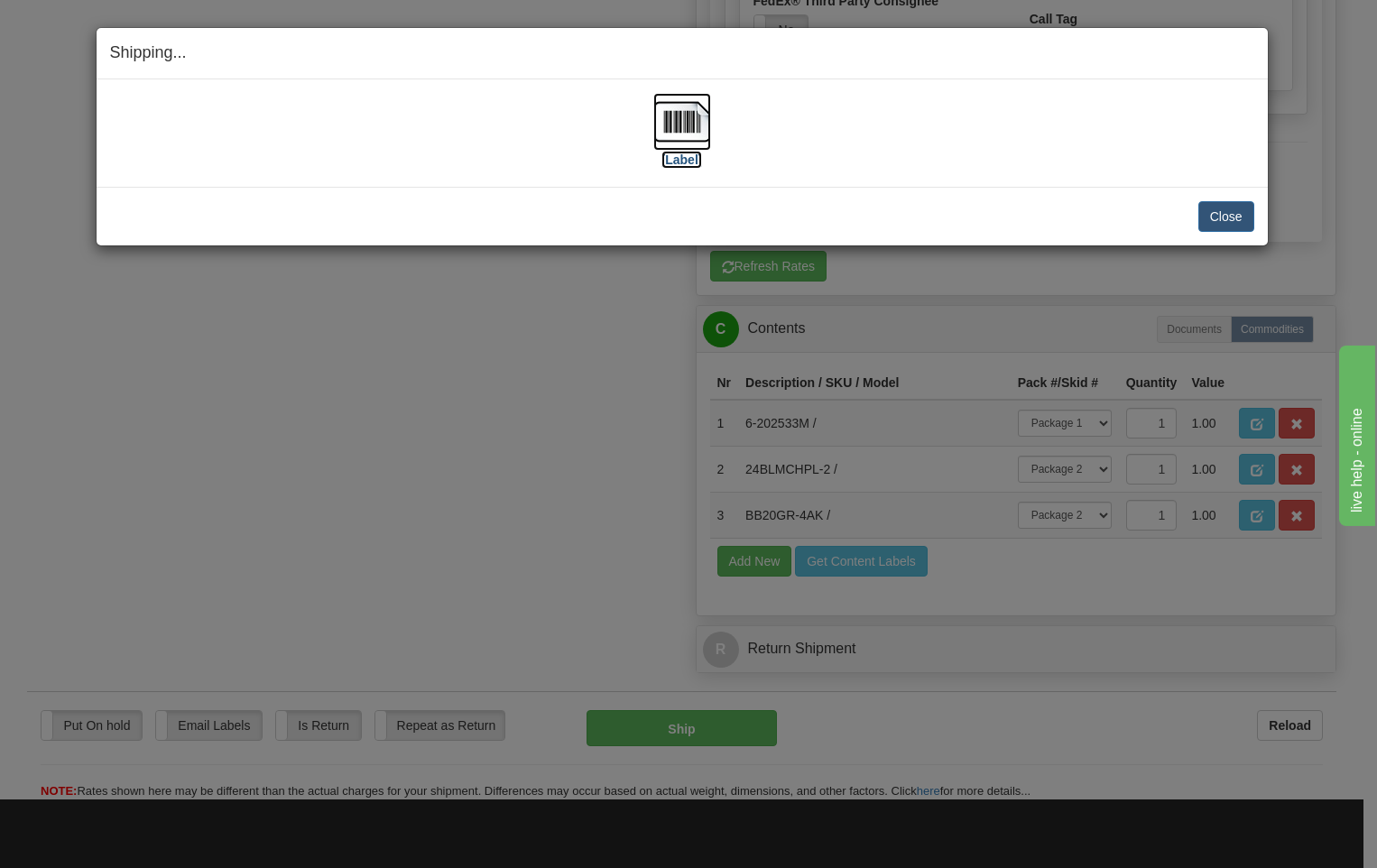
click at [693, 123] on img at bounding box center [683, 122] width 58 height 58
click at [1216, 216] on button "Close" at bounding box center [1227, 217] width 56 height 31
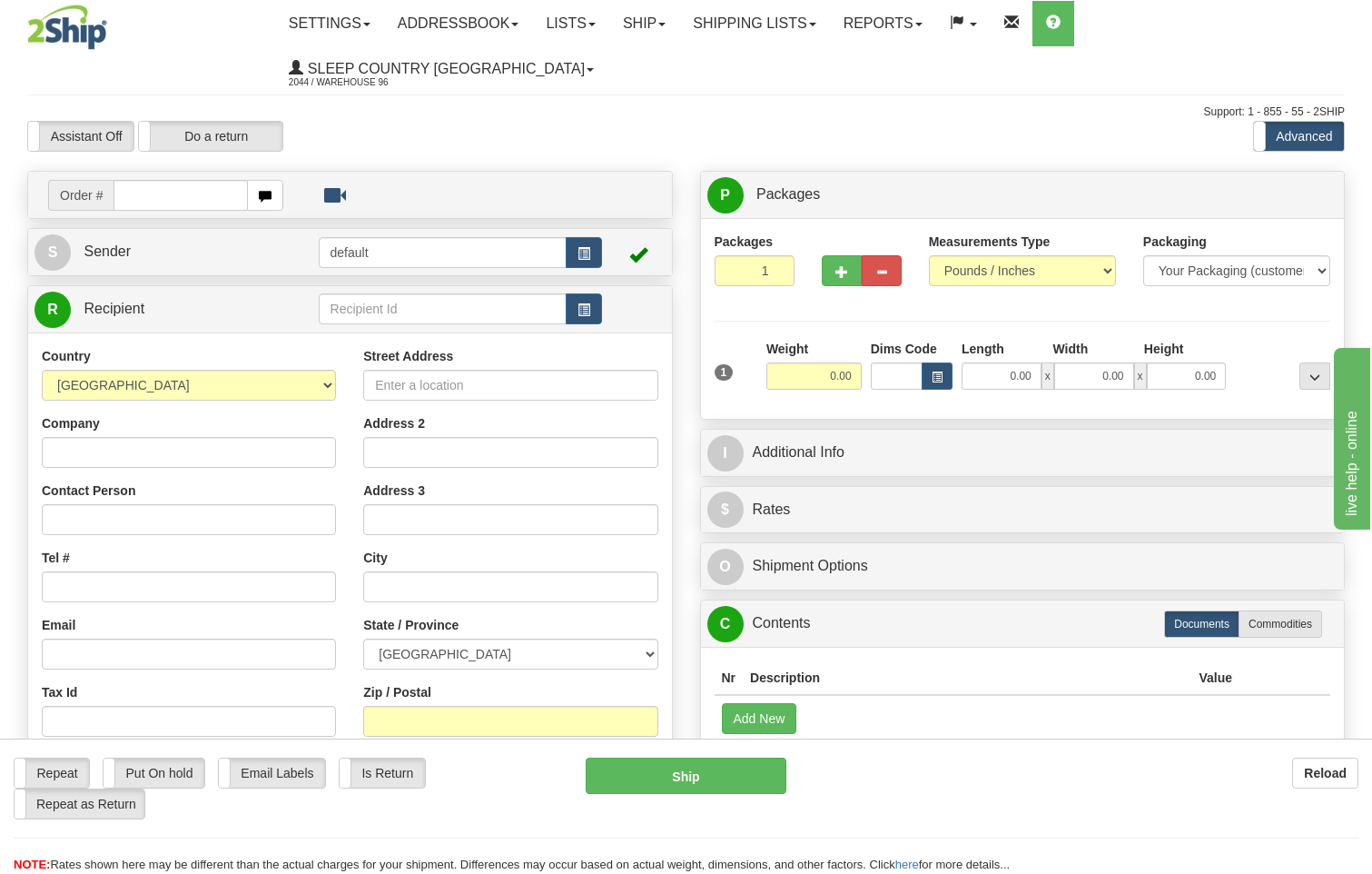
drag, startPoint x: 1198, startPoint y: 245, endPoint x: 1186, endPoint y: 255, distance: 15.6
drag, startPoint x: 1186, startPoint y: 255, endPoint x: 995, endPoint y: 494, distance: 305.9
click at [995, 494] on div "P Packages 1 Packages - Weight: 0.00 Lbs Shipment Level Shipm. Package Level Pa…" at bounding box center [1024, 505] width 673 height 670
click at [777, 30] on link "Shipping lists" at bounding box center [754, 24] width 150 height 46
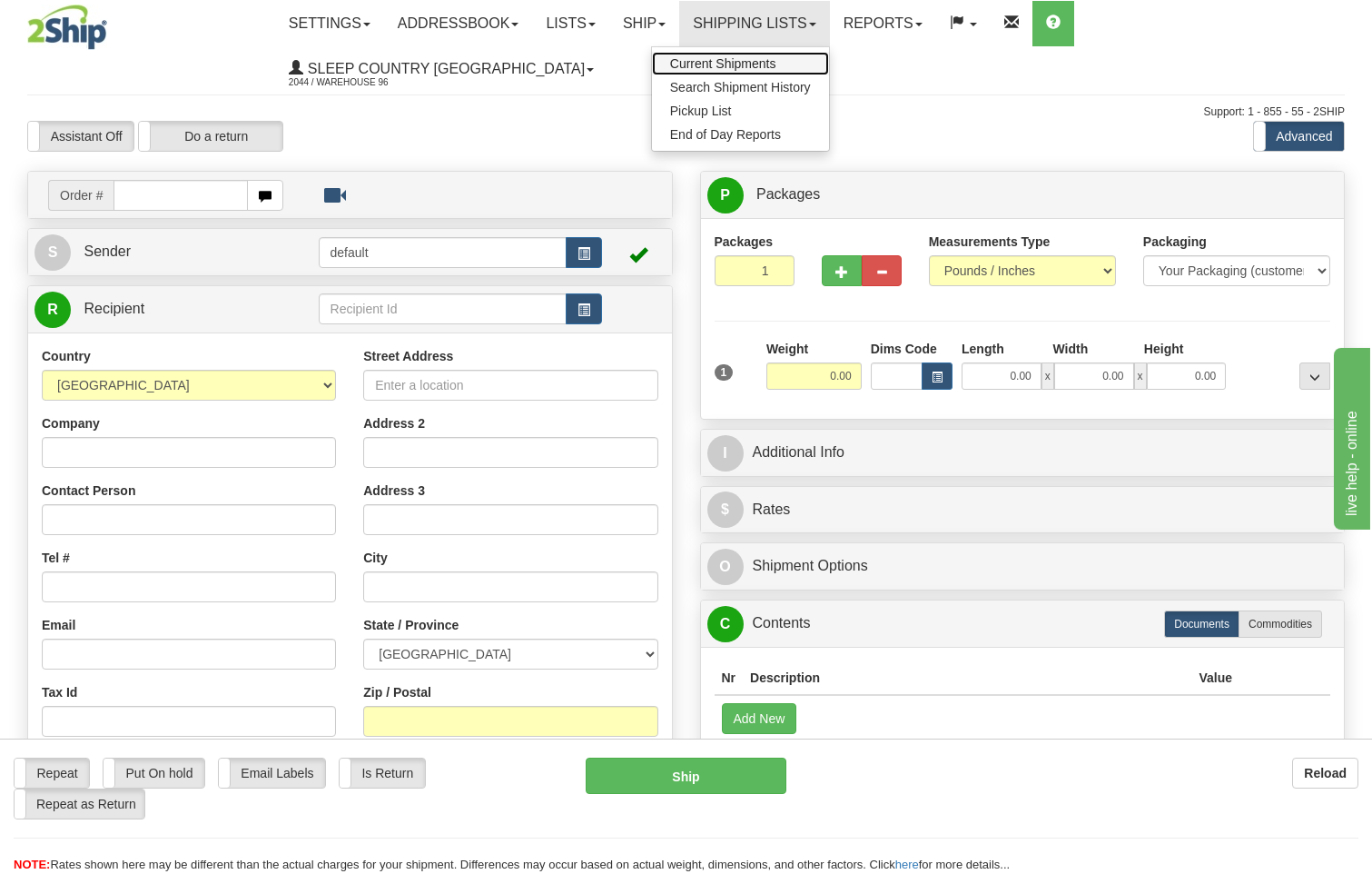
click at [776, 60] on span "Current Shipments" at bounding box center [723, 64] width 106 height 15
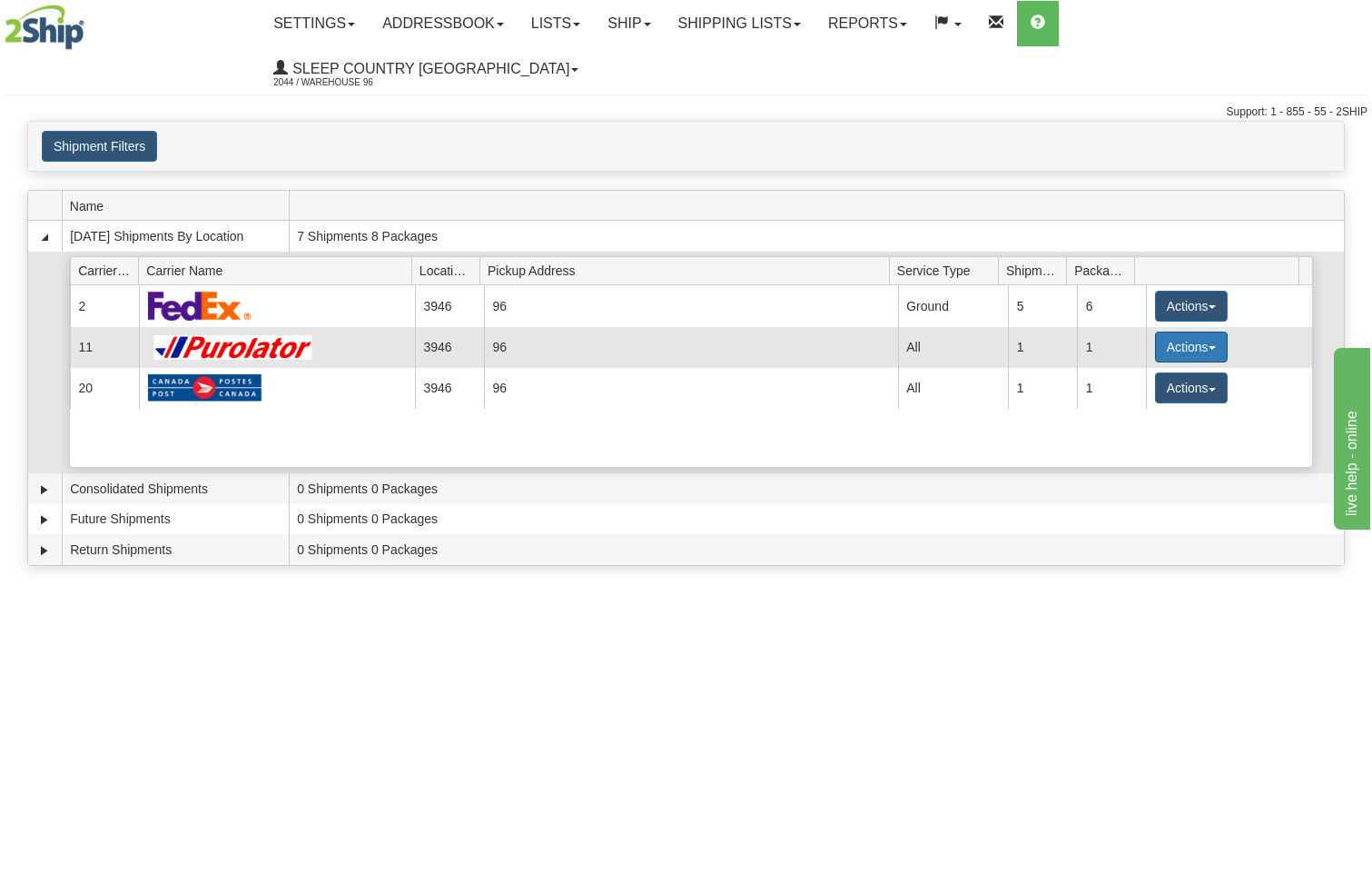
click at [1195, 331] on button "Actions" at bounding box center [1191, 347] width 73 height 31
click at [1147, 374] on span "Details" at bounding box center [1125, 380] width 49 height 13
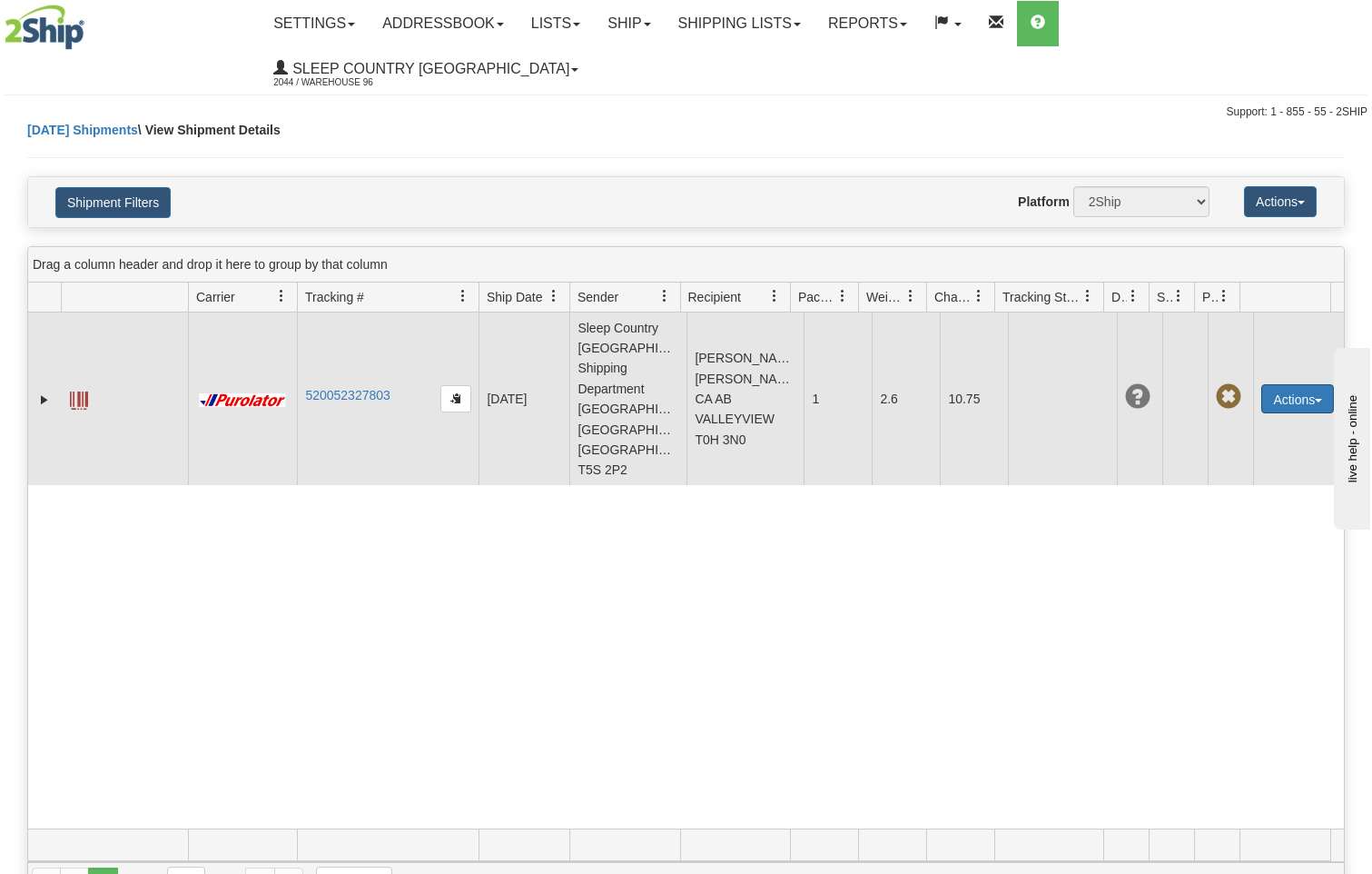
click at [1288, 384] on button "Actions" at bounding box center [1298, 399] width 73 height 29
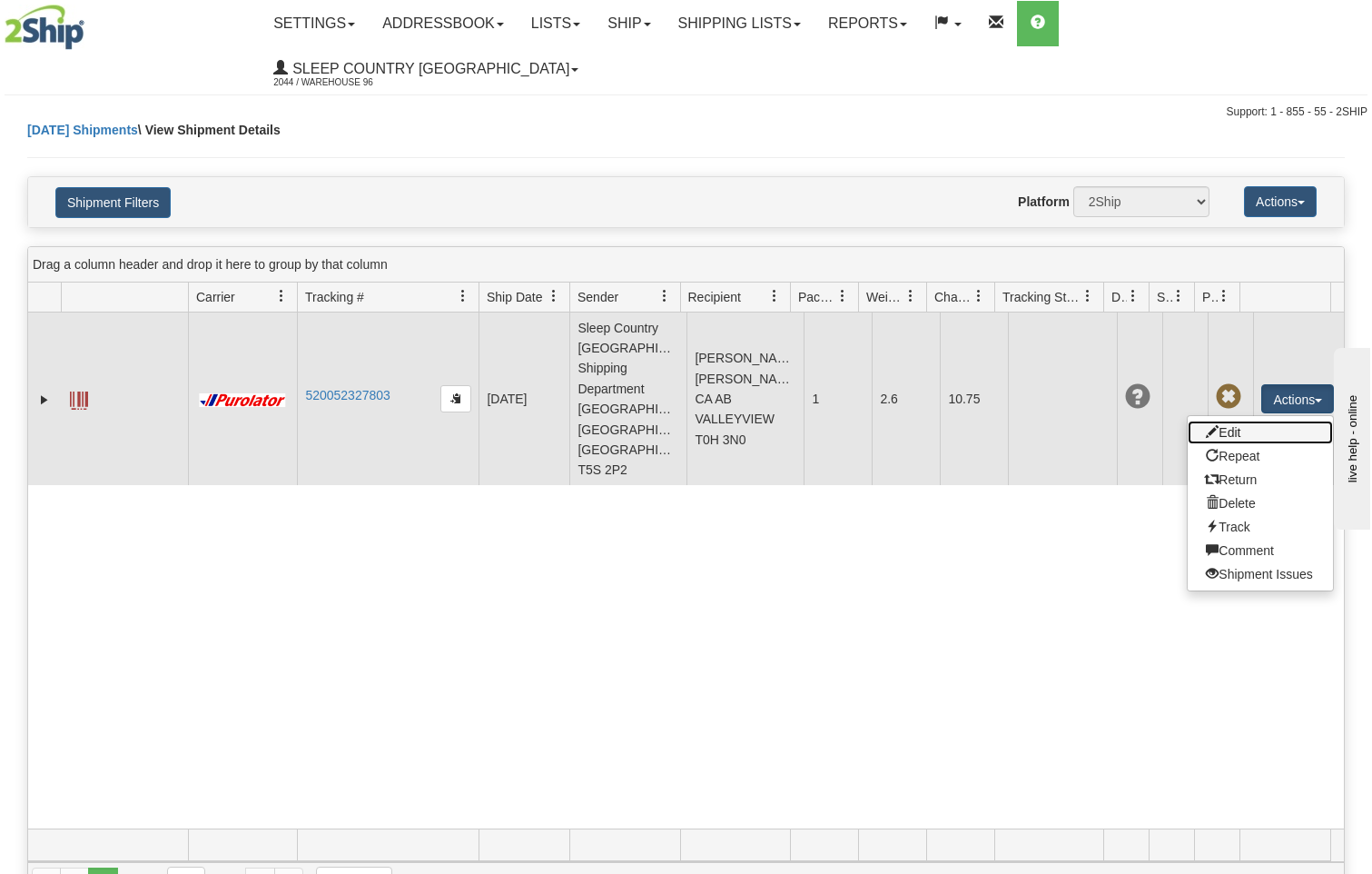
click at [1221, 421] on link "Edit" at bounding box center [1260, 432] width 145 height 24
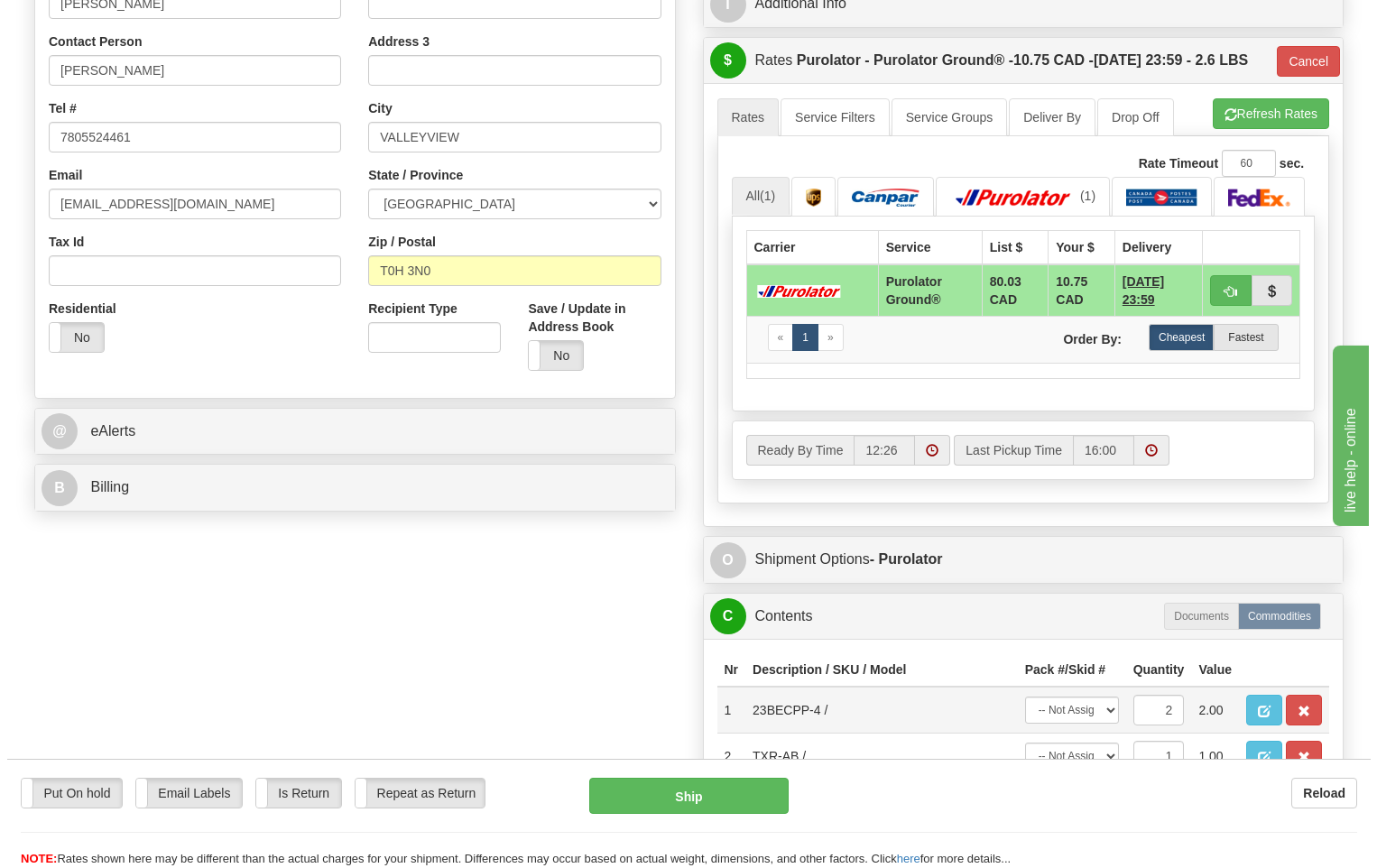
scroll to position [541, 0]
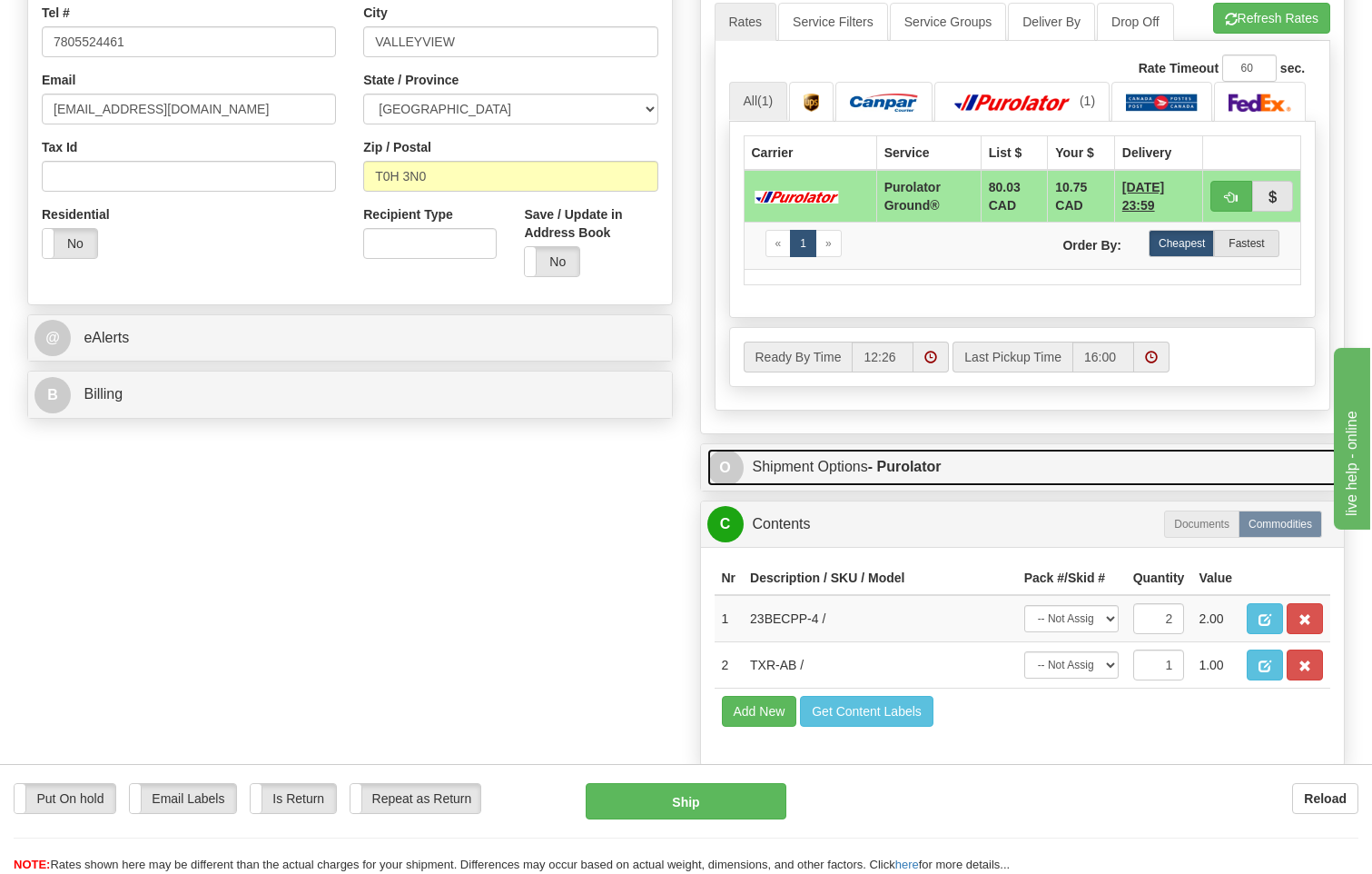
click at [903, 459] on strong "- Purolator" at bounding box center [905, 466] width 74 height 16
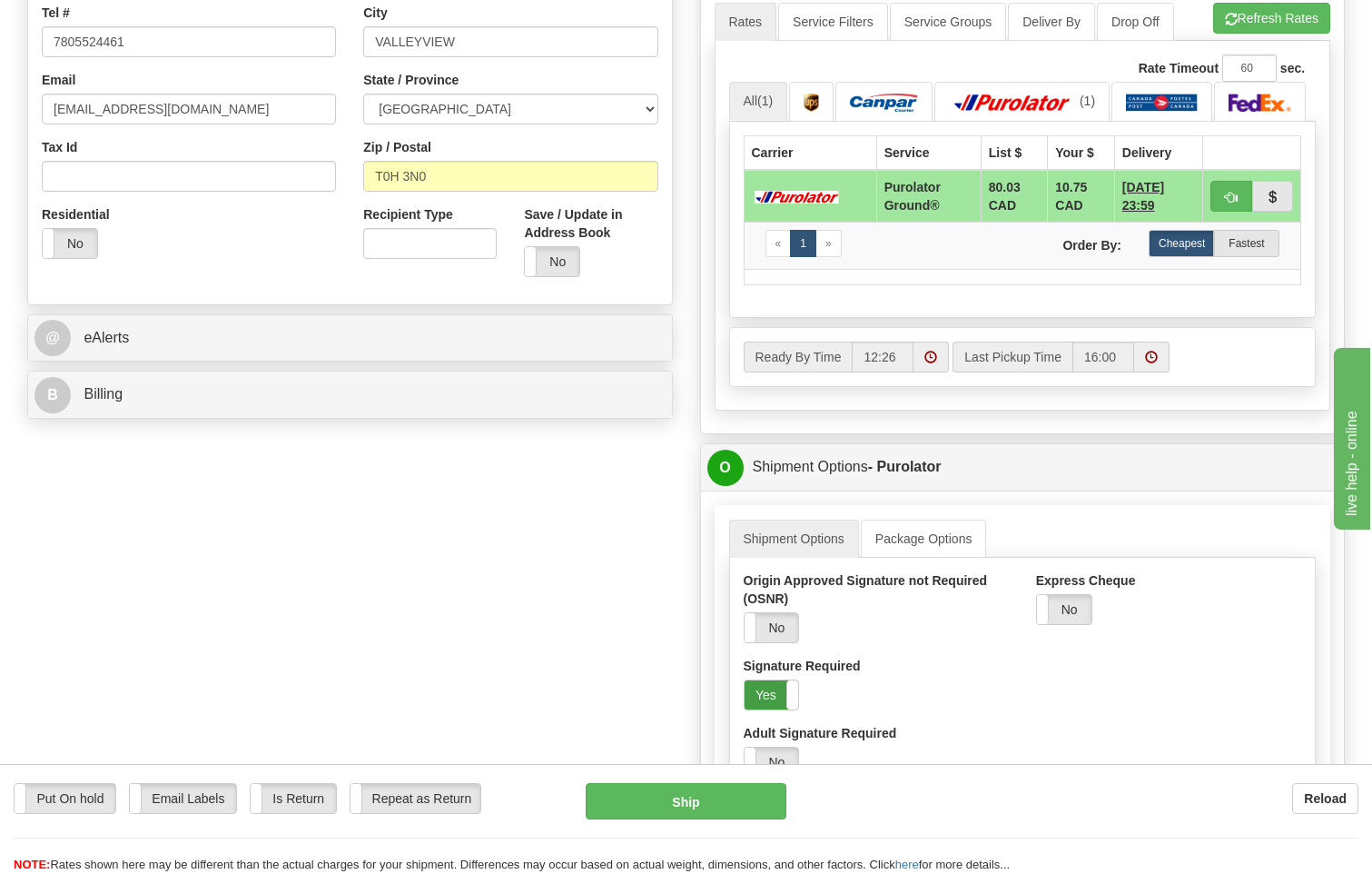
click at [776, 689] on label "Yes" at bounding box center [772, 695] width 55 height 29
click at [766, 796] on button "Ship" at bounding box center [686, 801] width 202 height 36
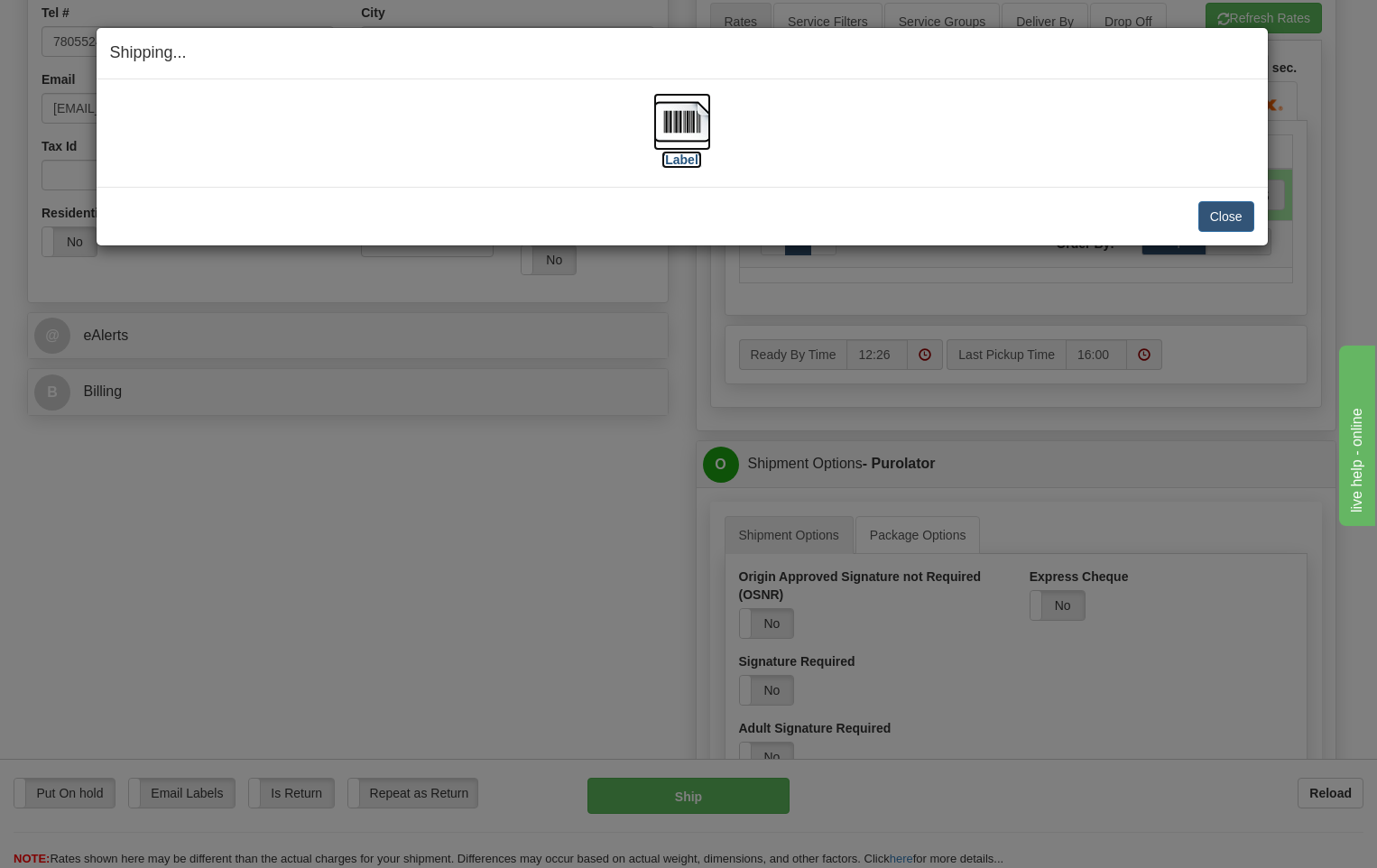
click at [693, 117] on img at bounding box center [683, 122] width 58 height 58
click at [1240, 225] on button "Close" at bounding box center [1227, 217] width 56 height 31
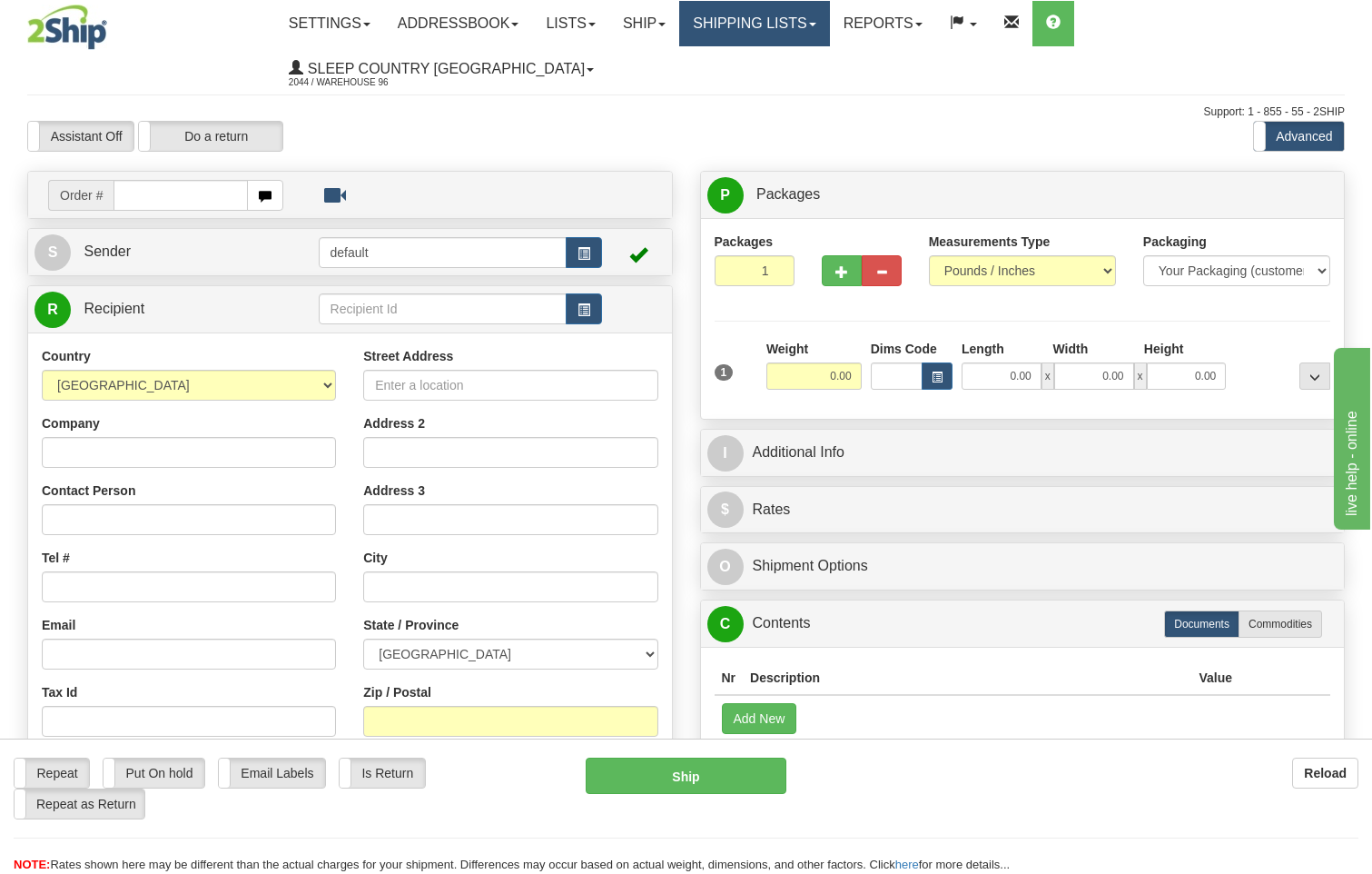
click at [790, 16] on link "Shipping lists" at bounding box center [754, 24] width 150 height 46
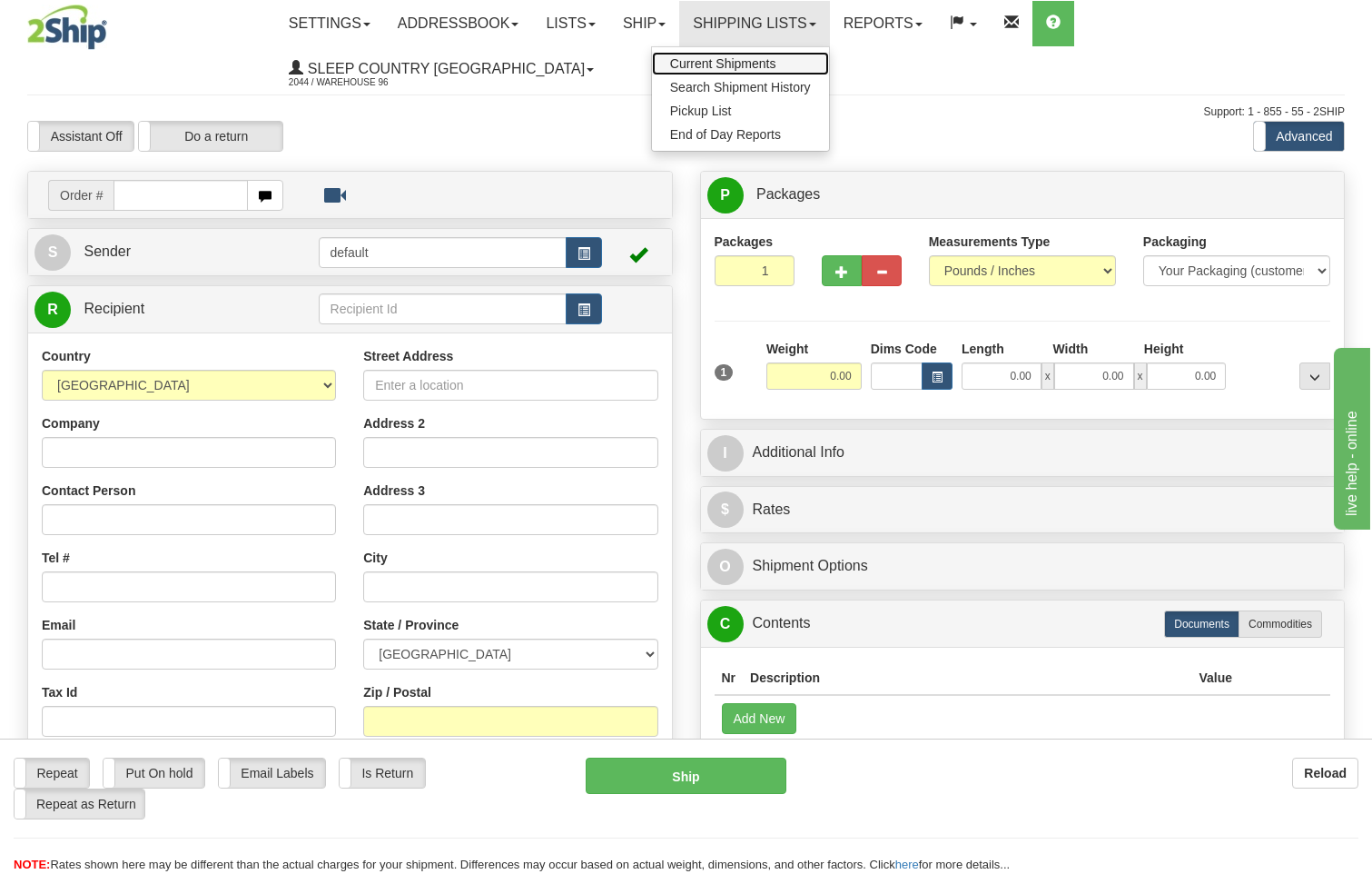
click at [748, 57] on span "Current Shipments" at bounding box center [723, 64] width 106 height 15
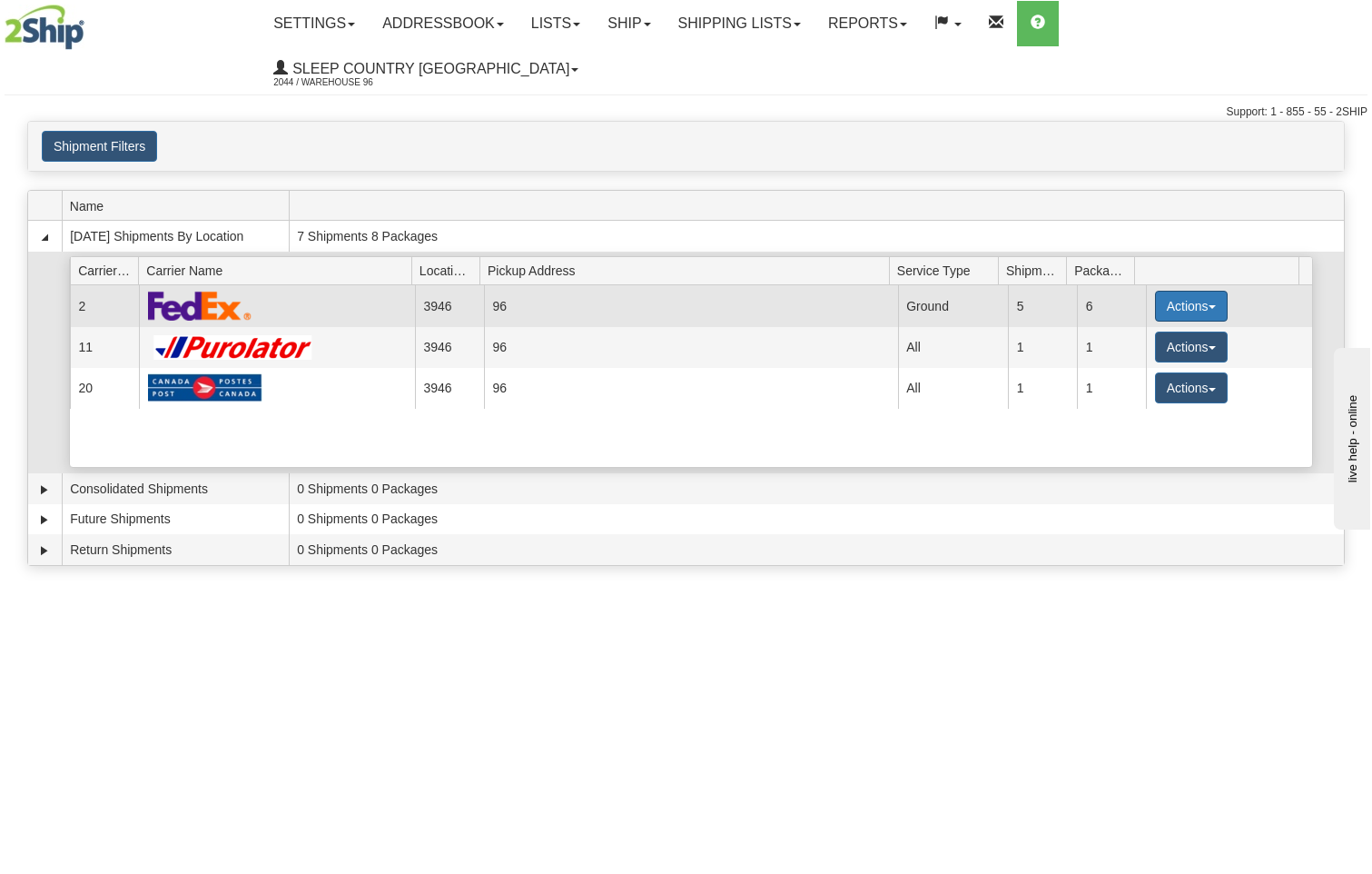
click at [1178, 291] on button "Actions" at bounding box center [1191, 307] width 73 height 31
click at [1141, 357] on span "Close" at bounding box center [1121, 363] width 42 height 13
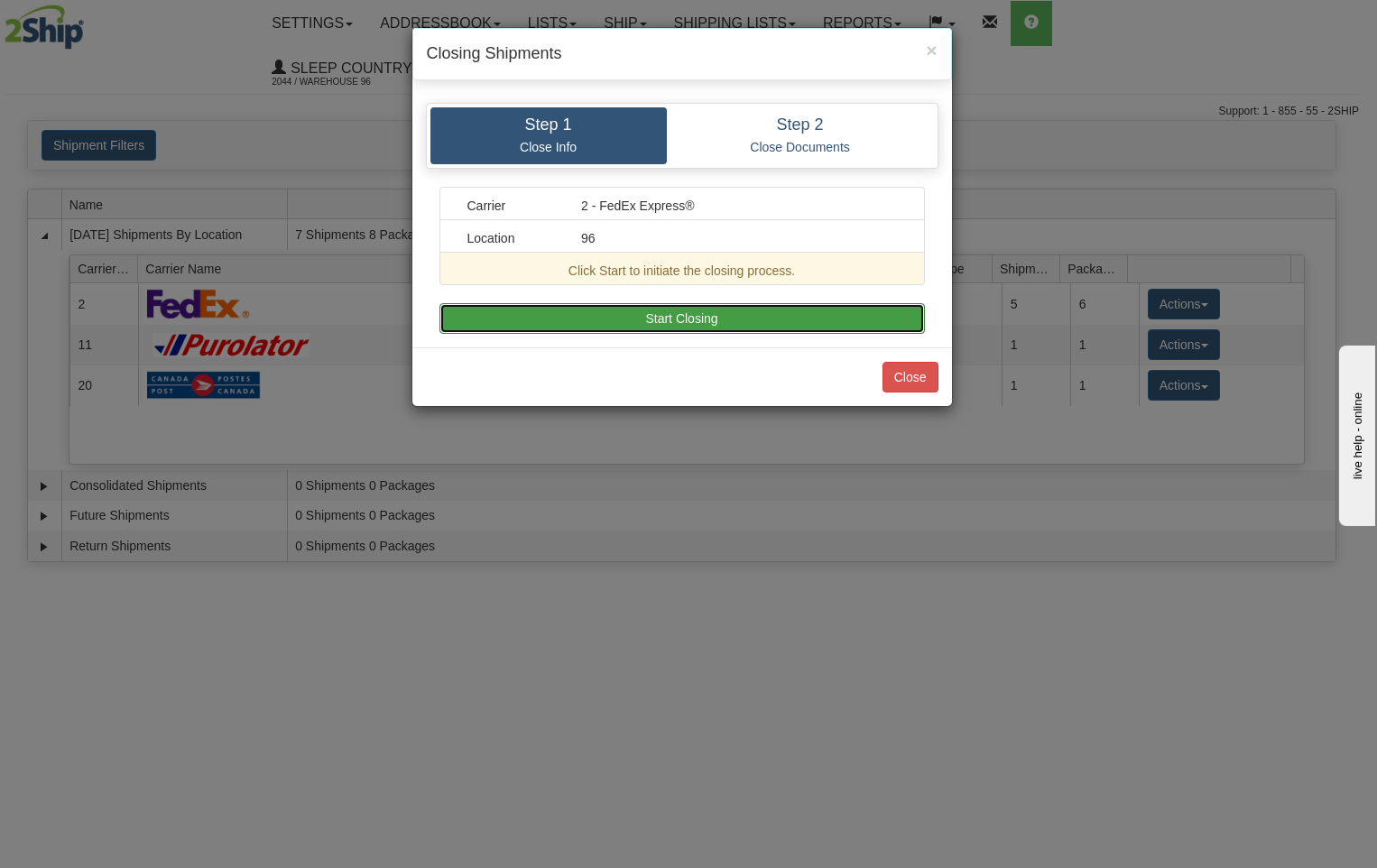
click at [799, 321] on button "Start Closing" at bounding box center [683, 319] width 486 height 31
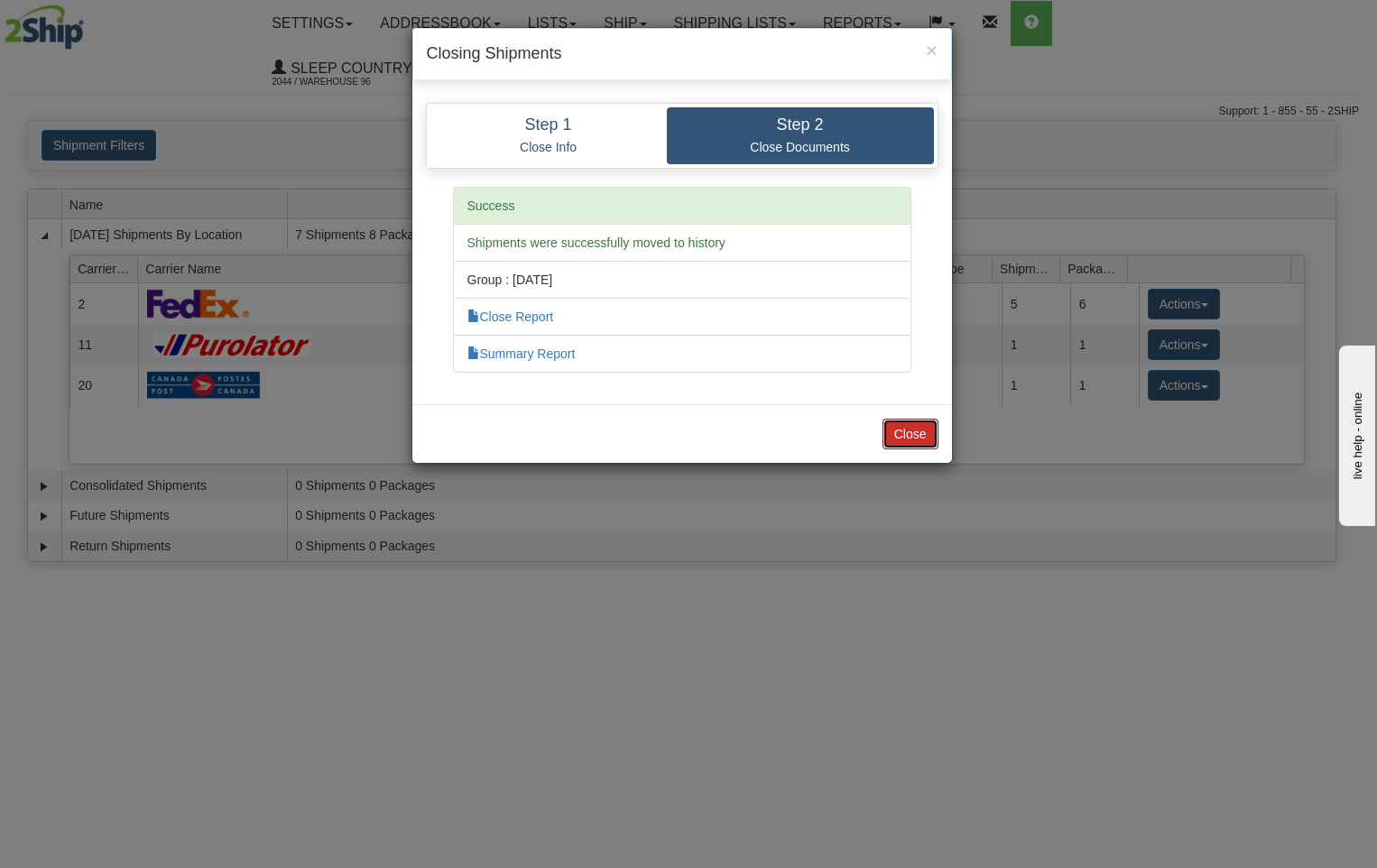
click at [912, 439] on button "Close" at bounding box center [911, 434] width 56 height 31
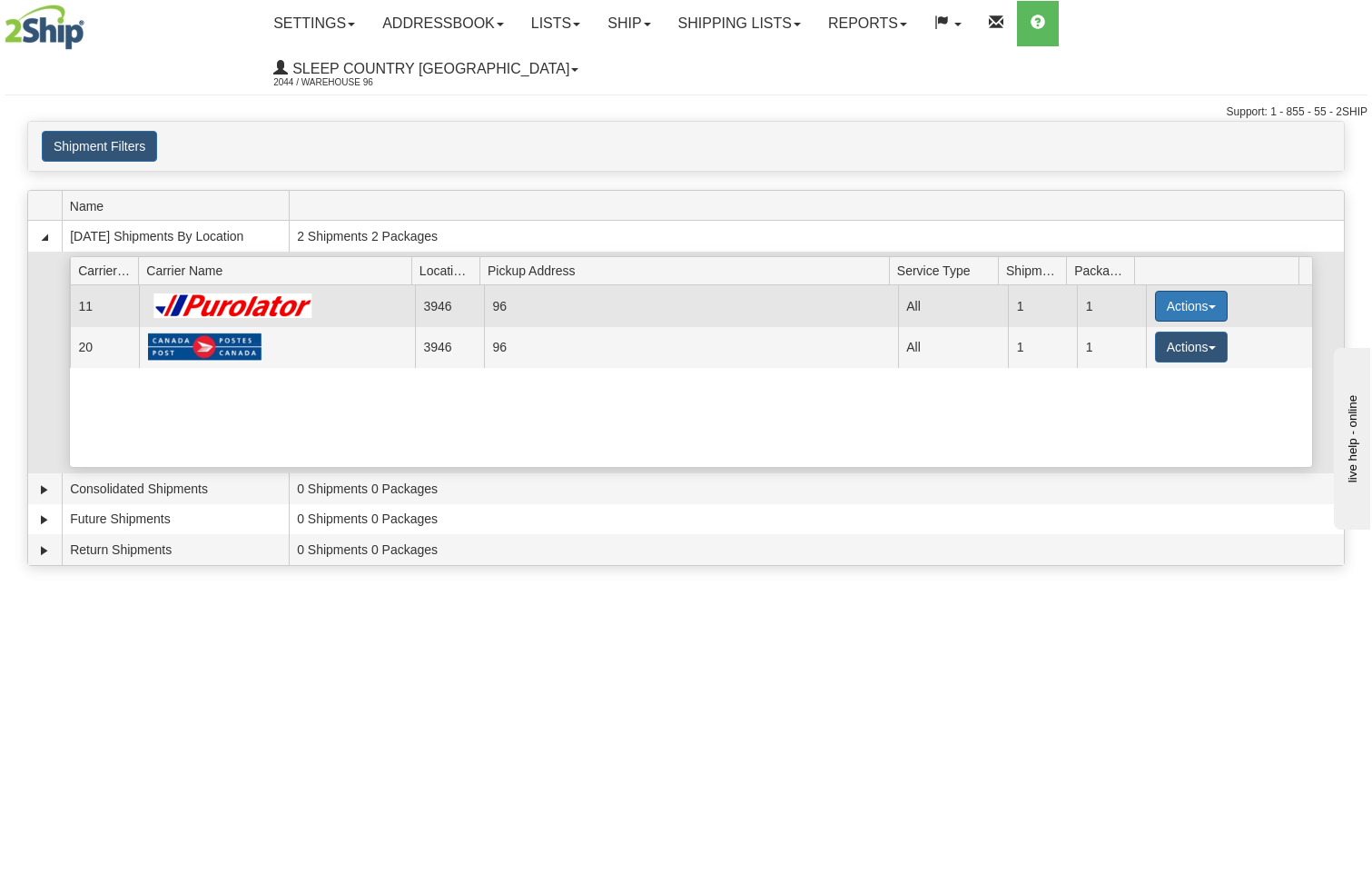
click at [1181, 291] on button "Actions" at bounding box center [1191, 307] width 73 height 31
click at [1143, 380] on span "Pickup" at bounding box center [1124, 387] width 48 height 13
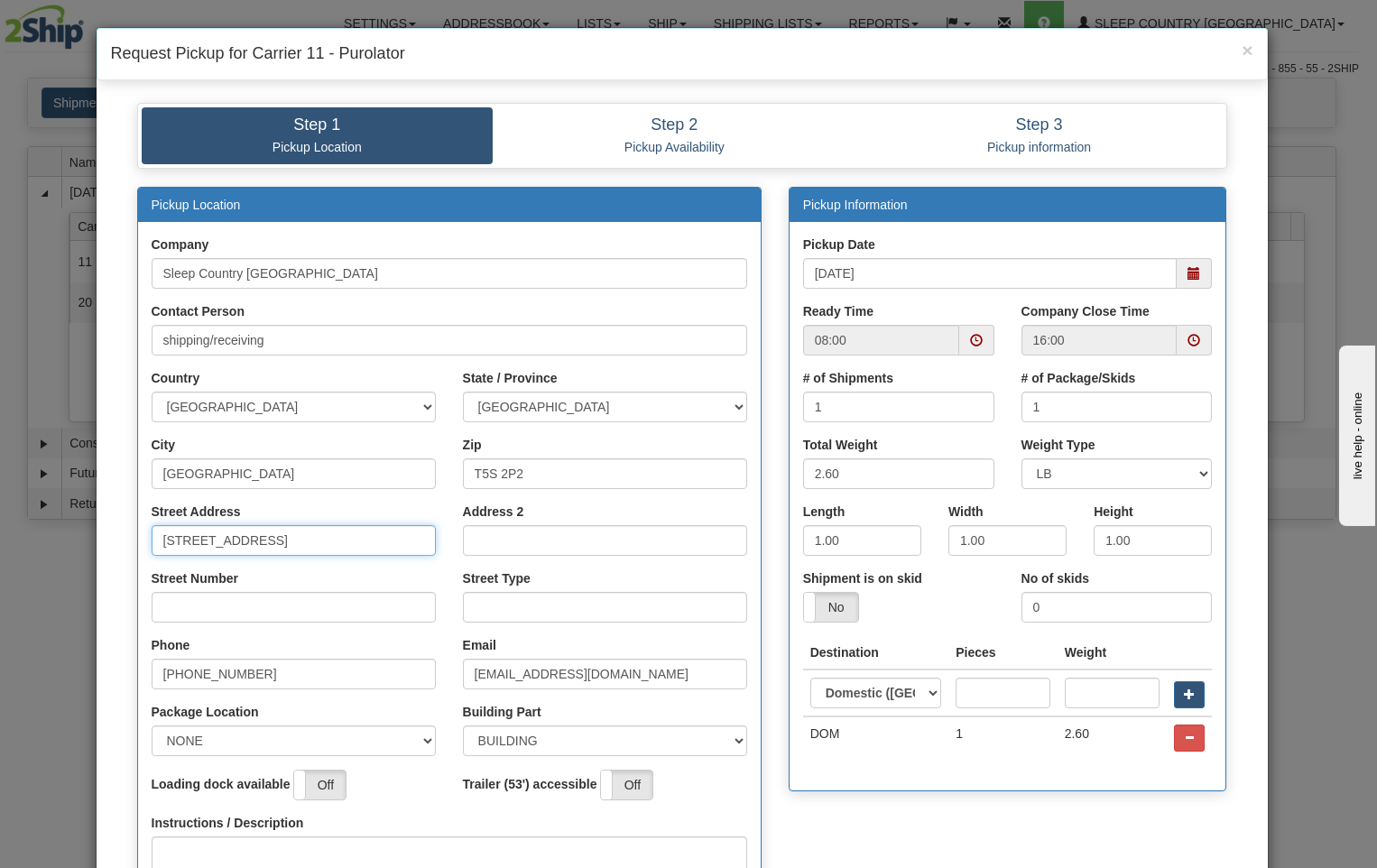
click at [361, 546] on input "[STREET_ADDRESS]" at bounding box center [294, 540] width 285 height 31
type input "18137"
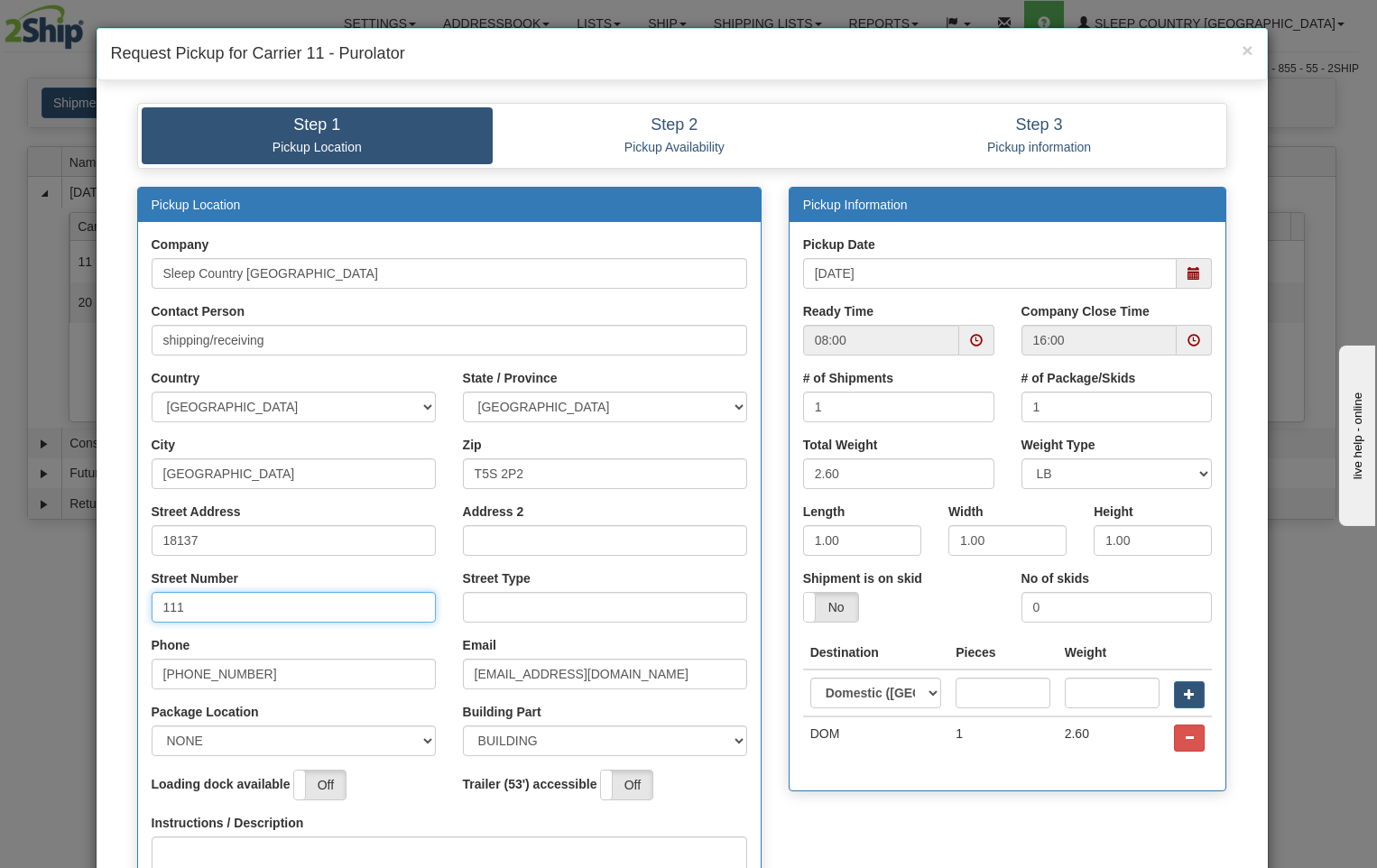
type input "111"
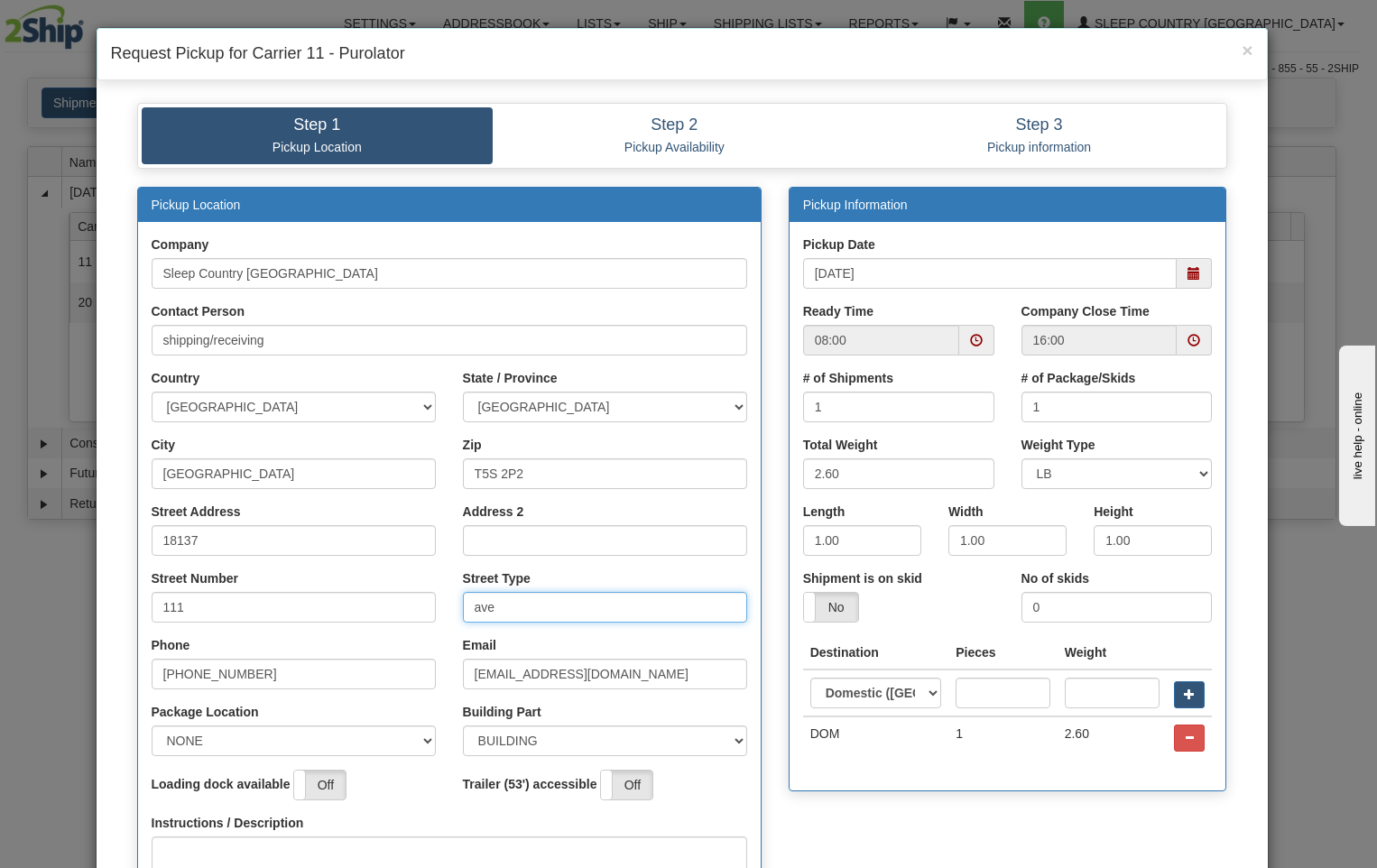
type input "ave"
click at [423, 744] on select "NONE FRONT REAR SIDE" at bounding box center [294, 740] width 285 height 31
select select "2"
click at [151, 725] on select "NONE FRONT REAR SIDE" at bounding box center [294, 740] width 285 height 31
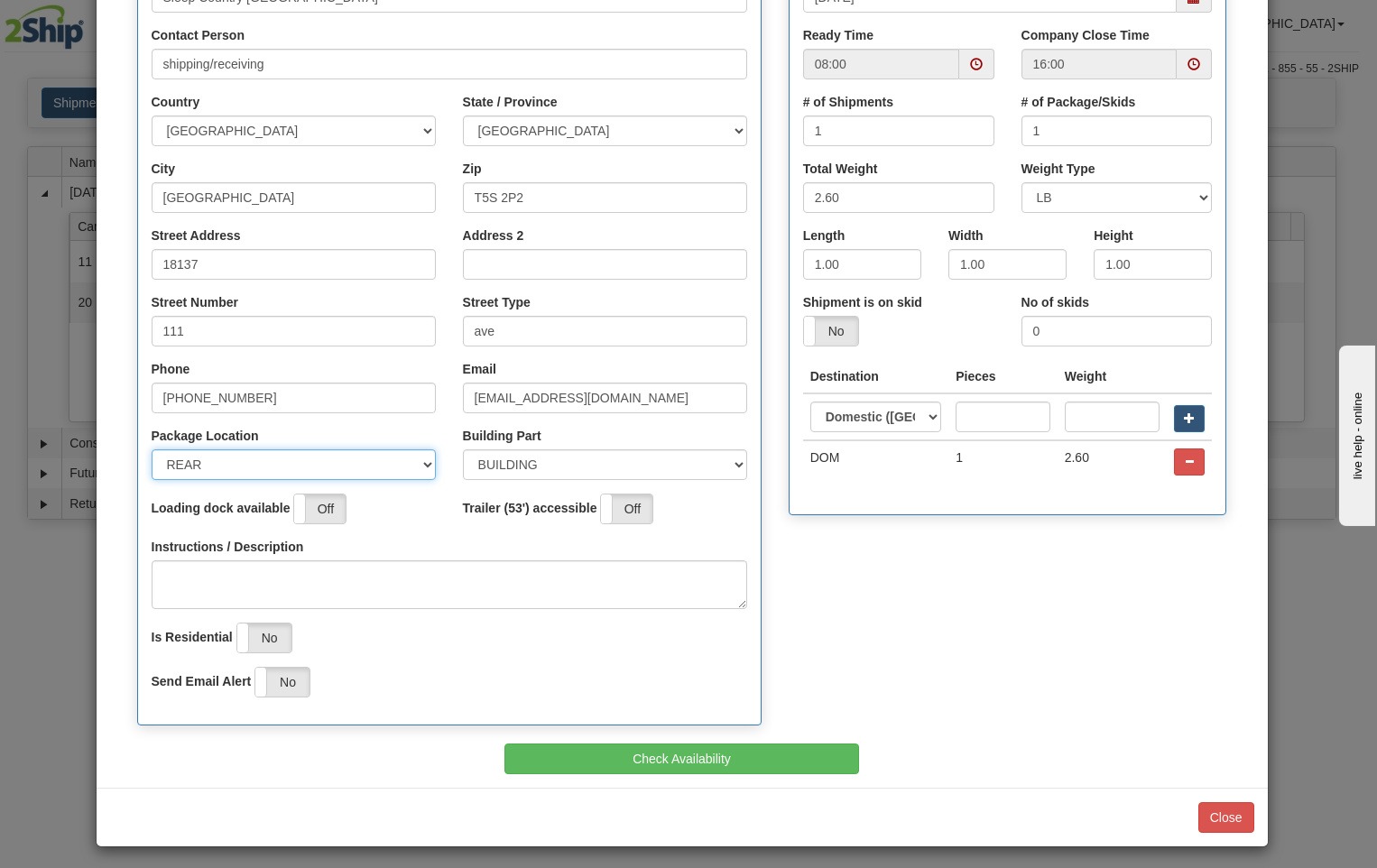
scroll to position [283, 0]
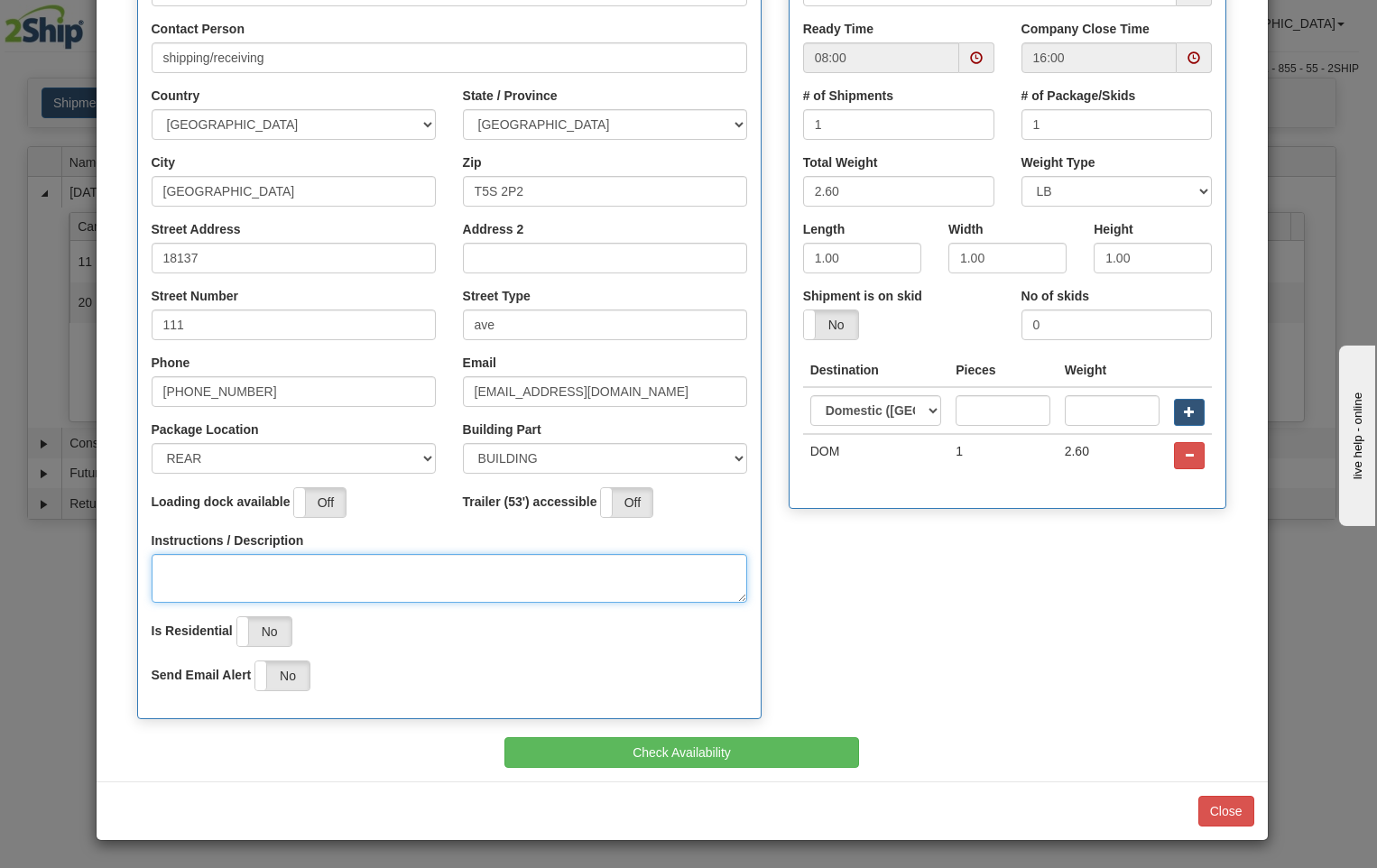
click at [192, 561] on textarea "Instructions / Description" at bounding box center [449, 578] width 596 height 49
click at [971, 59] on span at bounding box center [976, 58] width 13 height 13
type textarea "pickup at rear of building"
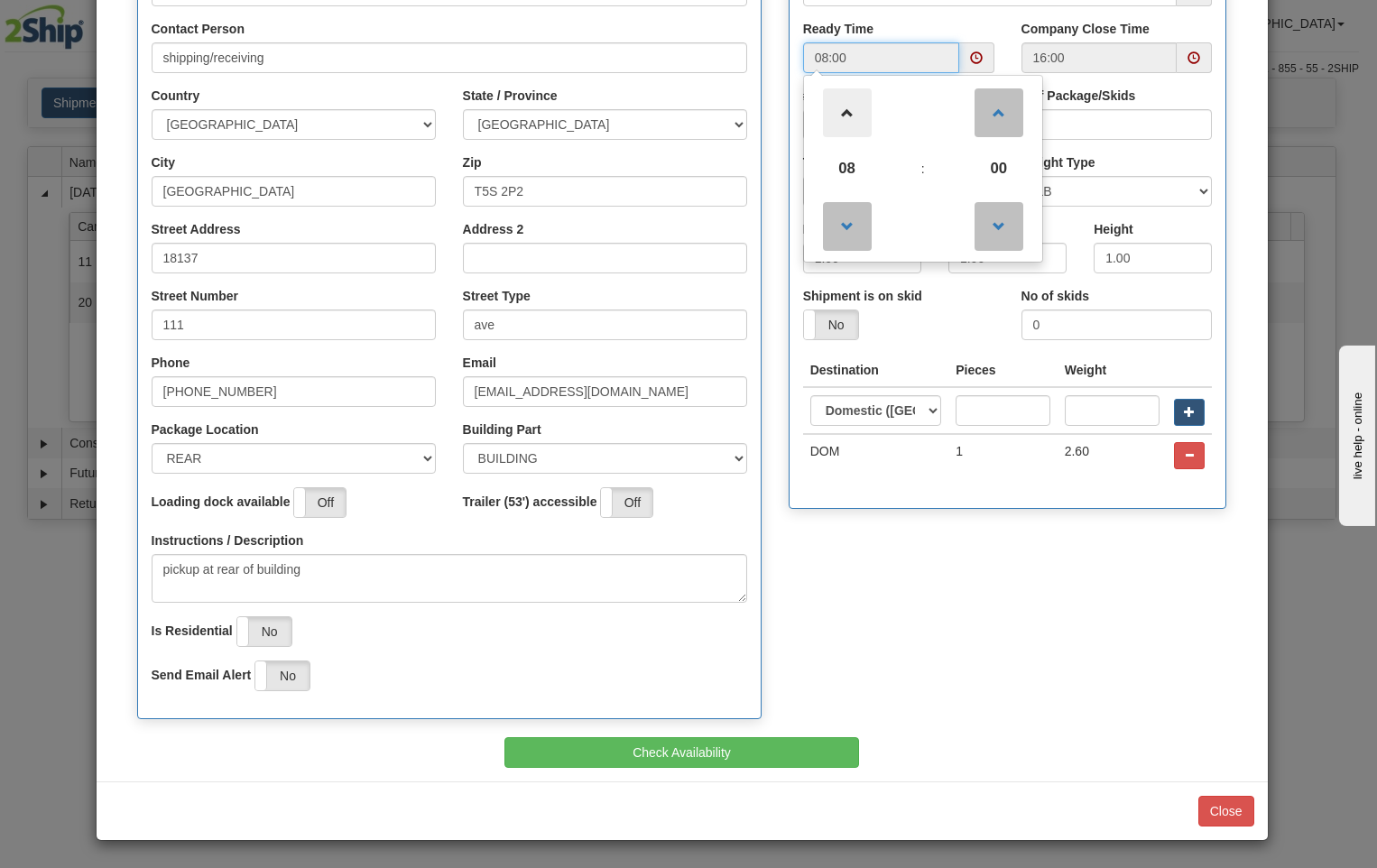
click at [839, 111] on span at bounding box center [848, 113] width 49 height 49
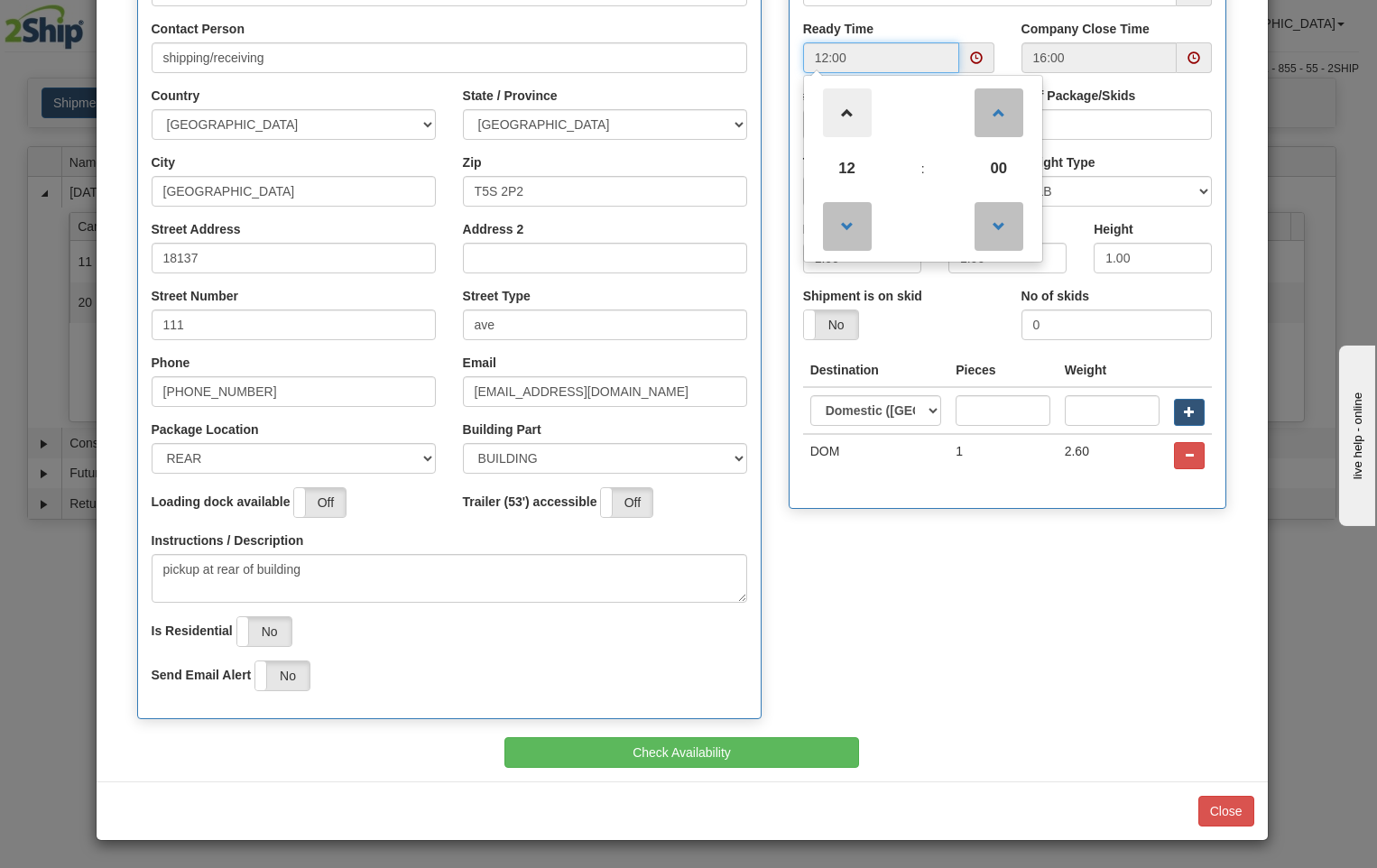
type input "13:00"
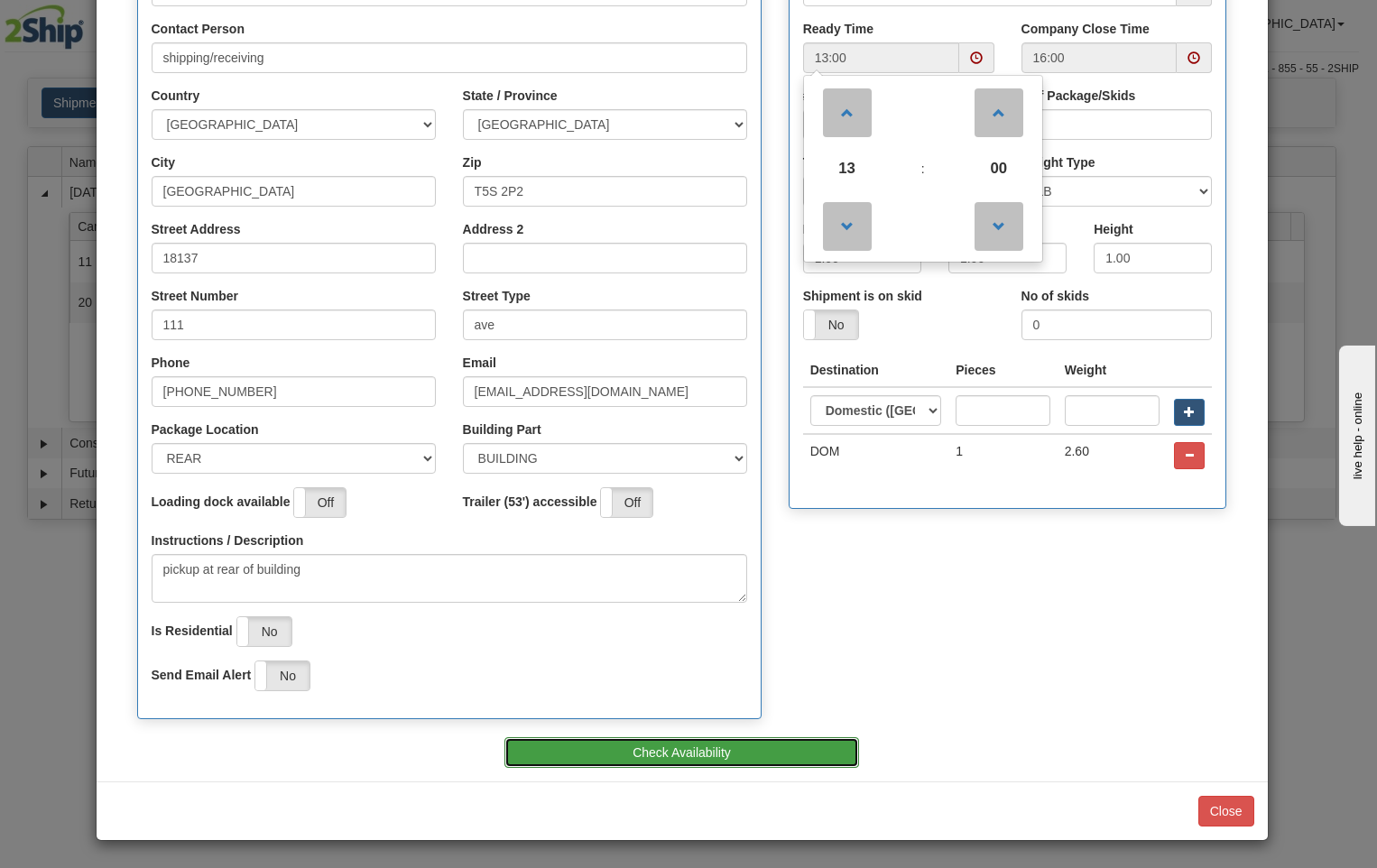
click at [751, 752] on button "Check Availability" at bounding box center [682, 752] width 354 height 31
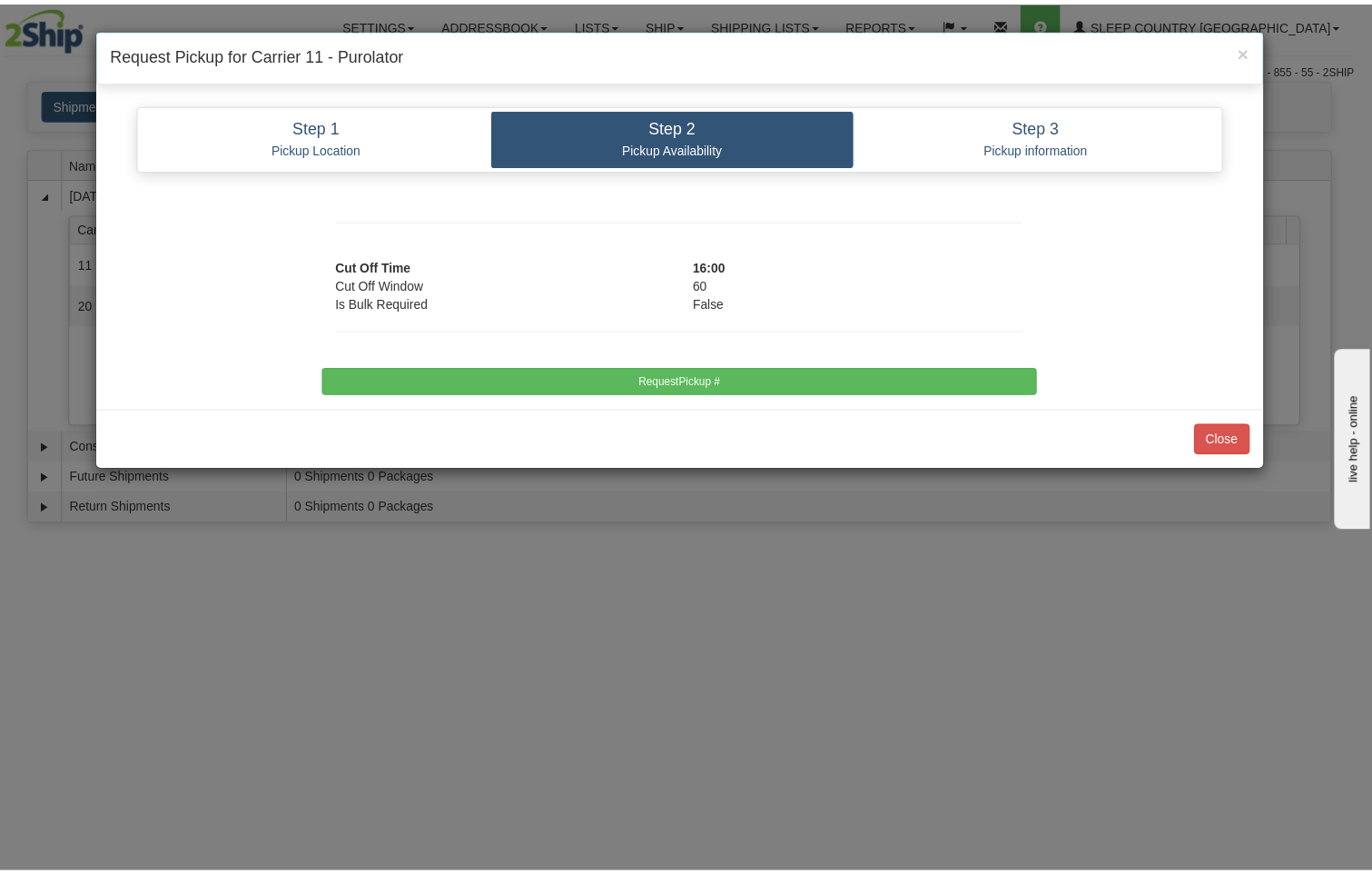
scroll to position [0, 0]
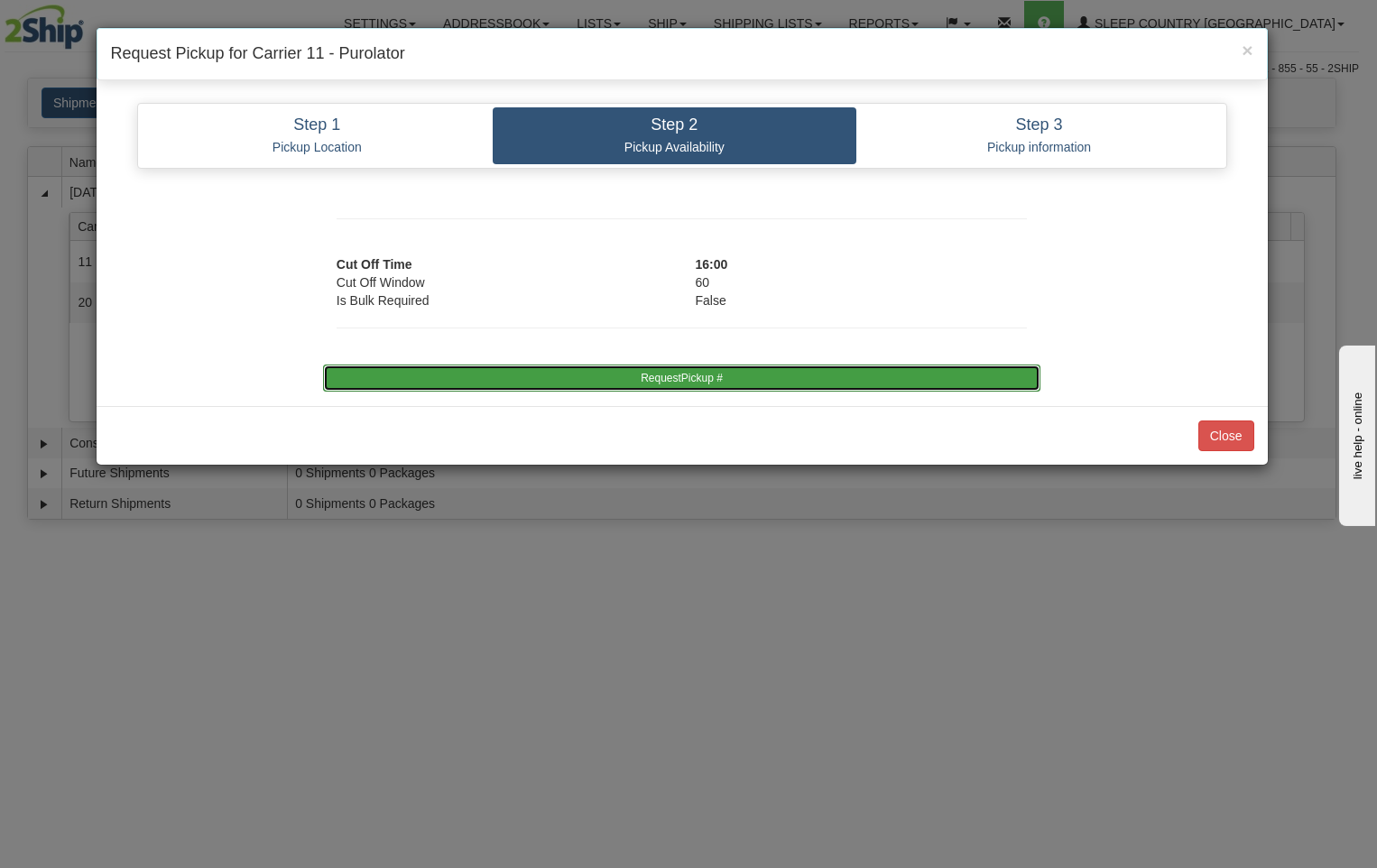
click at [819, 388] on button "RequestPickup #" at bounding box center [681, 378] width 717 height 27
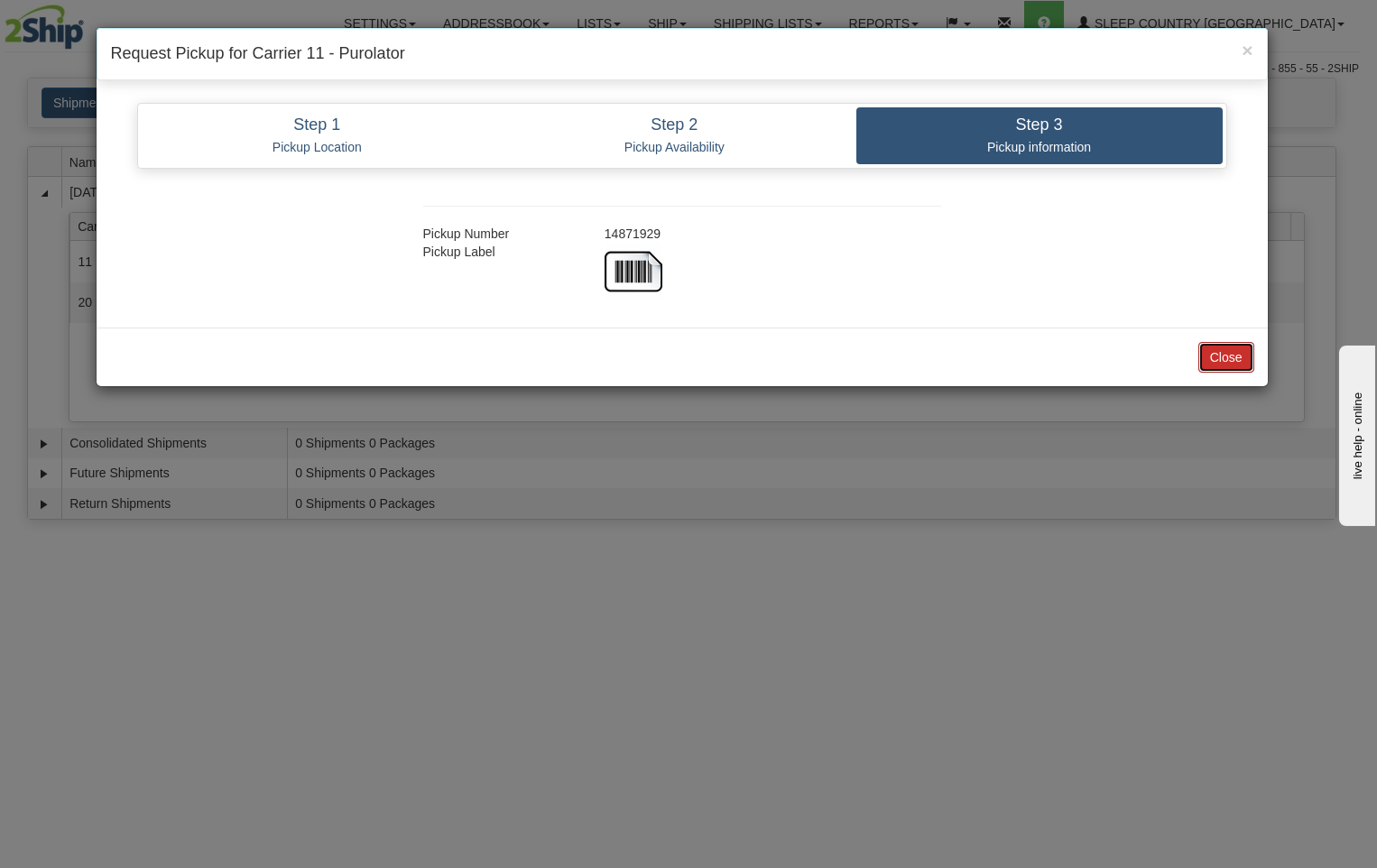
click at [1231, 354] on button "Close" at bounding box center [1227, 357] width 56 height 31
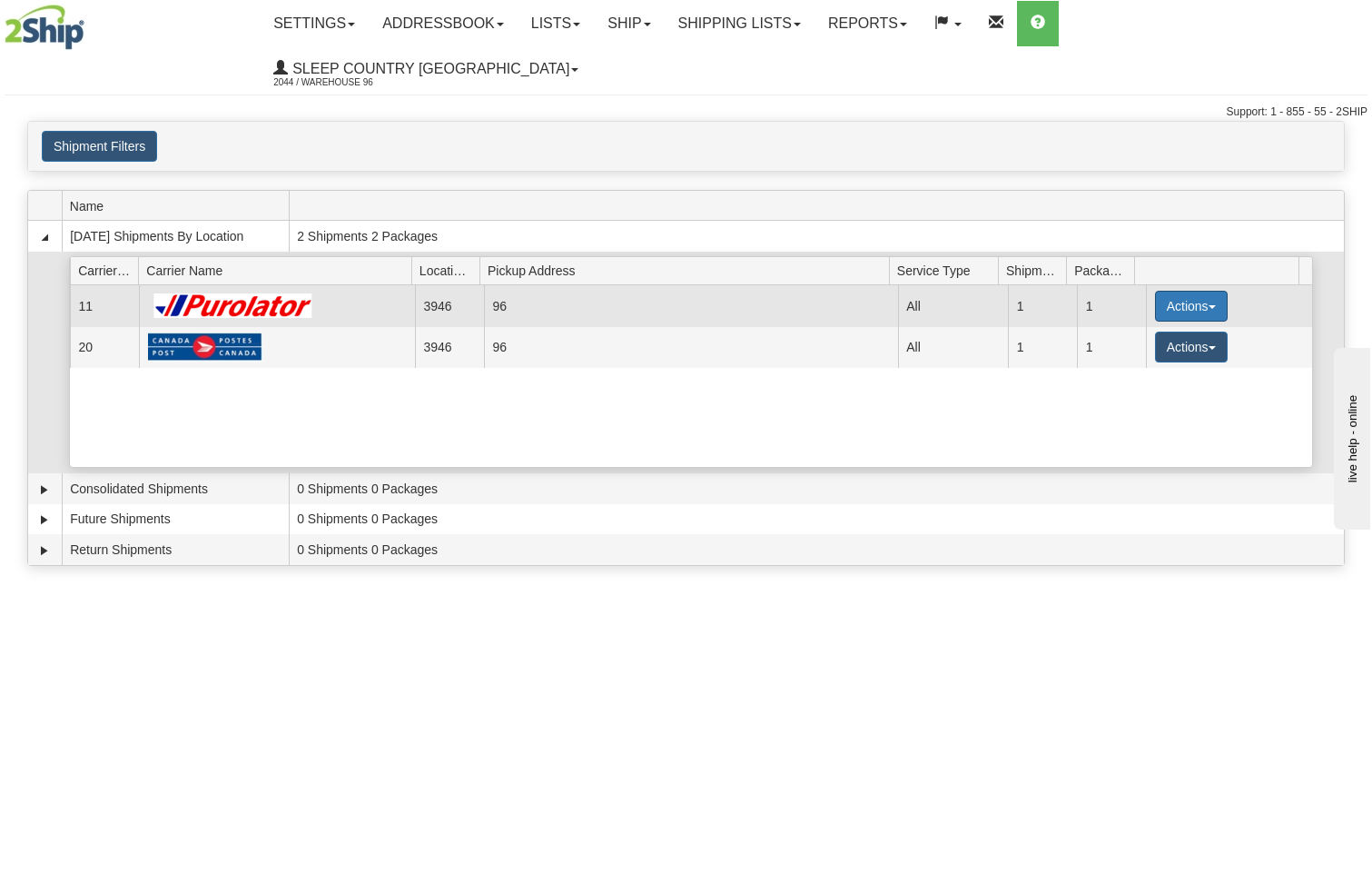
click at [1190, 291] on button "Actions" at bounding box center [1191, 307] width 73 height 31
click at [1153, 352] on link "Close" at bounding box center [1154, 364] width 145 height 24
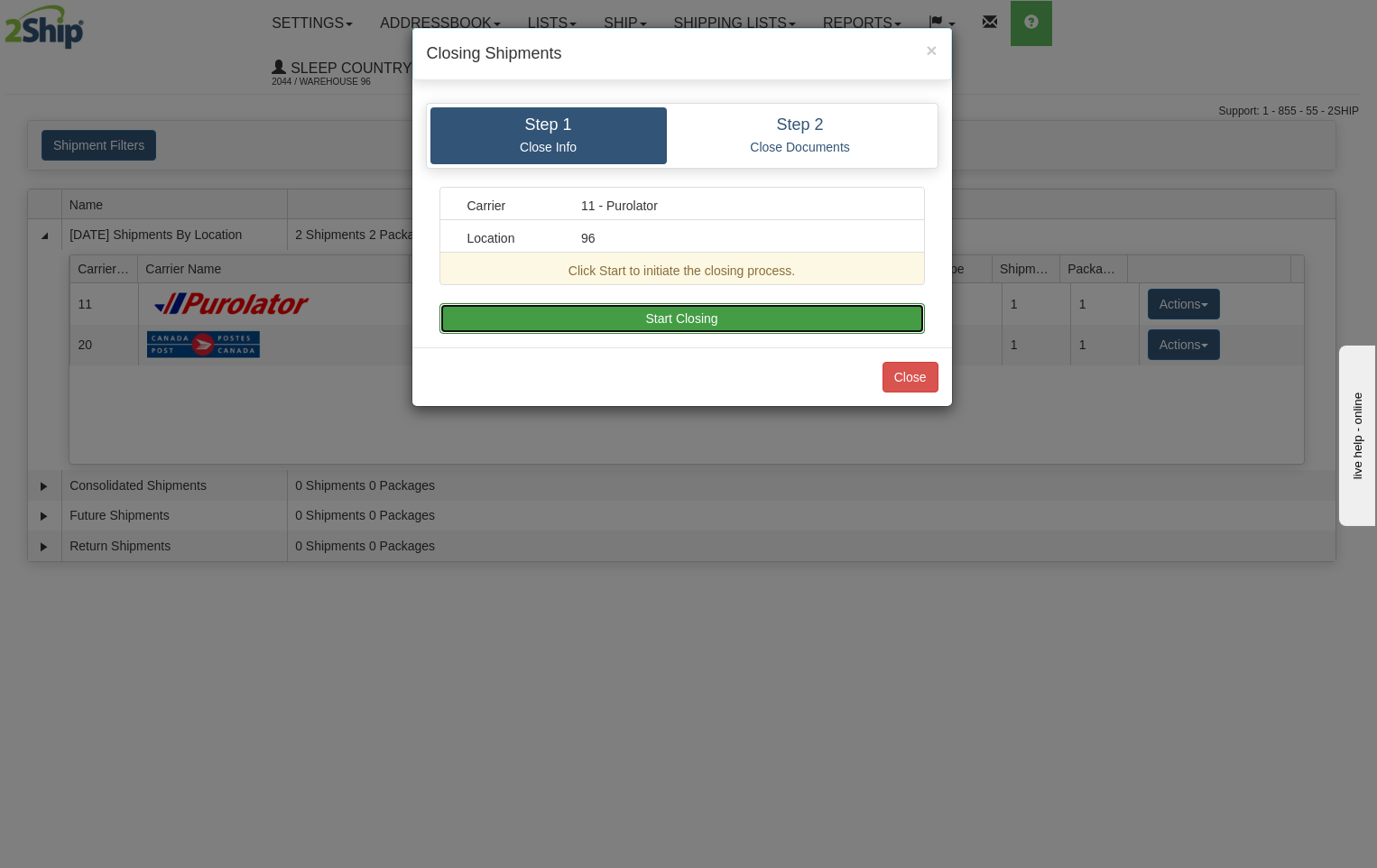
click at [586, 313] on button "Start Closing" at bounding box center [683, 319] width 486 height 31
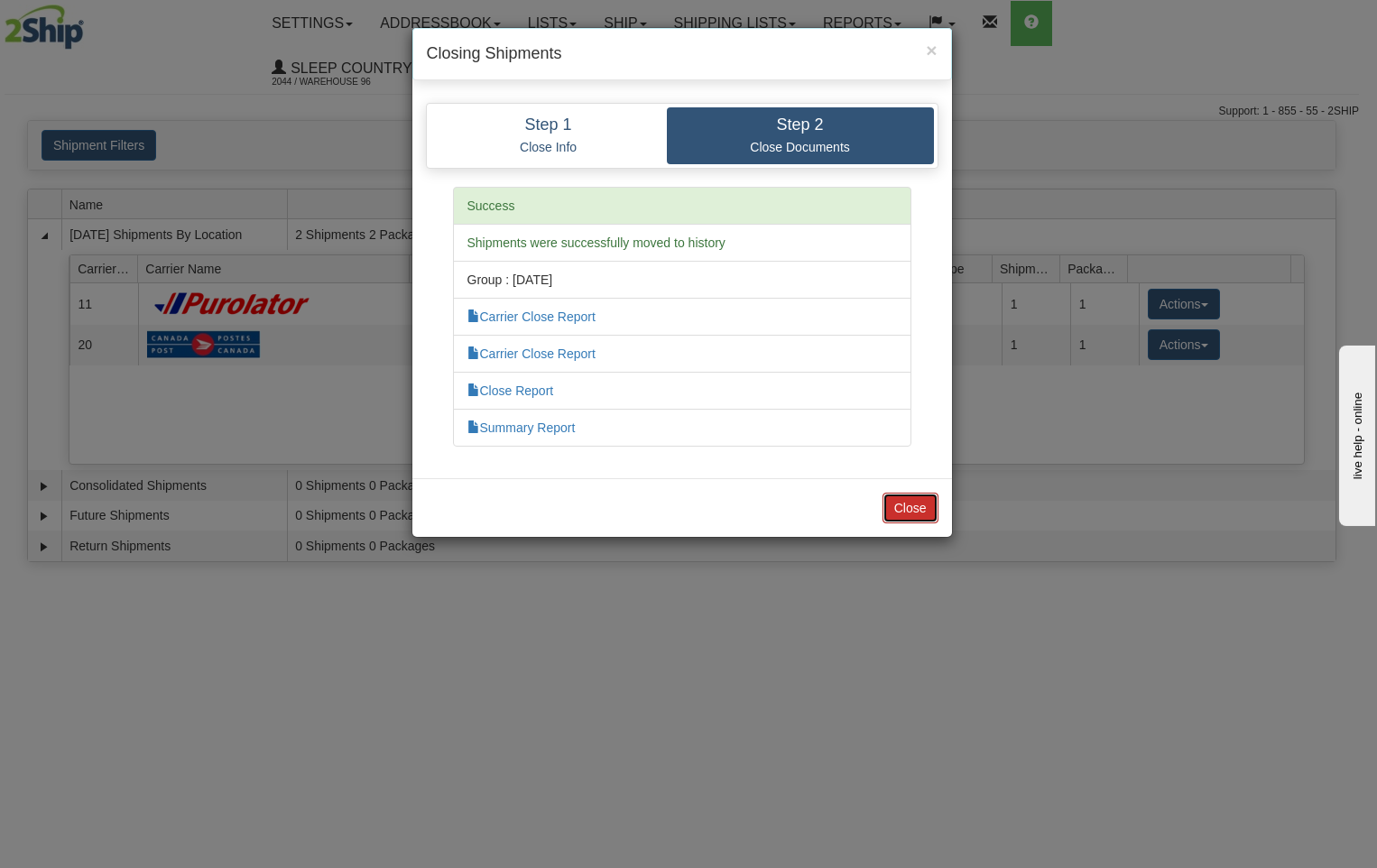
click at [921, 510] on button "Close" at bounding box center [911, 508] width 56 height 31
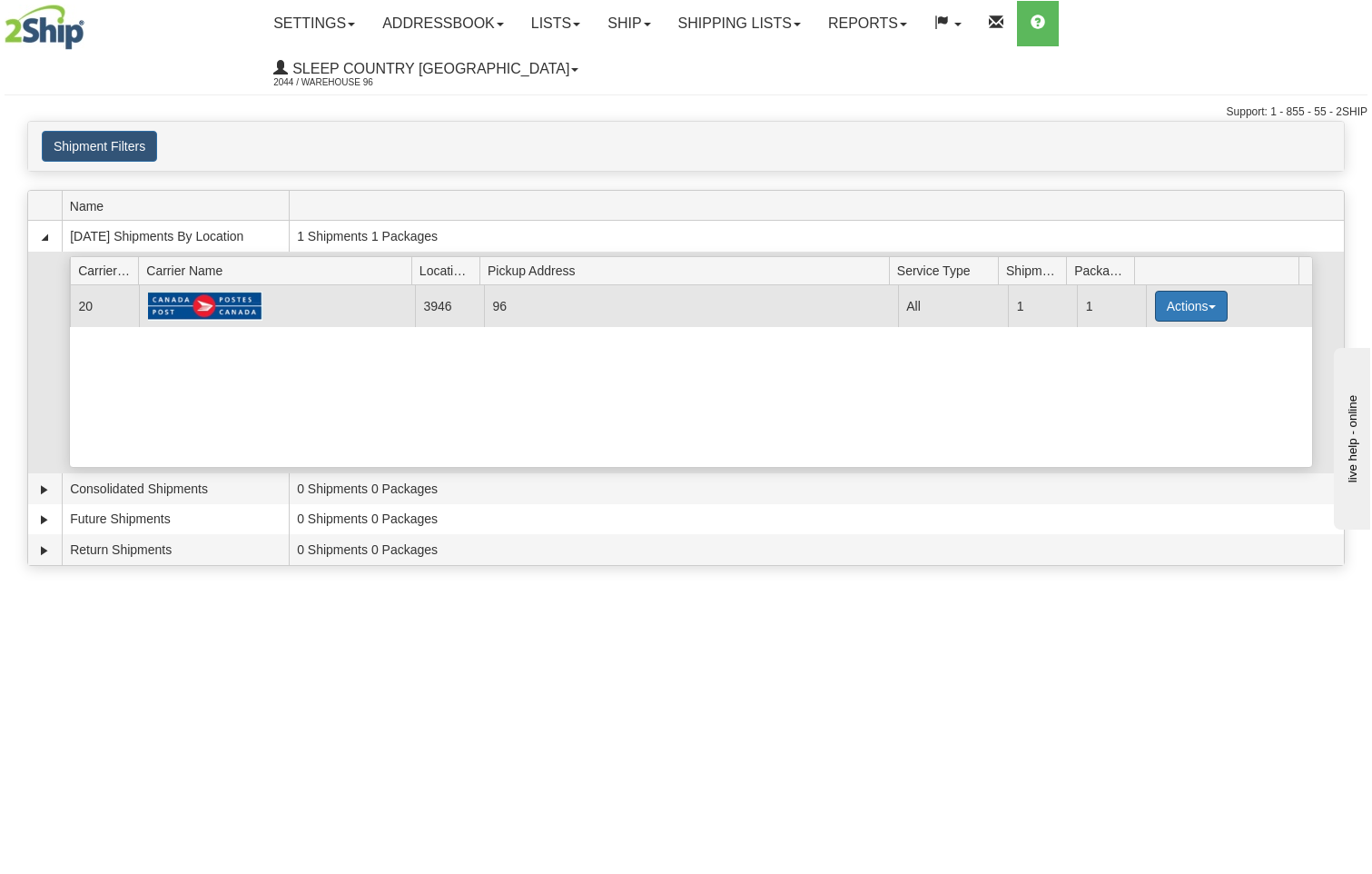
click at [1203, 291] on button "Actions" at bounding box center [1191, 307] width 73 height 31
click at [1141, 357] on span "Close" at bounding box center [1121, 363] width 42 height 13
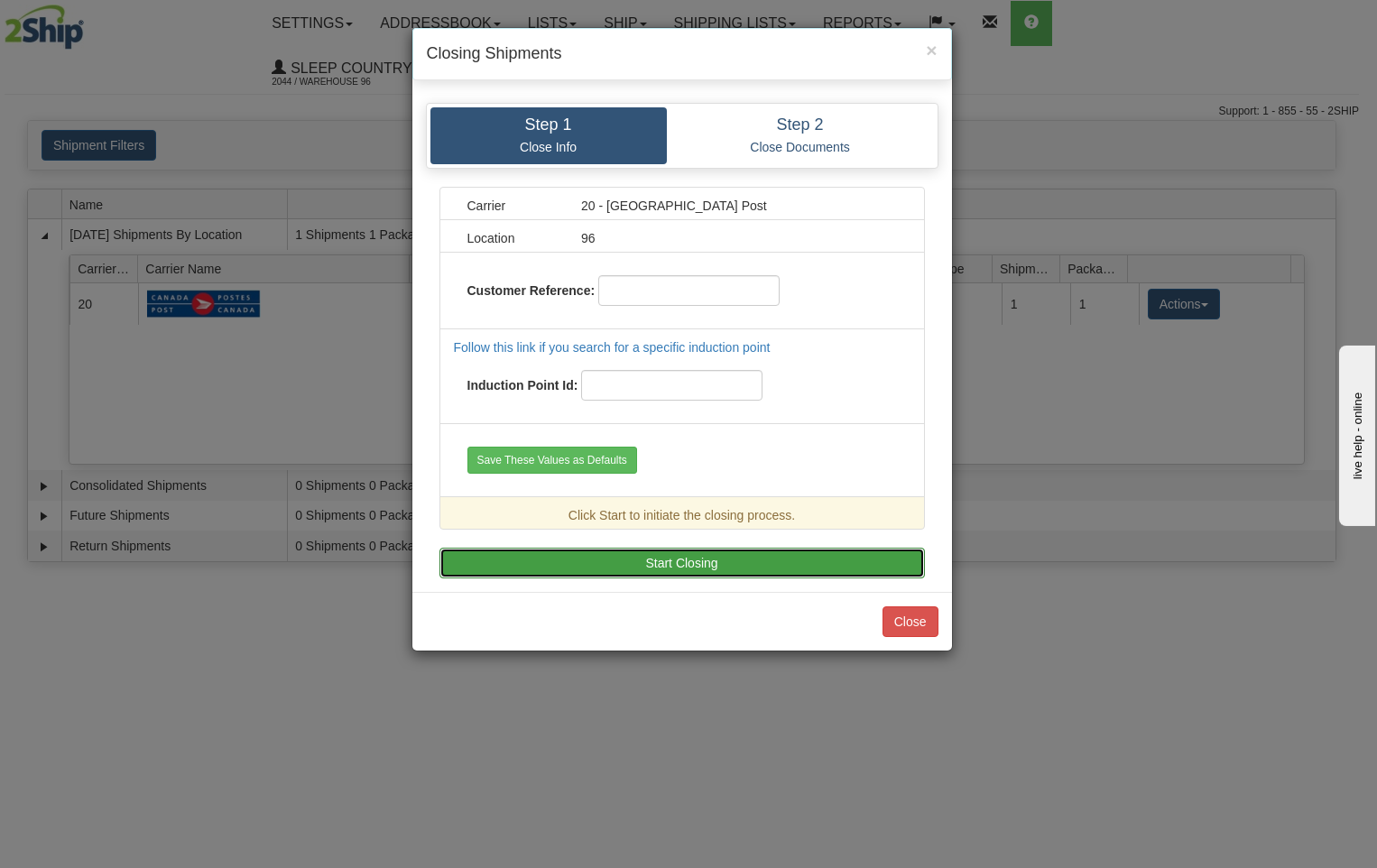
click at [694, 566] on button "Start Closing" at bounding box center [683, 563] width 486 height 31
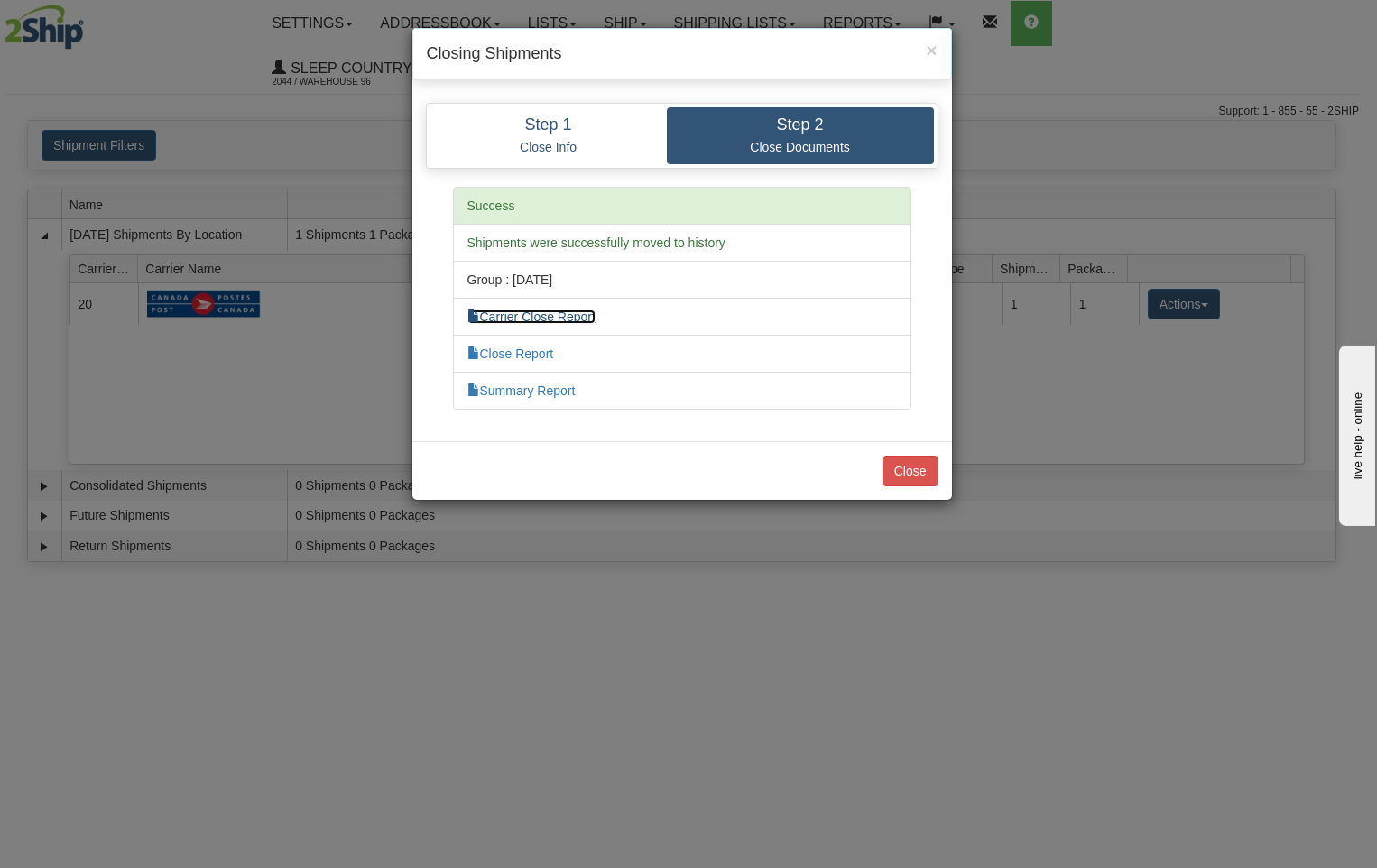
click at [577, 315] on link "Carrier Close Report" at bounding box center [531, 316] width 128 height 14
click at [522, 350] on link "Close Report" at bounding box center [511, 353] width 87 height 14
click at [916, 468] on button "Close" at bounding box center [911, 471] width 56 height 31
